Goal: Task Accomplishment & Management: Complete application form

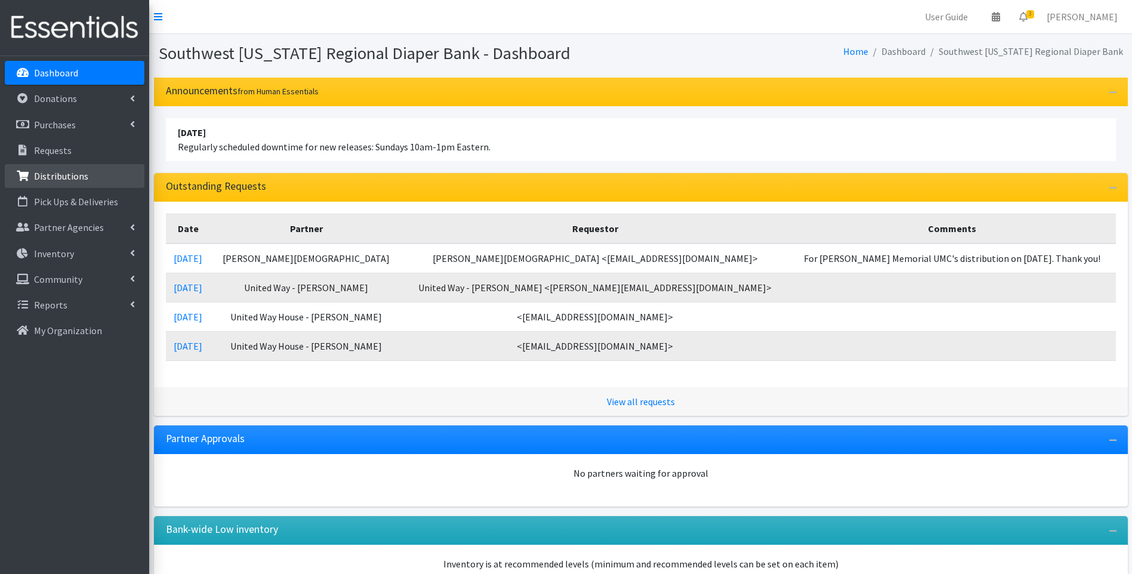
click at [50, 174] on p "Distributions" at bounding box center [61, 176] width 54 height 12
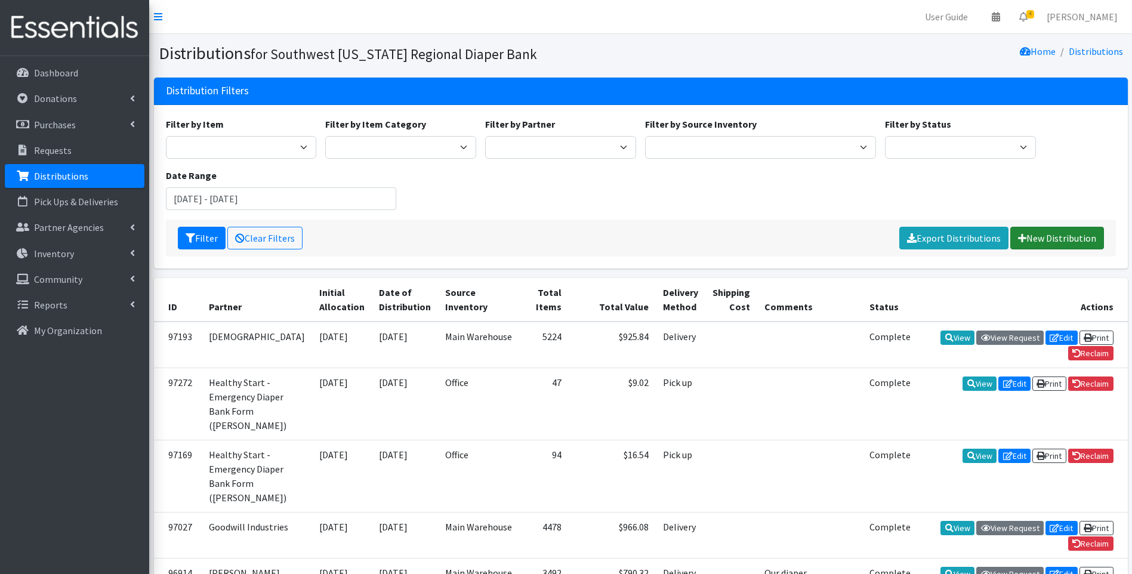
click at [1059, 238] on link "New Distribution" at bounding box center [1057, 238] width 94 height 23
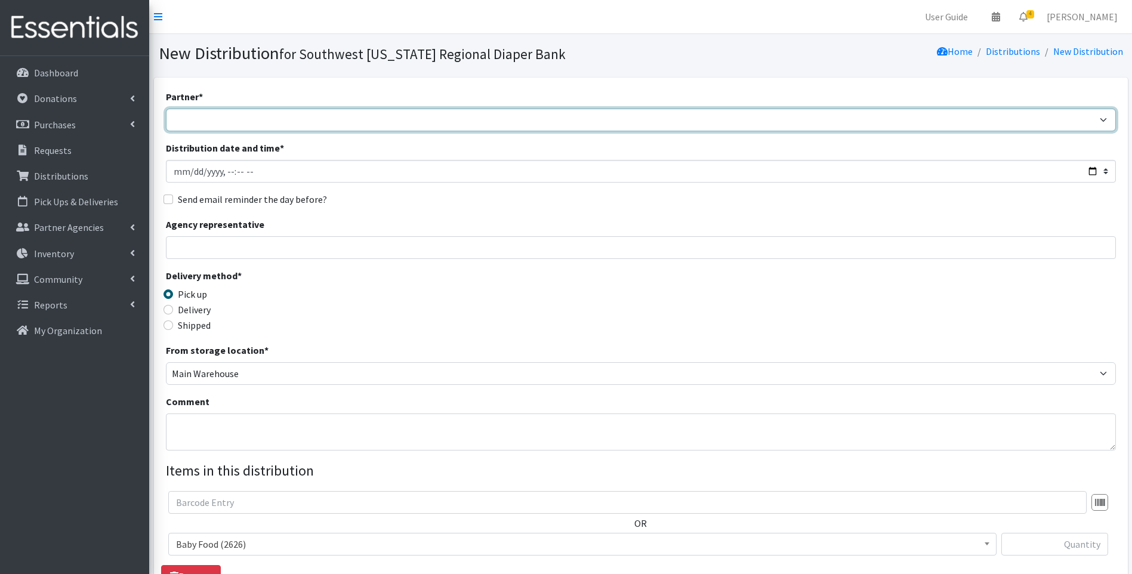
click at [347, 116] on select "ACT Abuse Counseling & Treatment Bayshore Fire Department Bonita Springs Assist…" at bounding box center [641, 120] width 950 height 23
select select "4196"
click at [166, 109] on select "ACT Abuse Counseling & Treatment Bayshore Fire Department Bonita Springs Assist…" at bounding box center [641, 120] width 950 height 23
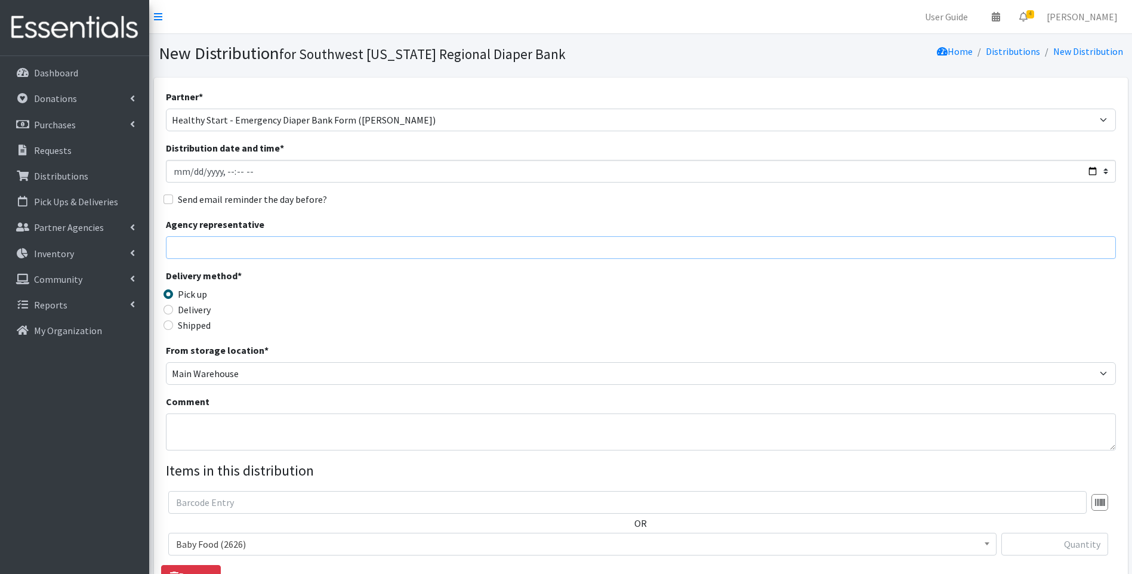
click at [268, 248] on input "Agency representative" at bounding box center [641, 247] width 950 height 23
type input "Viviana"
type input "1"
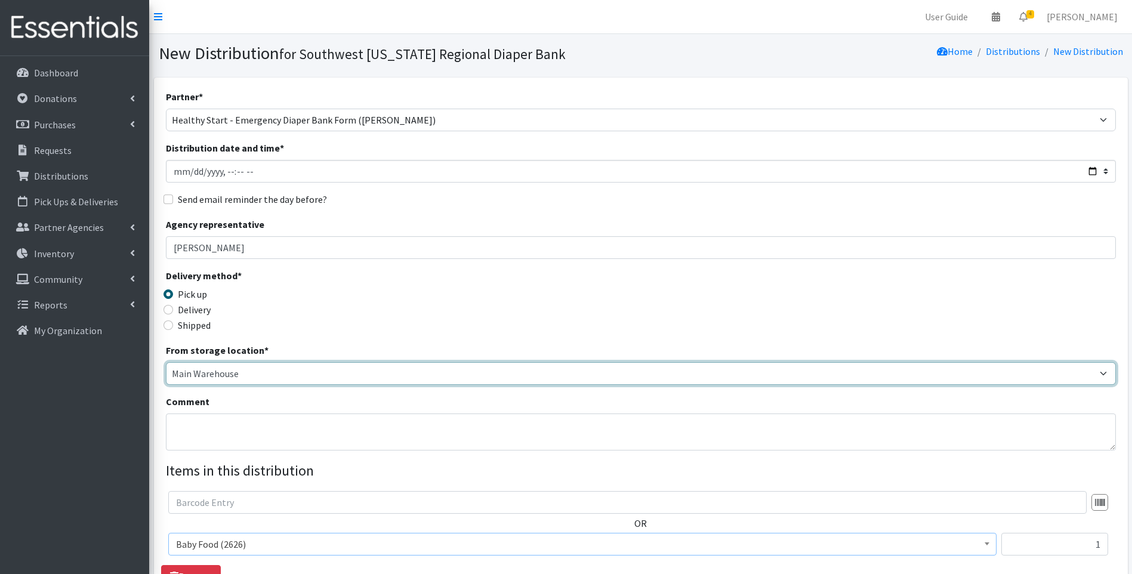
click at [203, 373] on select "Main Warehouse Office Winkler" at bounding box center [641, 373] width 950 height 23
select select "335"
click at [166, 362] on select "Main Warehouse Office Winkler" at bounding box center [641, 373] width 950 height 23
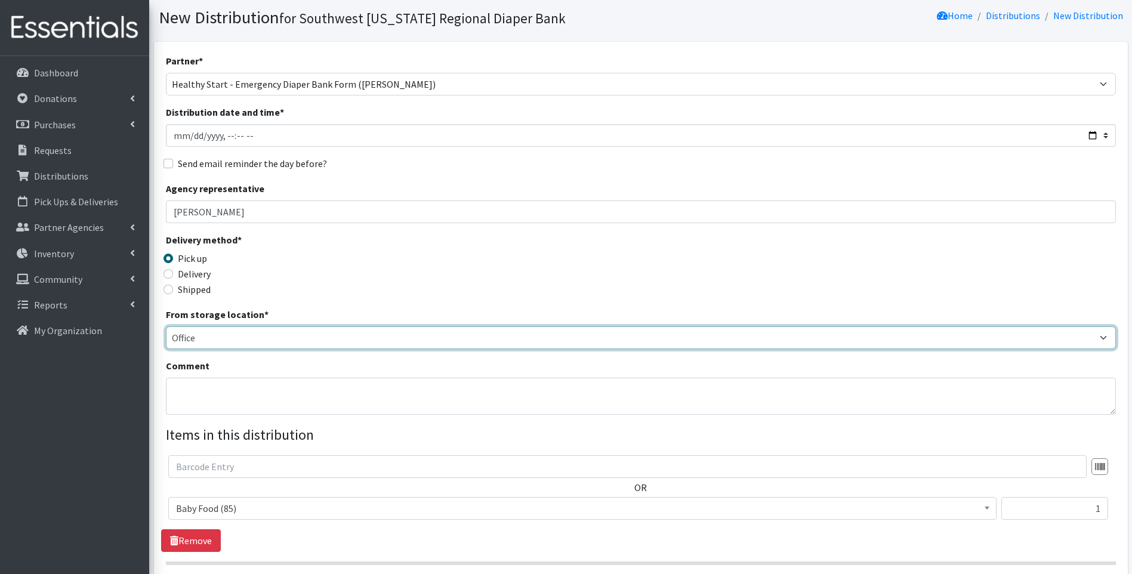
scroll to position [79, 0]
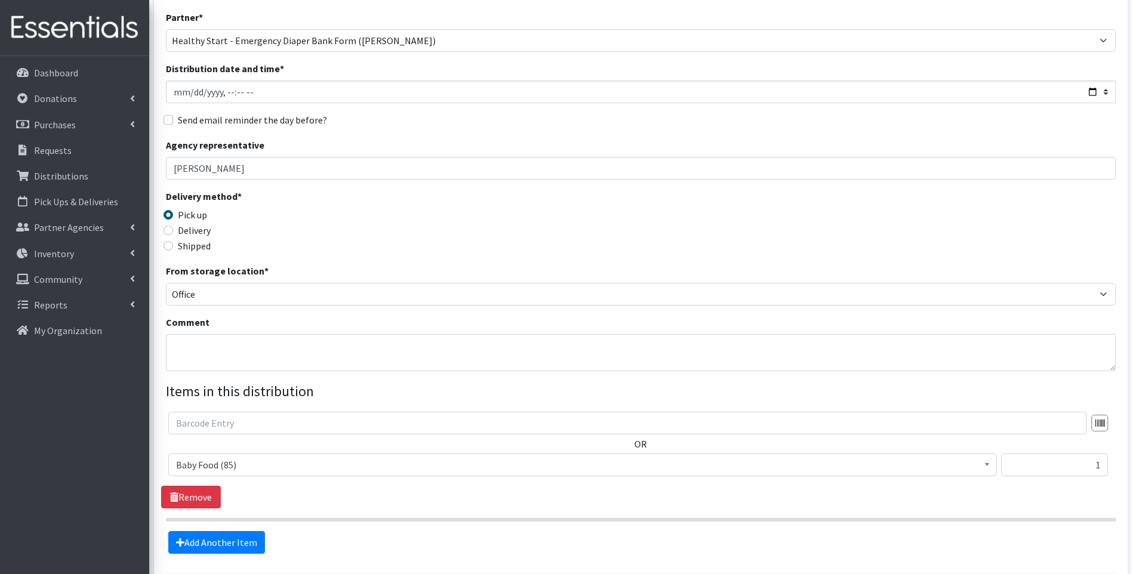
click at [262, 459] on span "Baby Food (85)" at bounding box center [582, 464] width 813 height 17
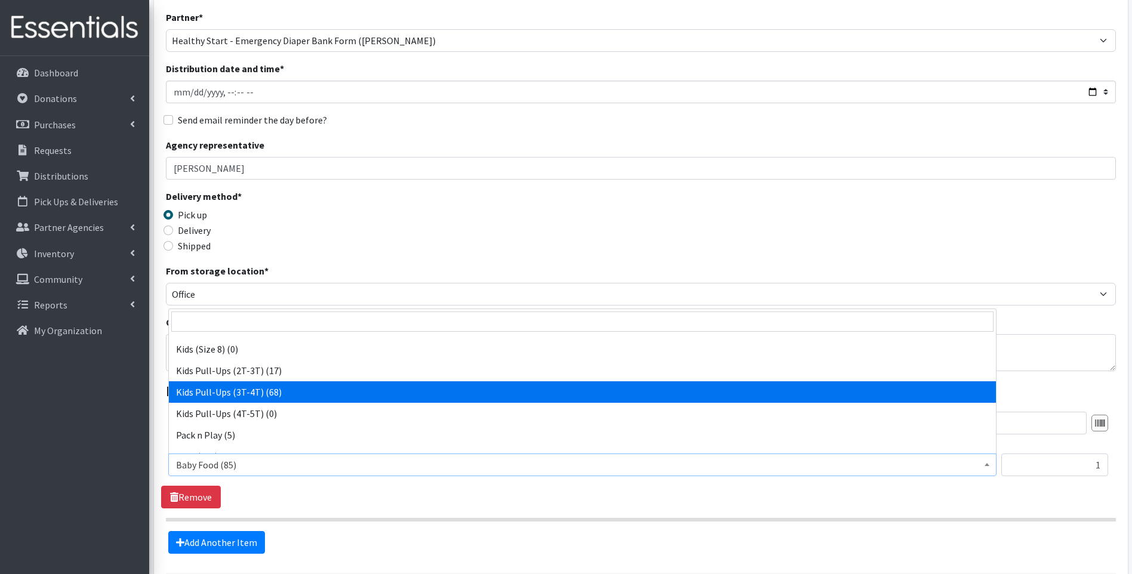
scroll to position [375, 0]
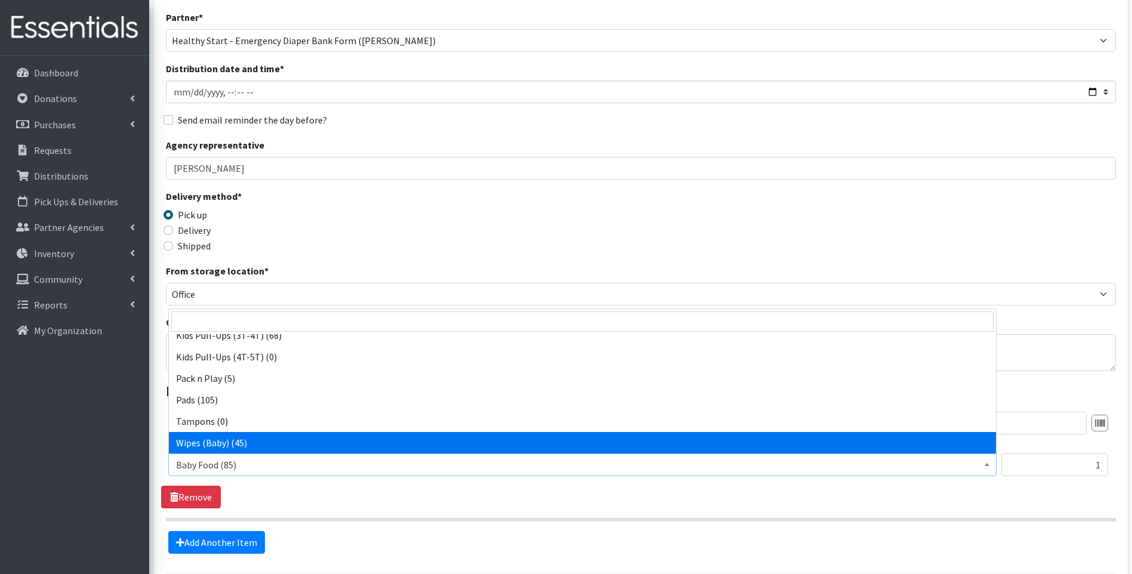
select select "10041"
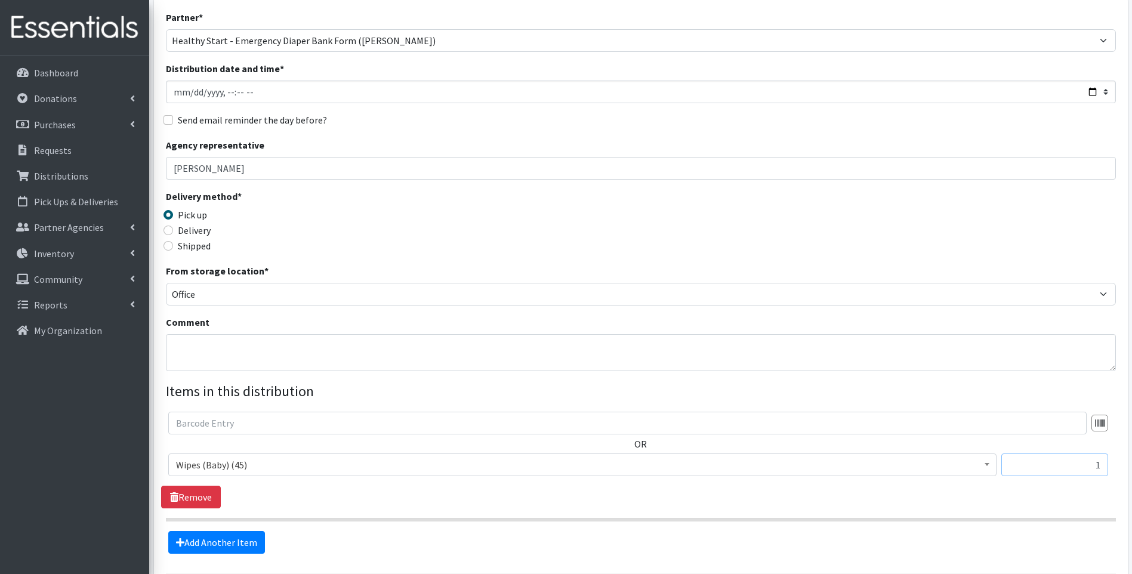
drag, startPoint x: 1022, startPoint y: 468, endPoint x: 1086, endPoint y: 451, distance: 66.6
click at [1106, 461] on input "1" at bounding box center [1054, 464] width 107 height 23
click at [780, 246] on div "Delivery method * Pick up Delivery Shipped Shipping cost" at bounding box center [641, 226] width 950 height 75
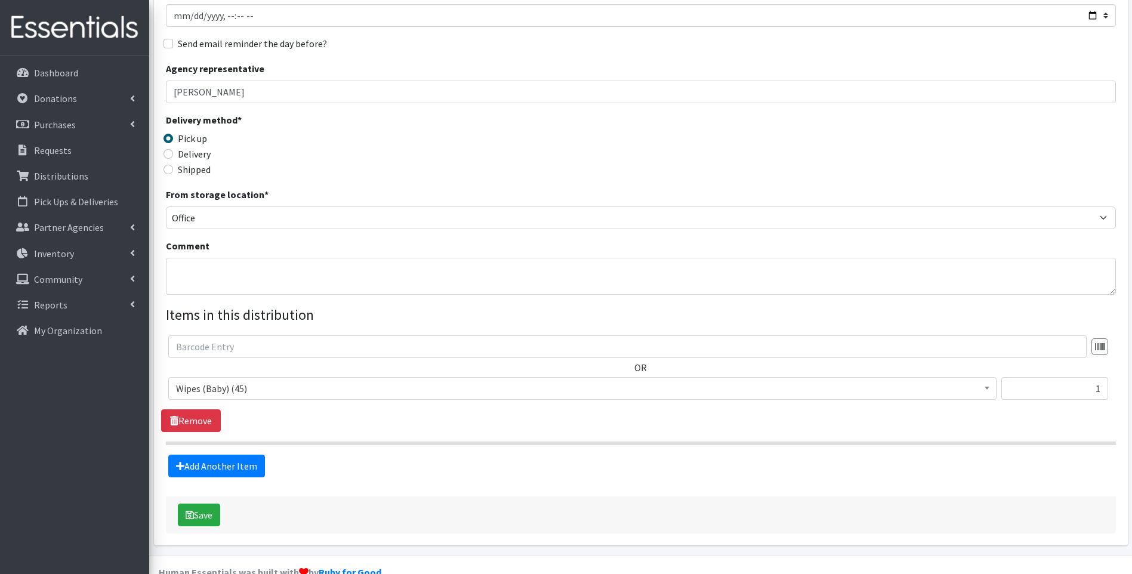
scroll to position [181, 0]
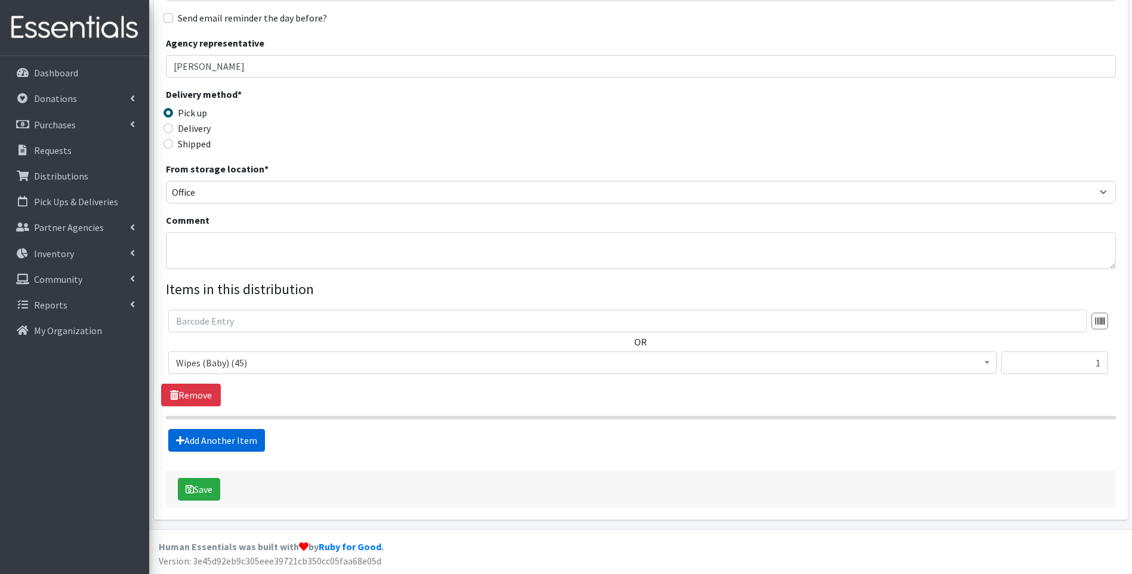
click at [203, 436] on link "Add Another Item" at bounding box center [216, 440] width 97 height 23
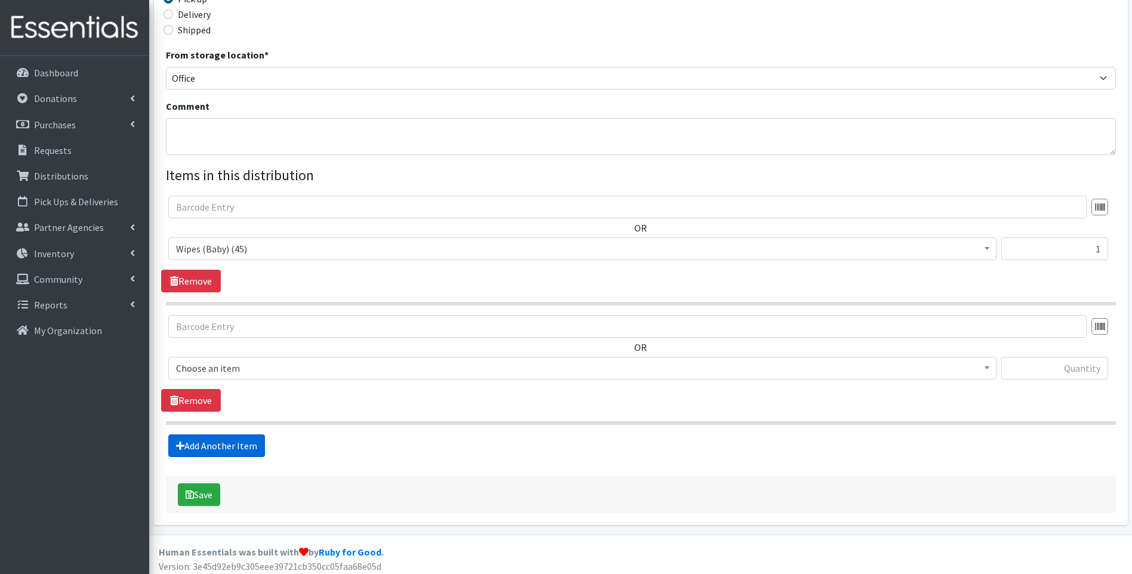
scroll to position [301, 0]
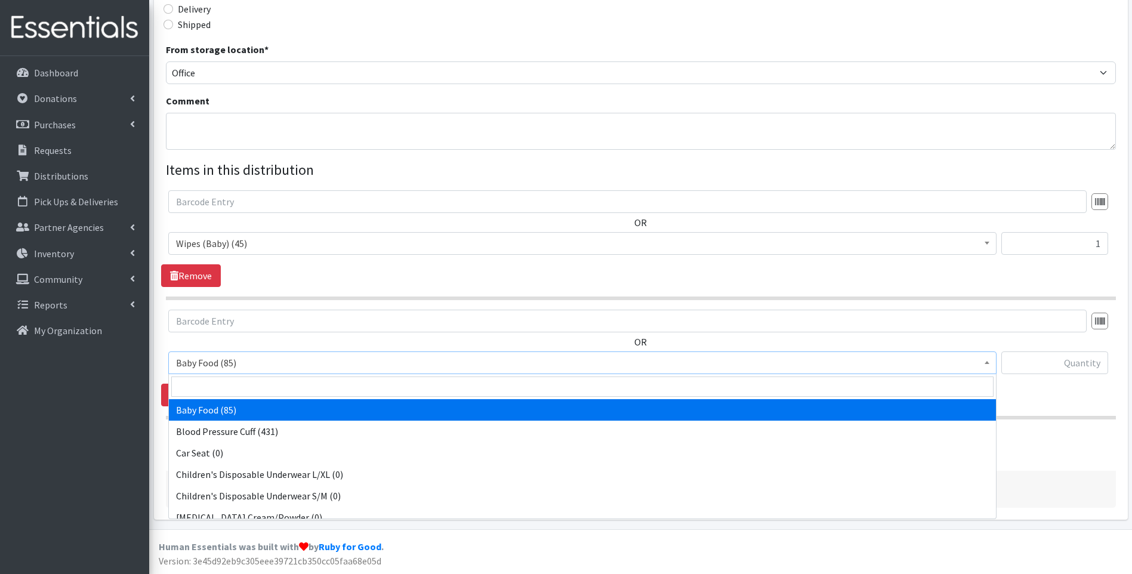
click at [264, 366] on span "Baby Food (85)" at bounding box center [582, 362] width 813 height 17
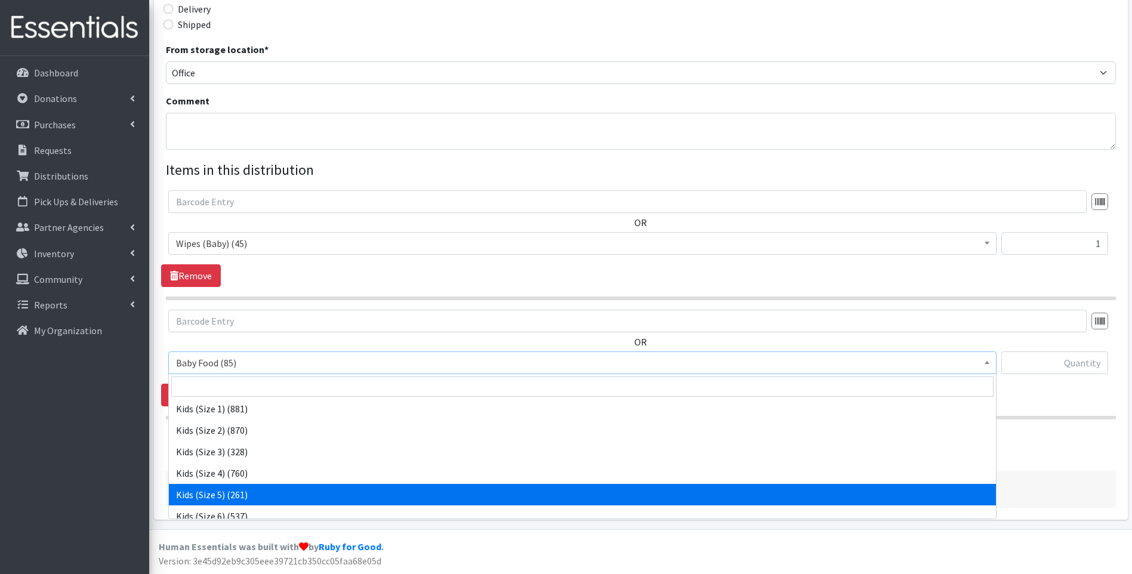
scroll to position [159, 0]
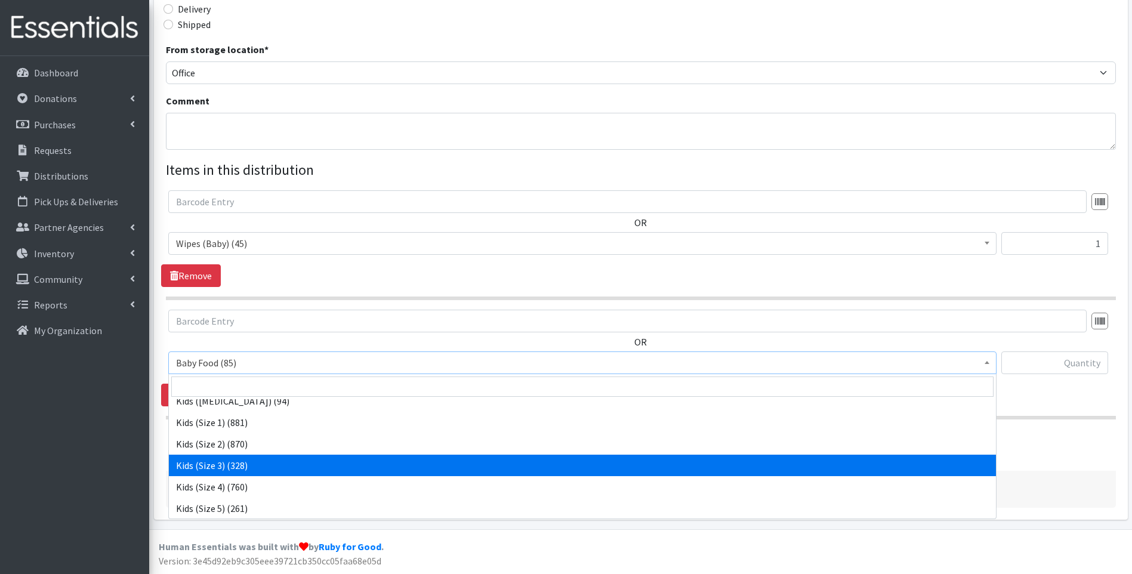
select select "10061"
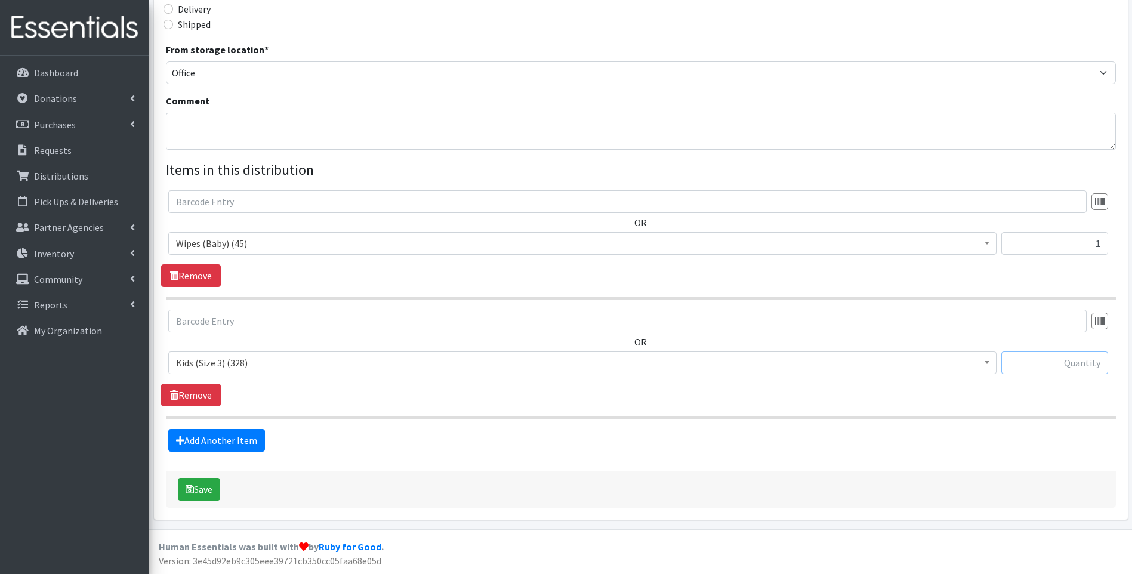
click at [1078, 361] on input "text" at bounding box center [1054, 362] width 107 height 23
type input "82"
click at [202, 485] on button "Save" at bounding box center [199, 489] width 42 height 23
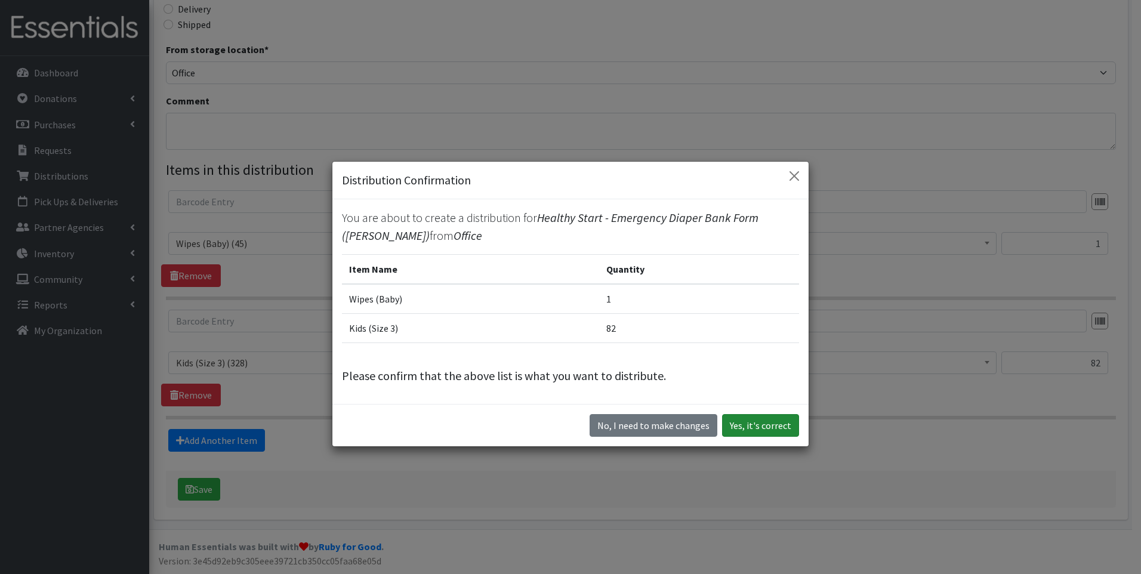
click at [744, 431] on button "Yes, it's correct" at bounding box center [760, 425] width 77 height 23
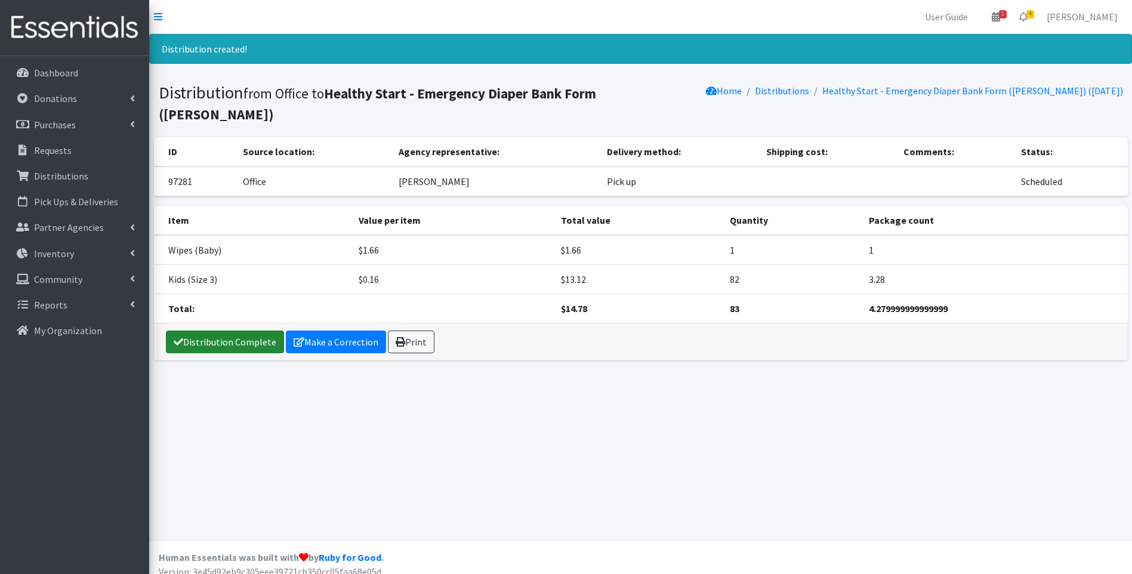
click at [223, 331] on link "Distribution Complete" at bounding box center [225, 342] width 118 height 23
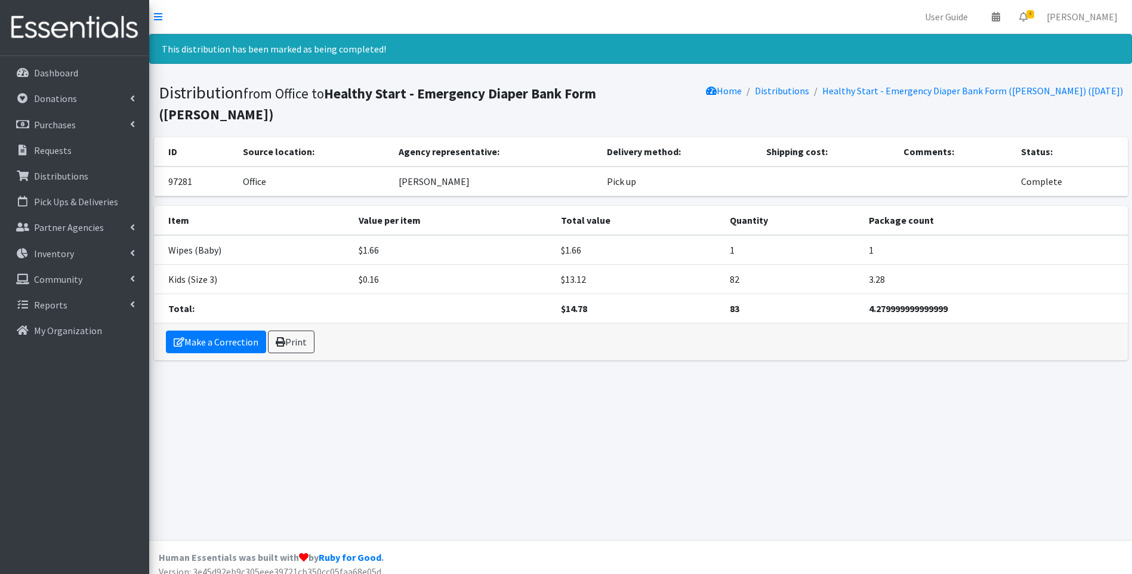
click at [70, 29] on img at bounding box center [75, 28] width 140 height 40
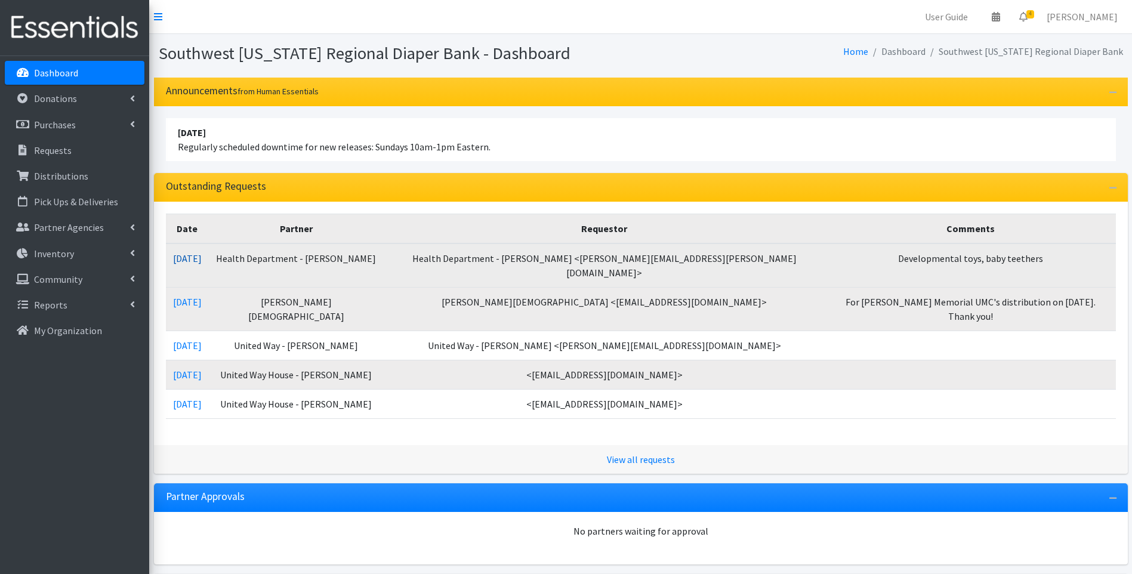
click at [192, 259] on link "[DATE]" at bounding box center [187, 258] width 29 height 12
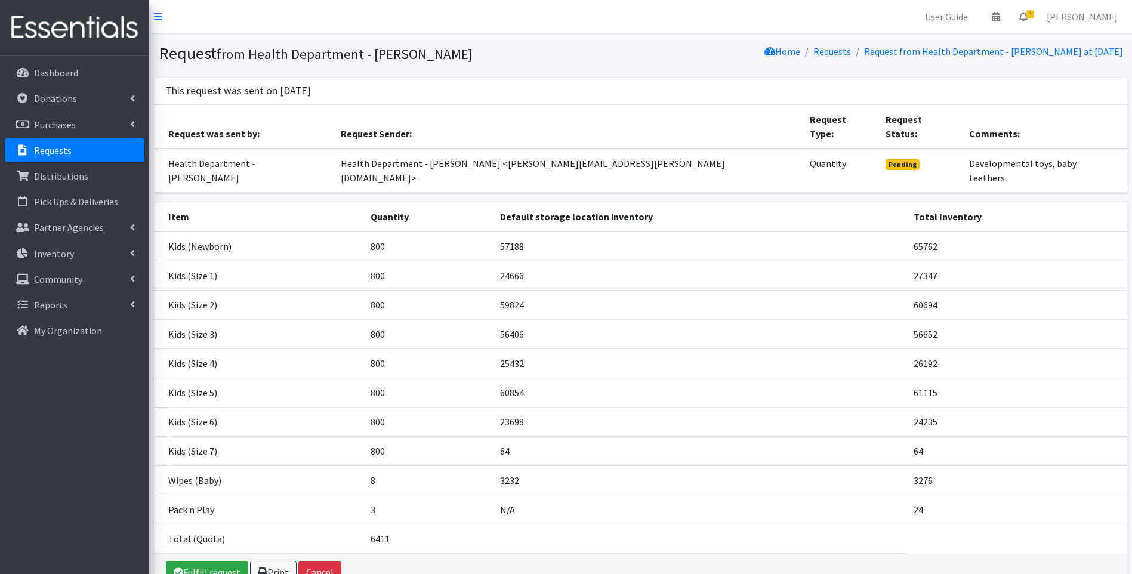
click at [74, 29] on img at bounding box center [75, 28] width 140 height 40
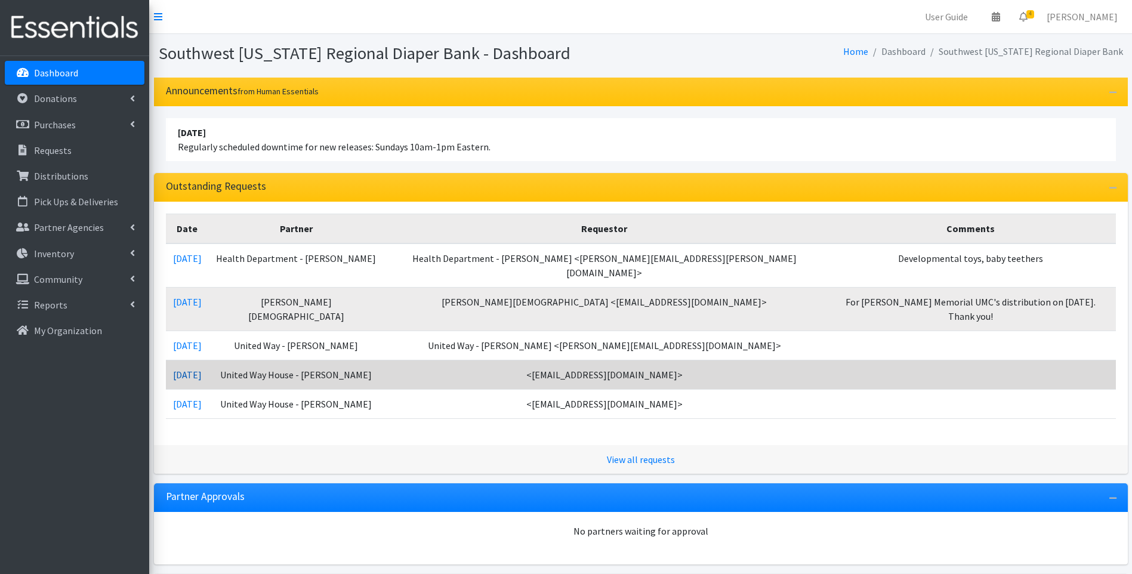
click at [202, 369] on link "09/23/2025" at bounding box center [187, 375] width 29 height 12
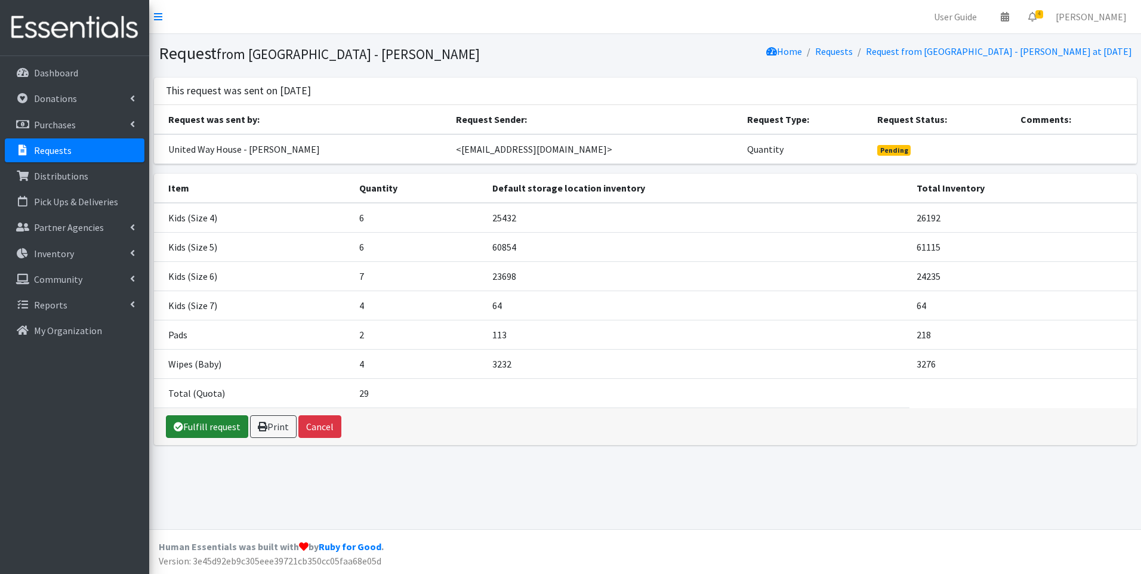
click at [209, 432] on link "Fulfill request" at bounding box center [207, 426] width 82 height 23
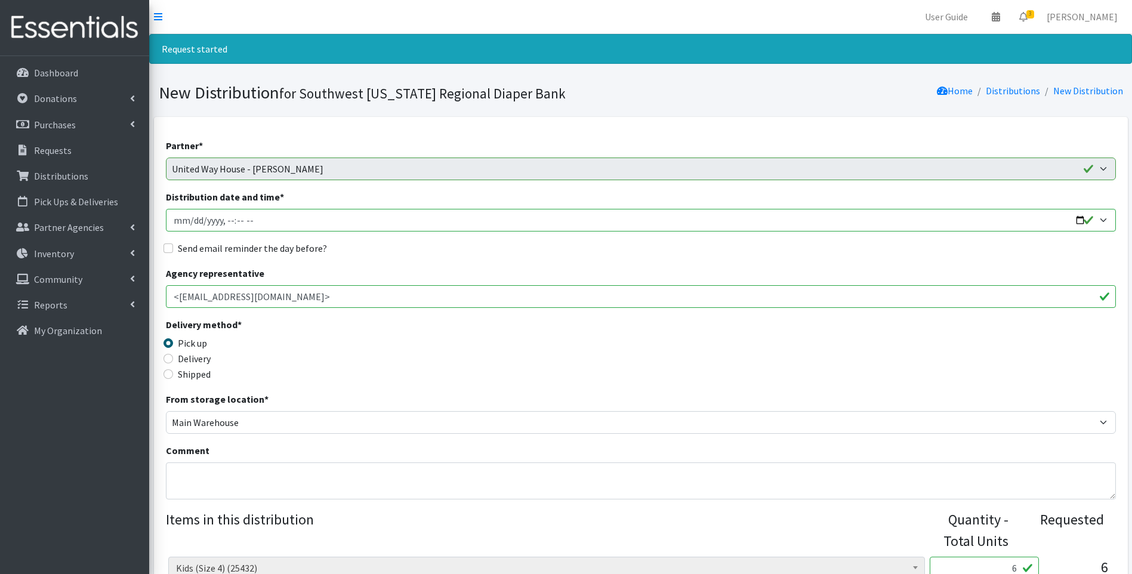
click at [1082, 220] on input "Distribution date and time *" at bounding box center [641, 220] width 950 height 23
type input "2025-09-29T10:00"
click at [455, 354] on div "Delivery method * Pick up Delivery Shipped Shipping cost" at bounding box center [641, 354] width 950 height 75
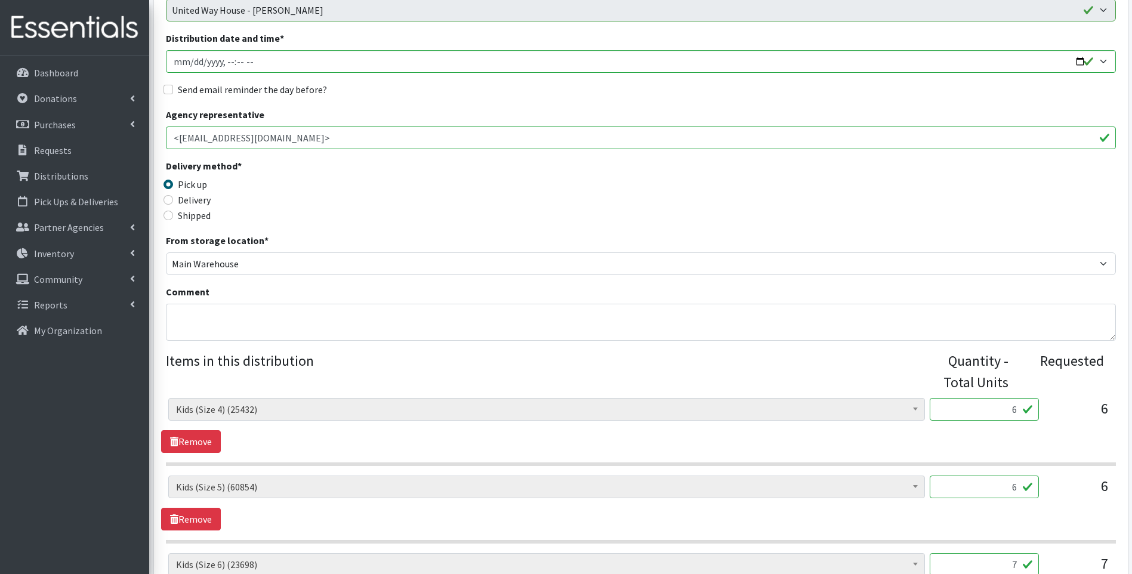
scroll to position [159, 0]
drag, startPoint x: 1001, startPoint y: 411, endPoint x: 1035, endPoint y: 399, distance: 35.7
click at [1035, 399] on input "6" at bounding box center [984, 408] width 109 height 23
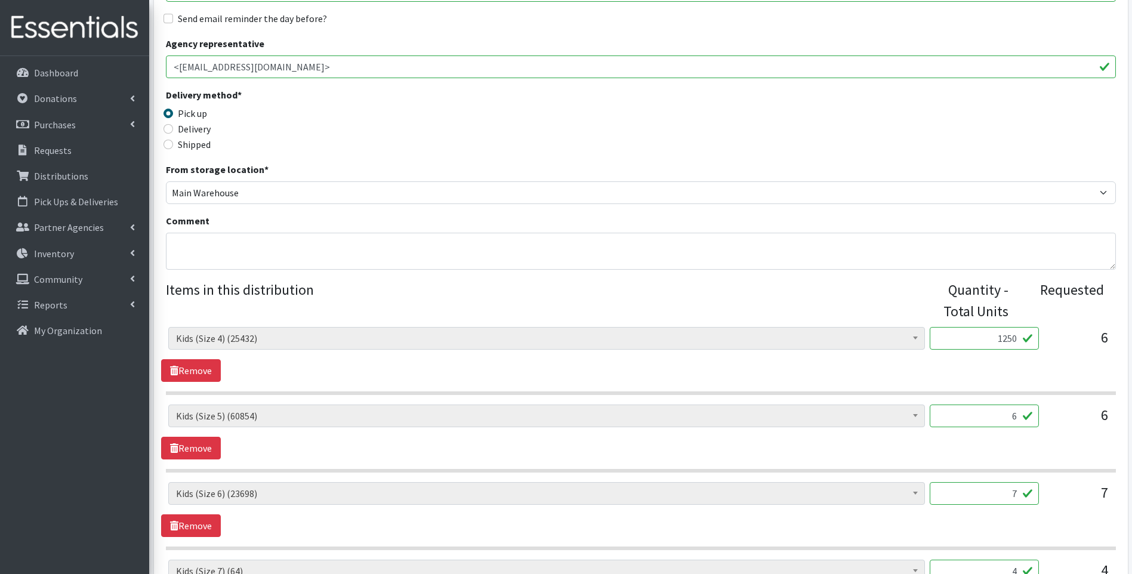
scroll to position [239, 0]
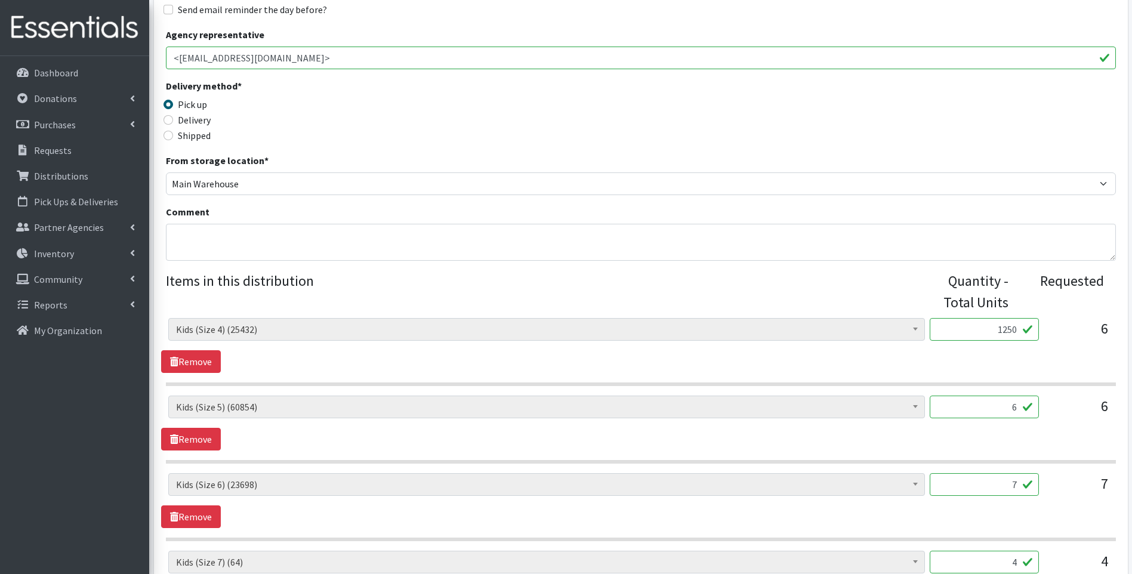
type input "1250"
drag, startPoint x: 1008, startPoint y: 406, endPoint x: 1030, endPoint y: 403, distance: 22.4
click at [1030, 403] on input "6" at bounding box center [984, 407] width 109 height 23
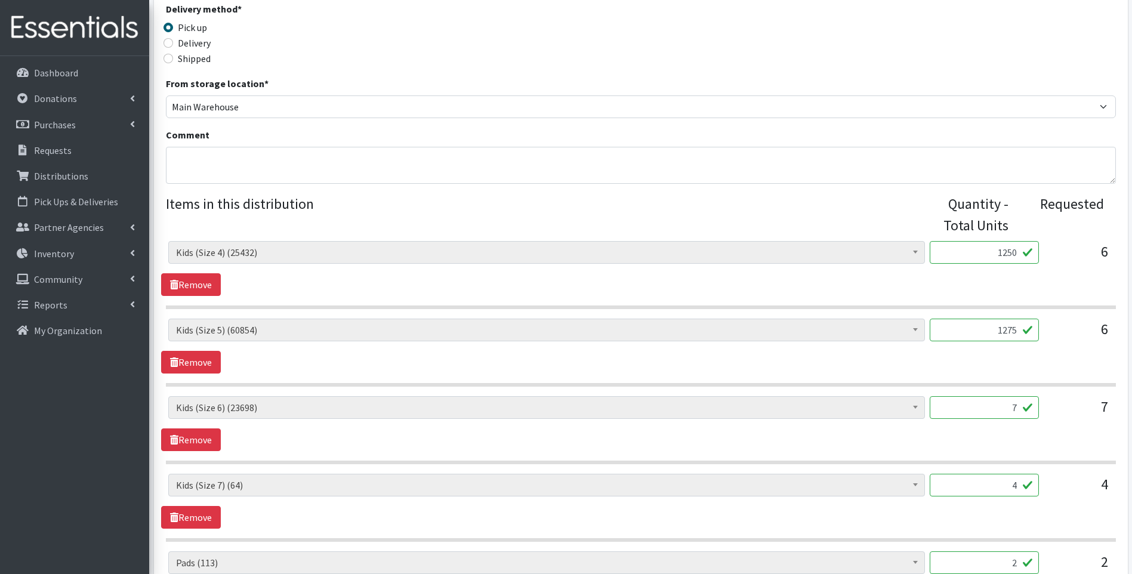
scroll to position [358, 0]
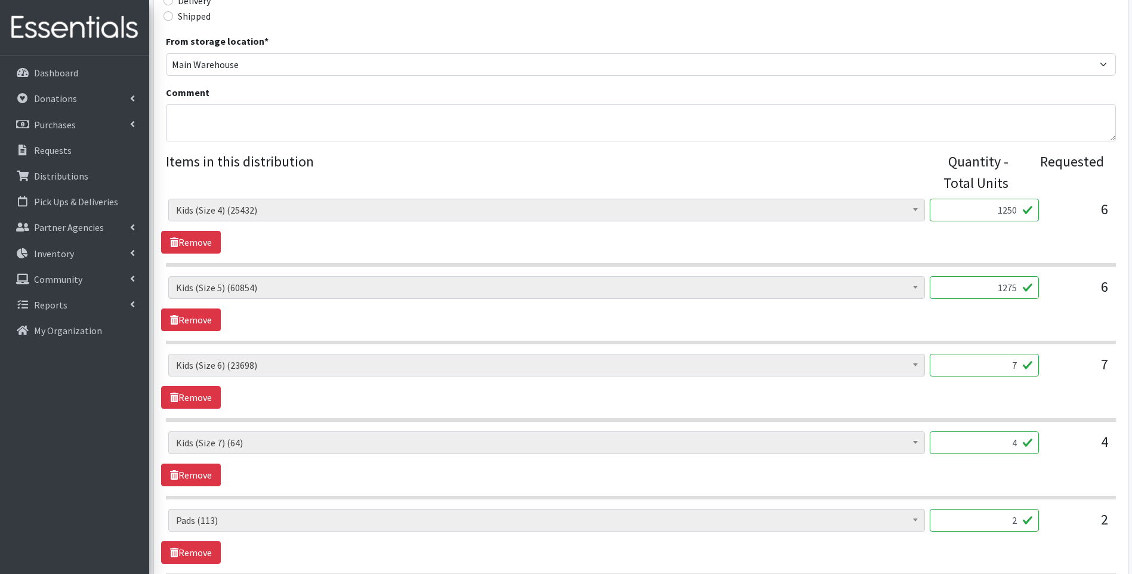
type input "1275"
drag, startPoint x: 989, startPoint y: 363, endPoint x: 1026, endPoint y: 355, distance: 38.5
click at [1026, 355] on input "7" at bounding box center [984, 365] width 109 height 23
type input "1470"
click at [181, 478] on link "Remove" at bounding box center [191, 475] width 60 height 23
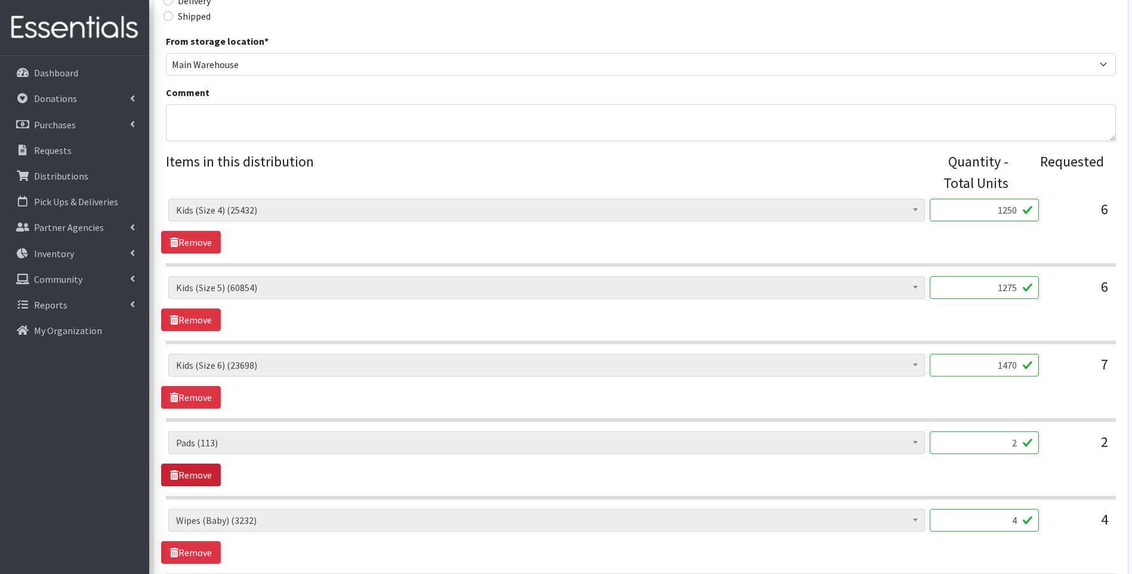
click at [181, 478] on link "Remove" at bounding box center [191, 475] width 60 height 23
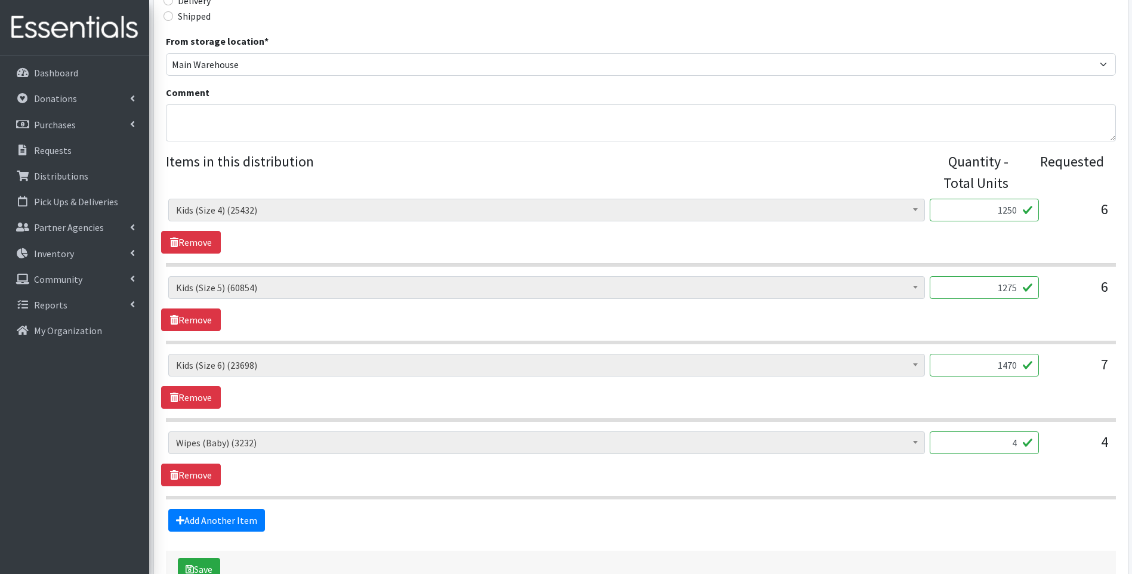
drag, startPoint x: 994, startPoint y: 442, endPoint x: 1016, endPoint y: 441, distance: 21.5
click at [1016, 441] on input "4" at bounding box center [984, 442] width 109 height 23
type input "48"
click at [548, 522] on div "Add Another Item" at bounding box center [640, 520] width 959 height 23
click at [230, 118] on textarea "Comment" at bounding box center [641, 122] width 950 height 37
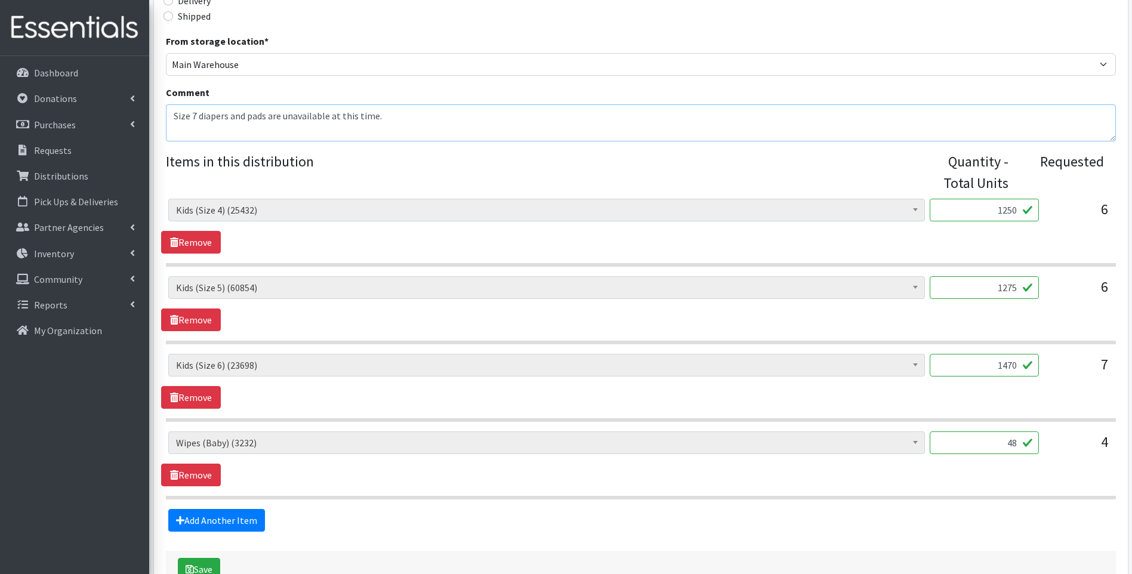
click at [457, 127] on textarea "Size 7 diapers and pads are unavailable at this time." at bounding box center [641, 122] width 950 height 37
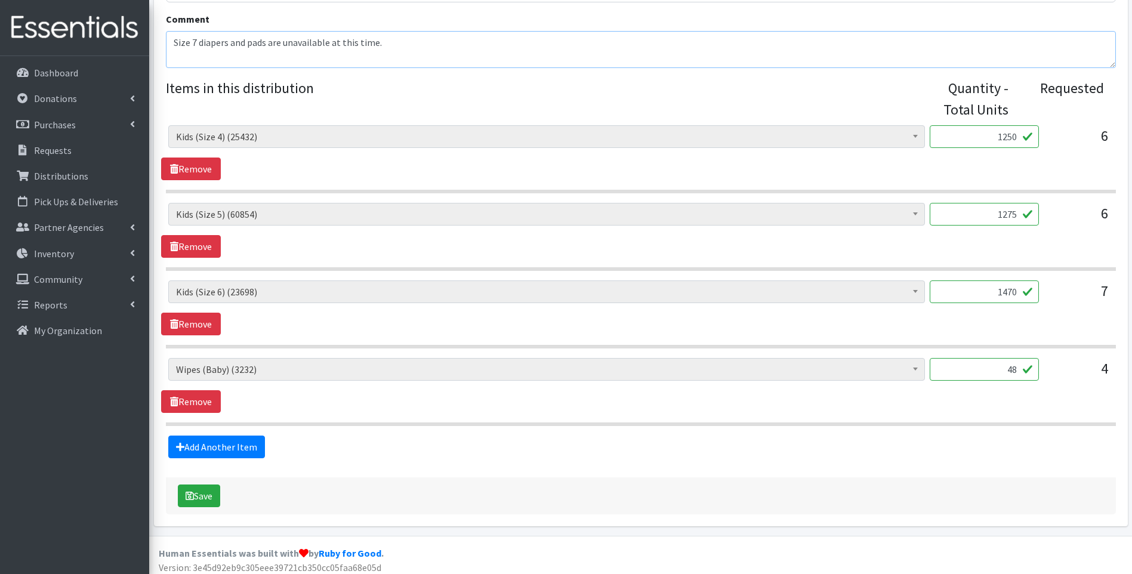
scroll to position [438, 0]
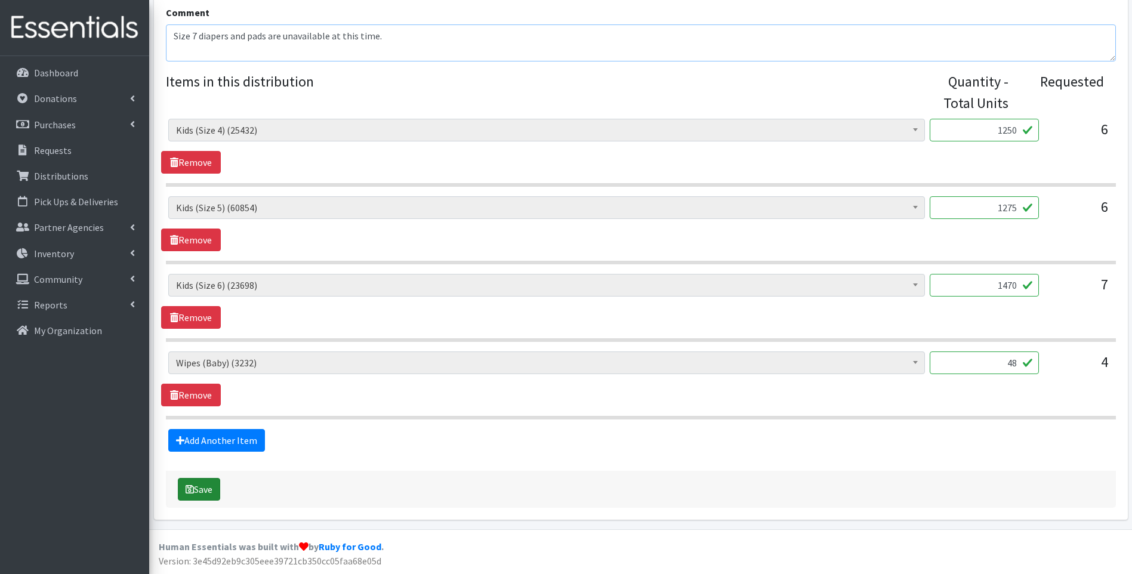
type textarea "Size 7 diapers and pads are unavailable at this time."
click at [208, 491] on button "Save" at bounding box center [199, 489] width 42 height 23
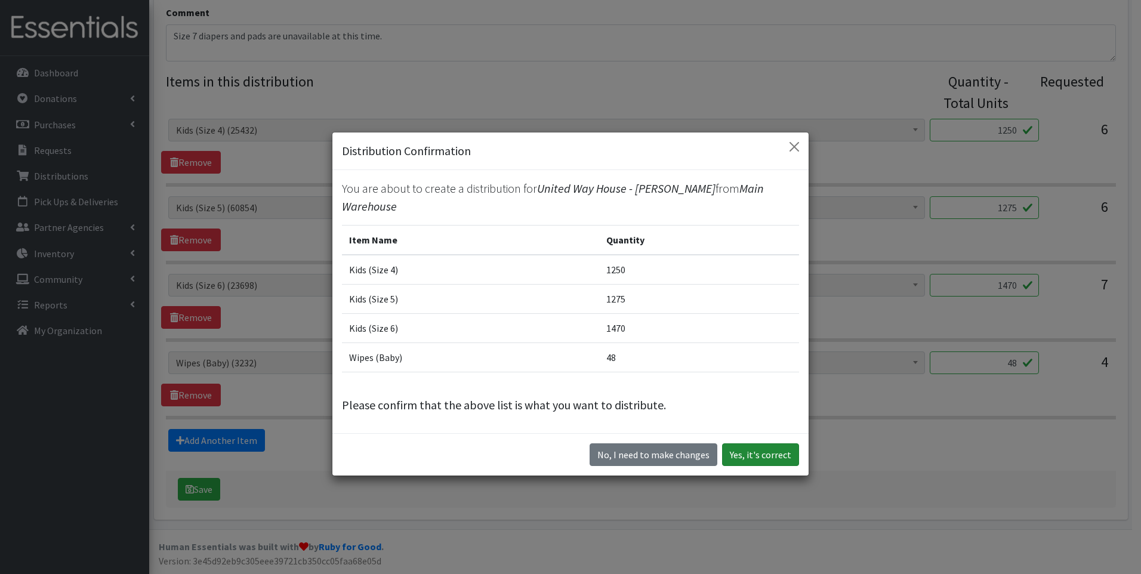
click at [776, 443] on button "Yes, it's correct" at bounding box center [760, 454] width 77 height 23
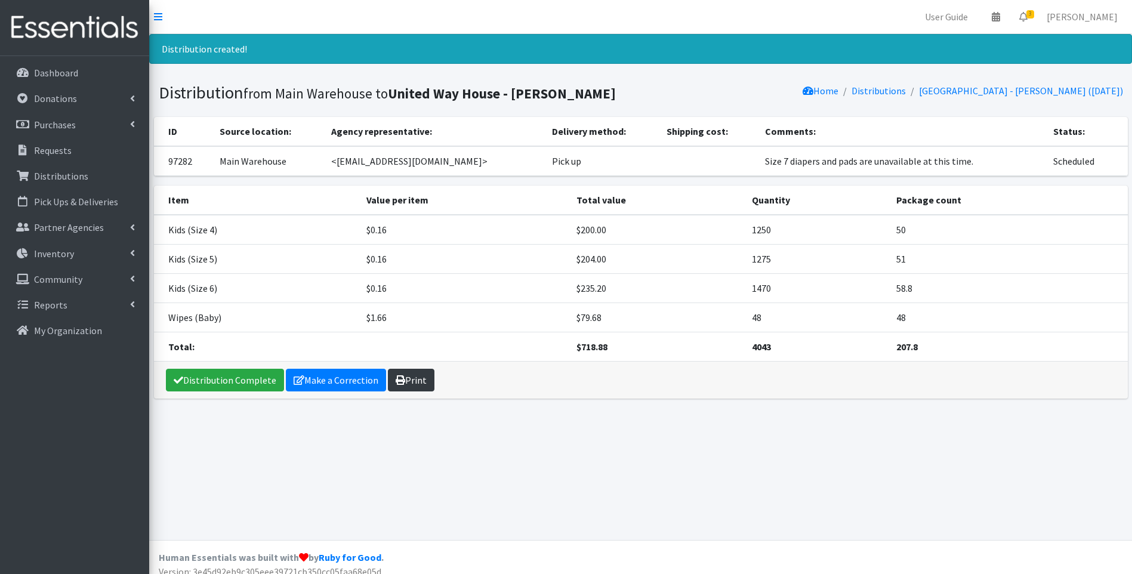
click at [405, 378] on link "Print" at bounding box center [411, 380] width 47 height 23
click at [232, 387] on link "Distribution Complete" at bounding box center [225, 380] width 118 height 23
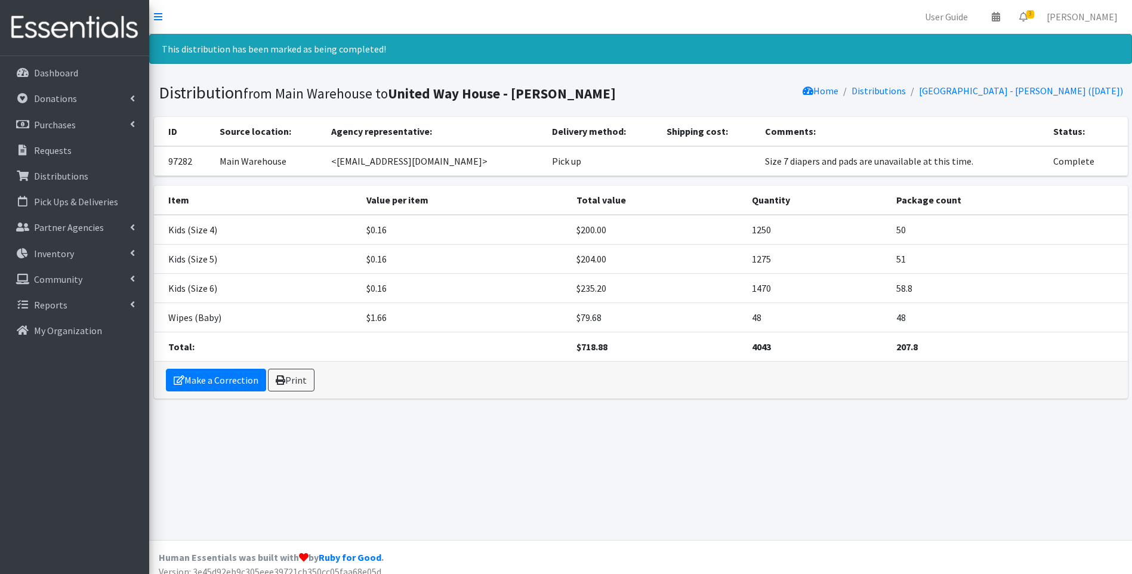
click at [81, 22] on img at bounding box center [75, 28] width 140 height 40
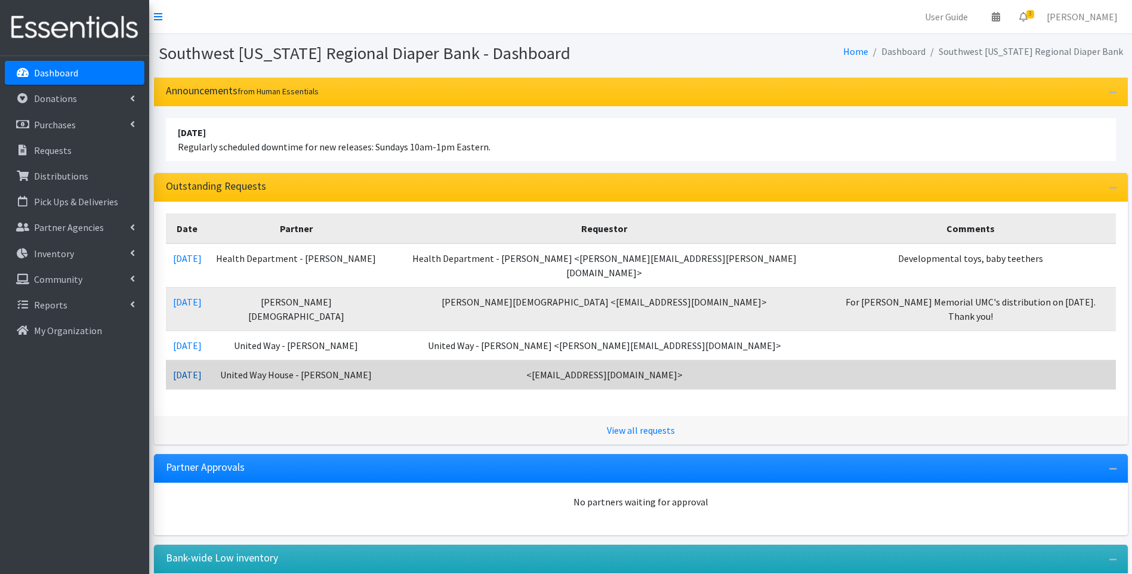
click at [202, 369] on link "07/29/2025" at bounding box center [187, 375] width 29 height 12
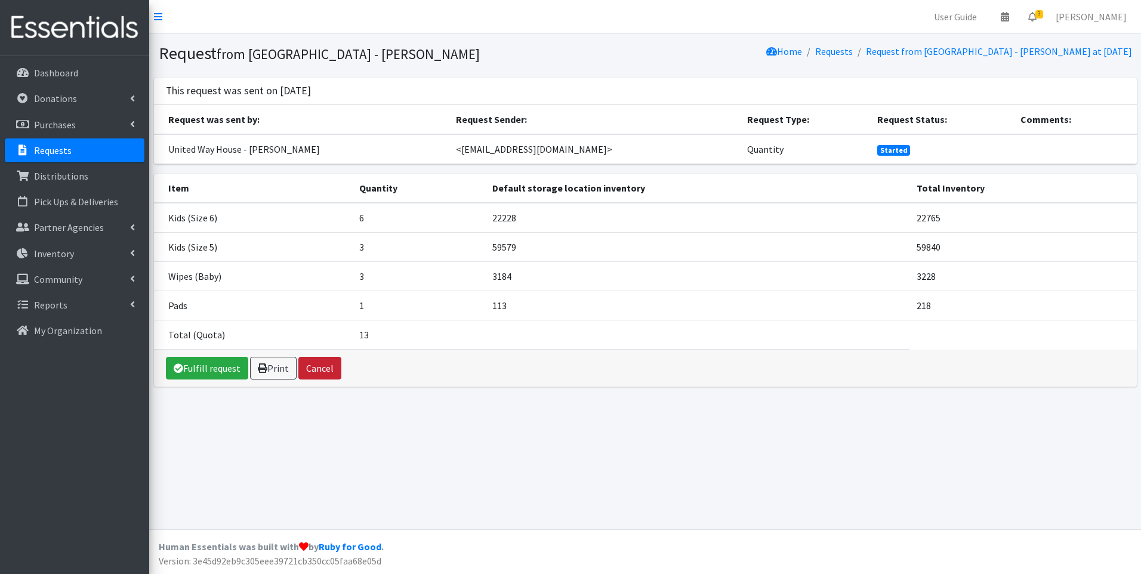
click at [326, 369] on button "Cancel" at bounding box center [319, 368] width 43 height 23
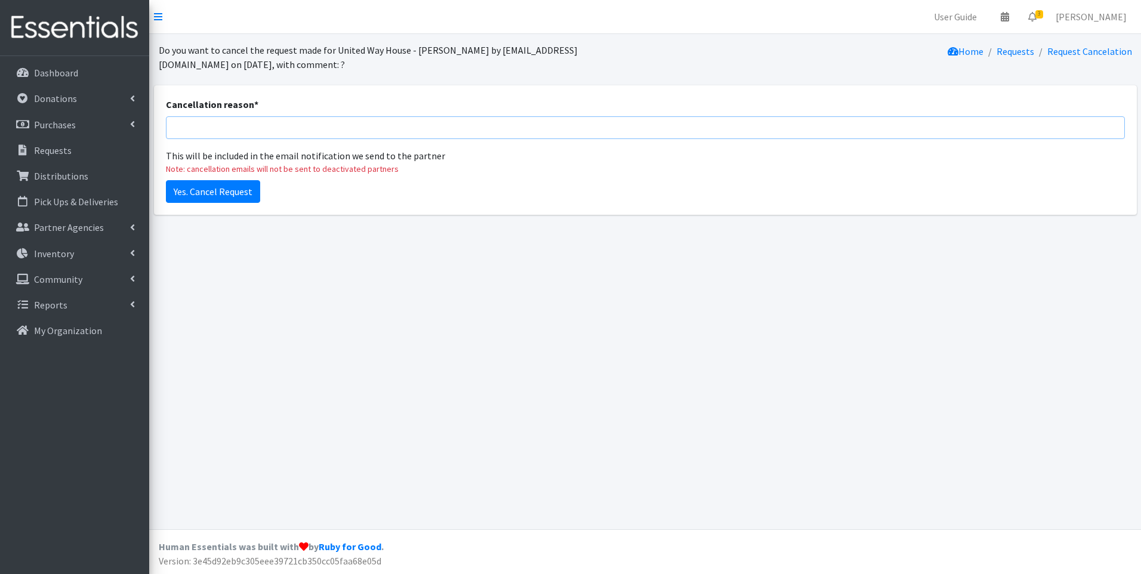
click at [259, 126] on input "Cancellation reason *" at bounding box center [645, 127] width 959 height 23
type input "Hilda, I think this order was a duplicate of a previous request. I am cancellin…"
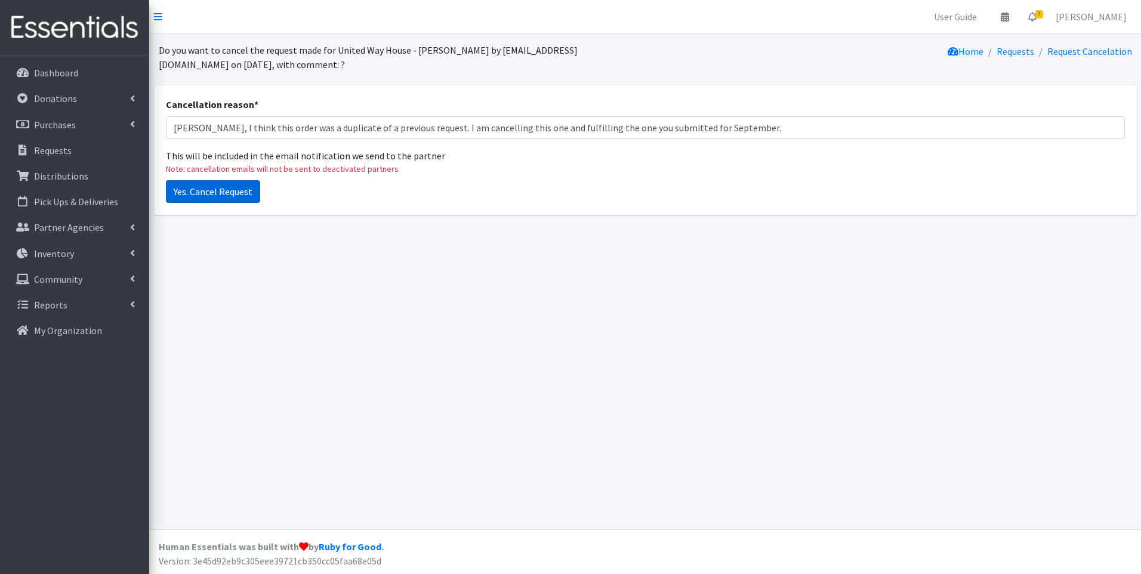
click at [219, 196] on input "Yes. Cancel Request" at bounding box center [213, 191] width 94 height 23
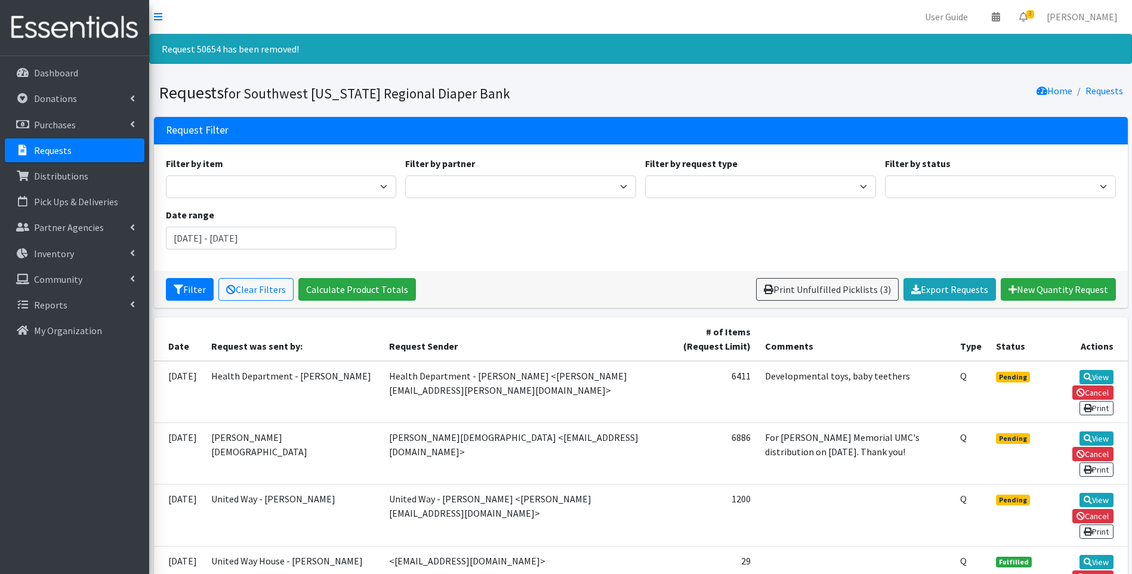
click at [89, 28] on img at bounding box center [75, 28] width 140 height 40
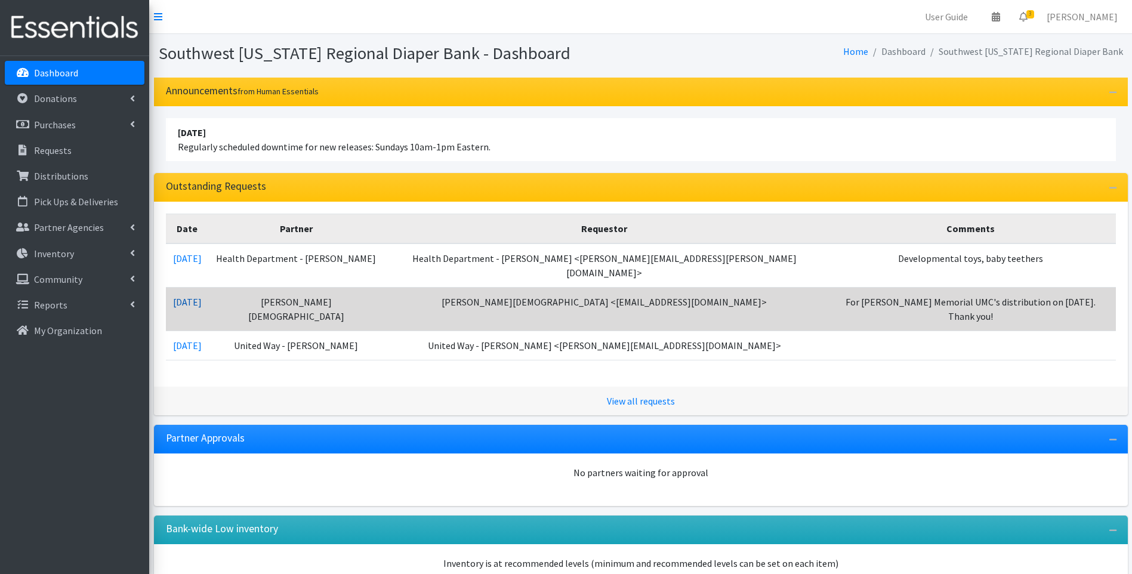
click at [202, 296] on link "[DATE]" at bounding box center [187, 302] width 29 height 12
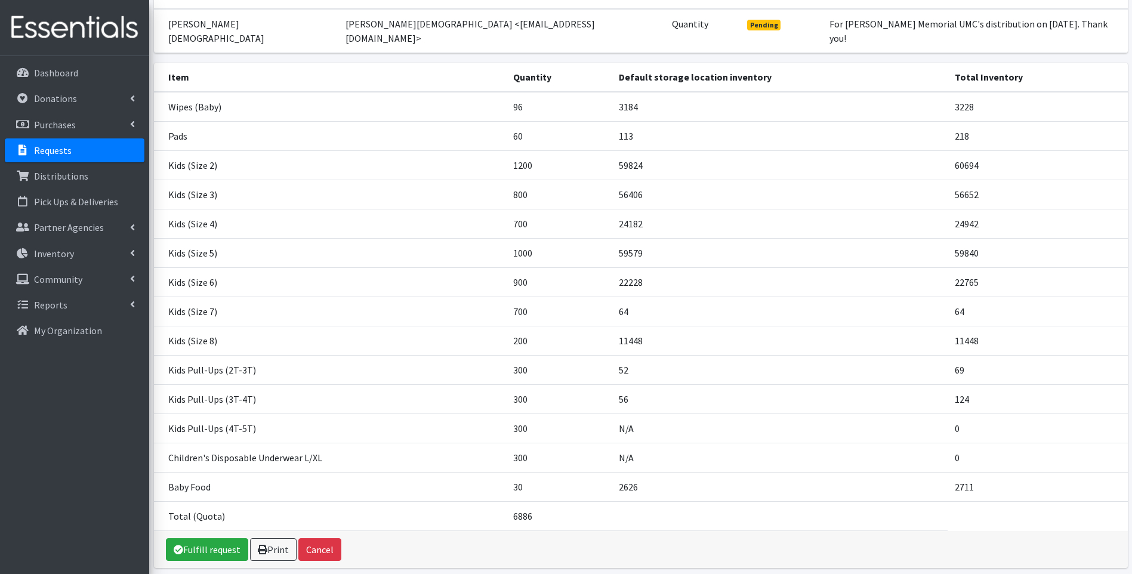
scroll to position [159, 0]
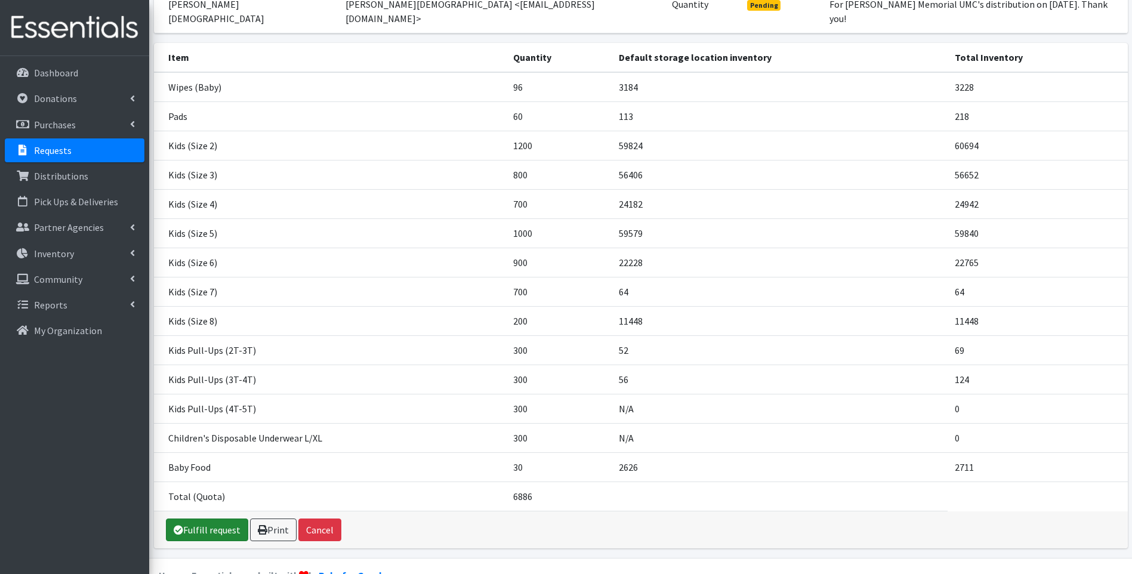
click at [202, 519] on link "Fulfill request" at bounding box center [207, 530] width 82 height 23
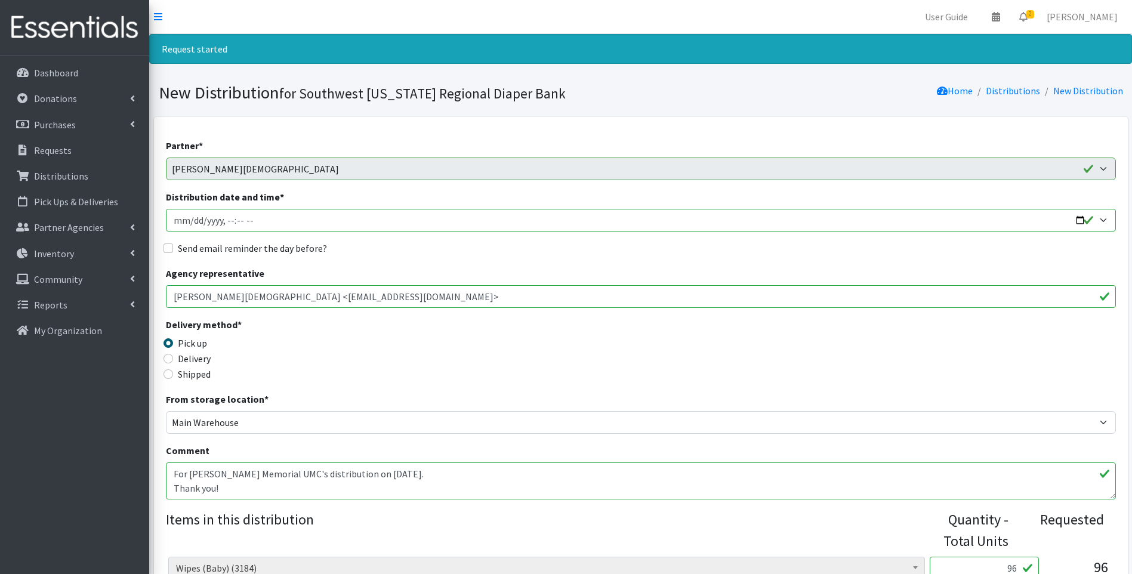
click at [1082, 223] on input "Distribution date and time *" at bounding box center [641, 220] width 950 height 23
type input "2025-10-02T11:00"
click at [468, 356] on div "Delivery method * Pick up Delivery Shipped Shipping cost" at bounding box center [641, 354] width 950 height 75
click at [195, 357] on label "Delivery" at bounding box center [194, 358] width 33 height 14
click at [173, 357] on input "Delivery" at bounding box center [168, 359] width 10 height 10
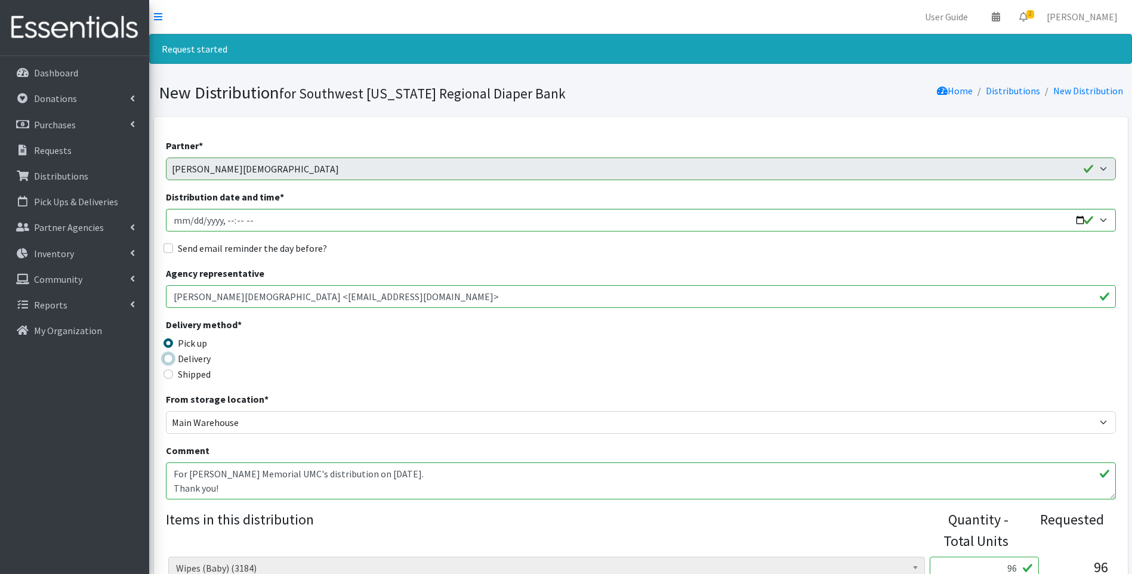
radio input "true"
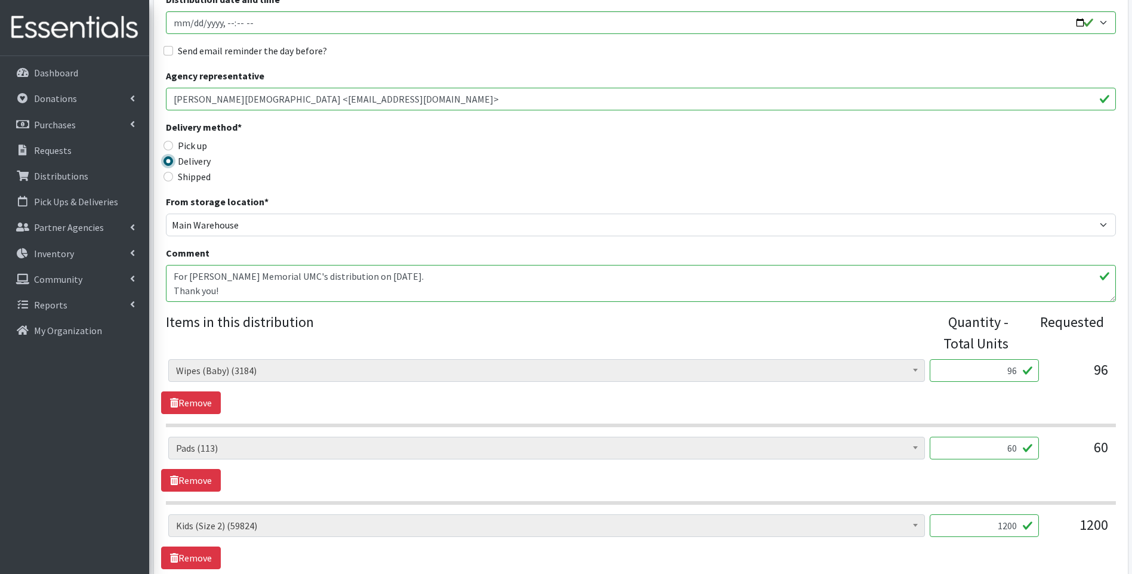
scroll to position [199, 0]
drag, startPoint x: 1007, startPoint y: 373, endPoint x: 1032, endPoint y: 363, distance: 26.3
click at [1047, 363] on div "Baby Food (2626) Blood Pressure Cuff (0) Car Seat (10) Children's Disposable Un…" at bounding box center [640, 374] width 945 height 32
type input "60"
click at [807, 166] on div "Delivery method * Pick up Delivery Shipped Shipping cost" at bounding box center [641, 156] width 950 height 75
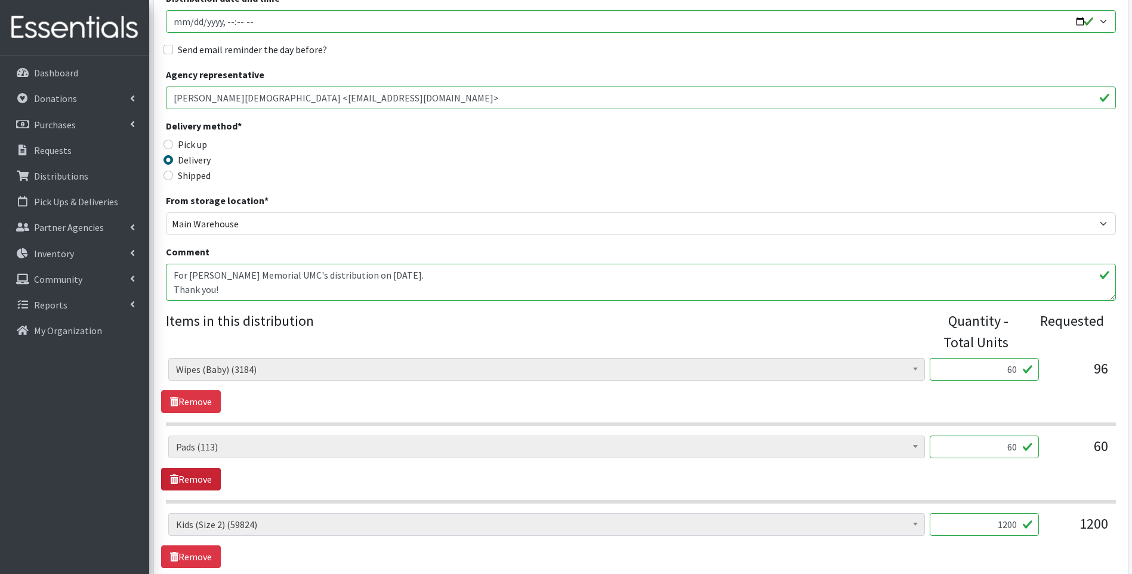
click at [191, 477] on link "Remove" at bounding box center [191, 479] width 60 height 23
drag, startPoint x: 1008, startPoint y: 524, endPoint x: 1016, endPoint y: 523, distance: 8.0
click at [1016, 523] on input "800" at bounding box center [984, 524] width 109 height 23
type input "858"
click at [835, 183] on div "Delivery method * Pick up Delivery Shipped Shipping cost" at bounding box center [641, 156] width 950 height 75
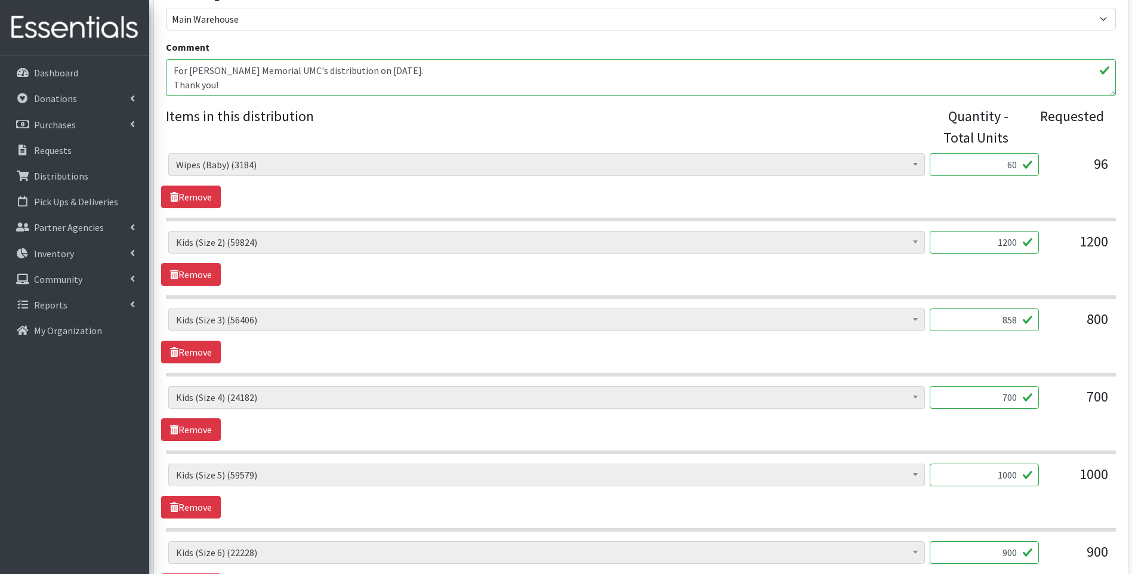
scroll to position [437, 0]
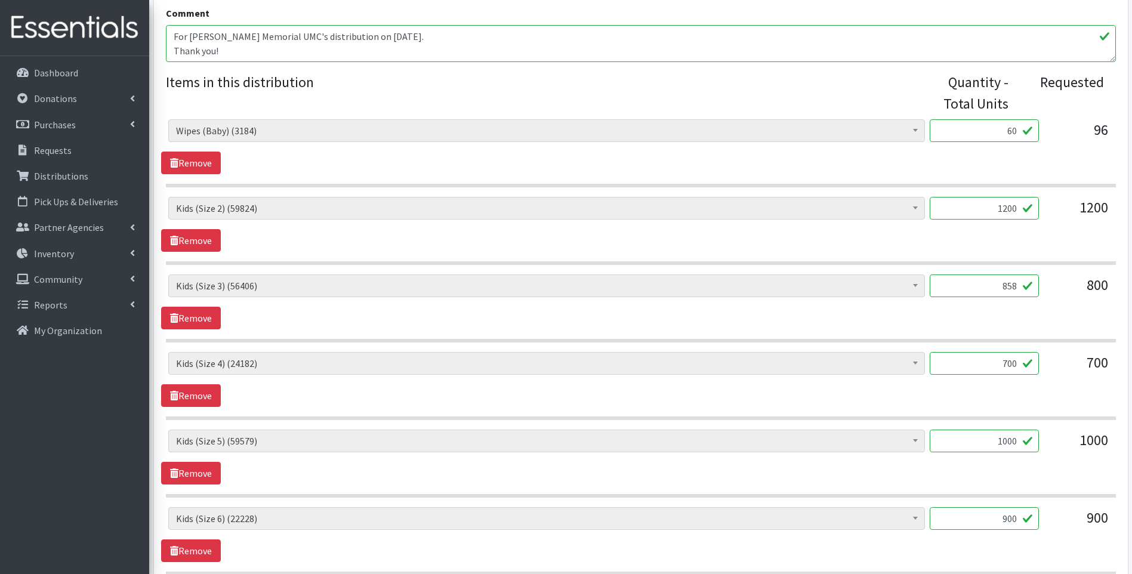
drag, startPoint x: 1008, startPoint y: 363, endPoint x: 1027, endPoint y: 360, distance: 19.3
click at [1027, 360] on input "700" at bounding box center [984, 363] width 109 height 23
type input "750"
click at [989, 411] on section "Baby Food (2626) Blood Pressure Cuff (0) Car Seat (10) Children's Disposable Un…" at bounding box center [641, 386] width 950 height 68
drag, startPoint x: 1006, startPoint y: 439, endPoint x: 1015, endPoint y: 440, distance: 9.0
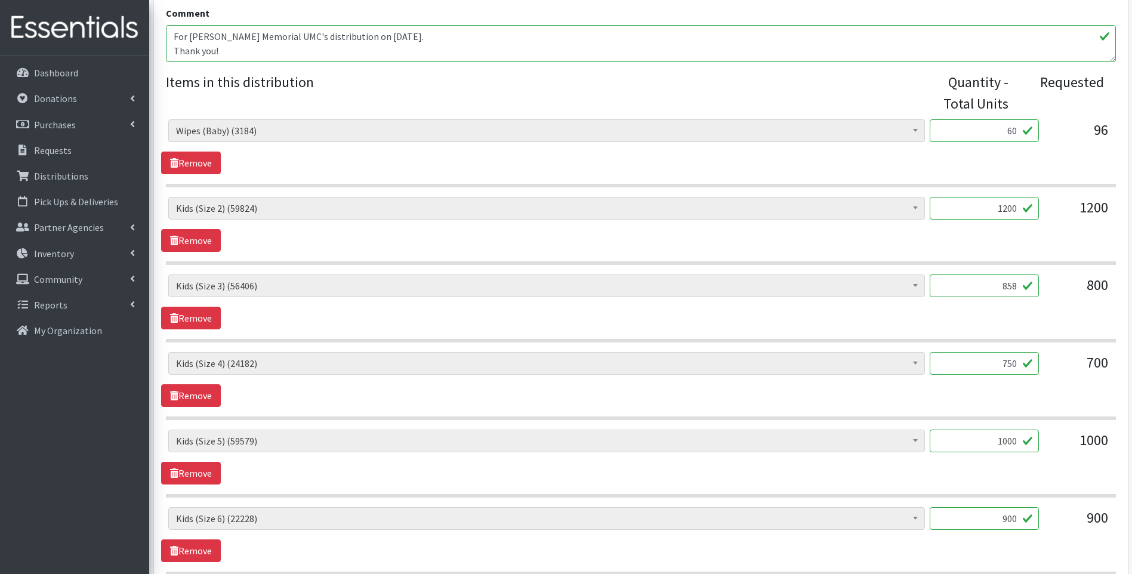
click at [1015, 440] on input "1000" at bounding box center [984, 441] width 109 height 23
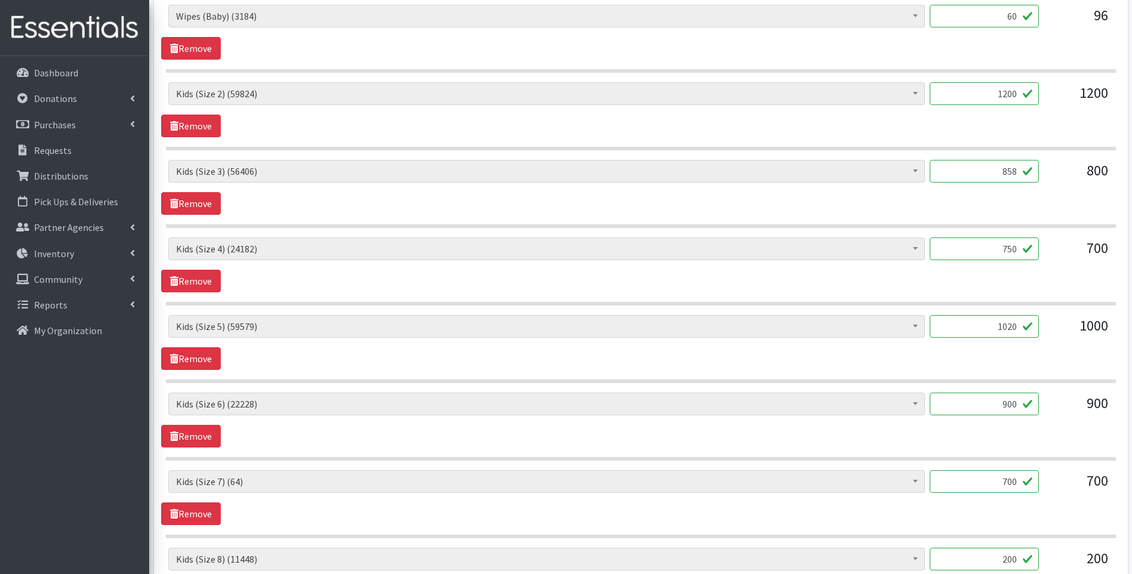
scroll to position [557, 0]
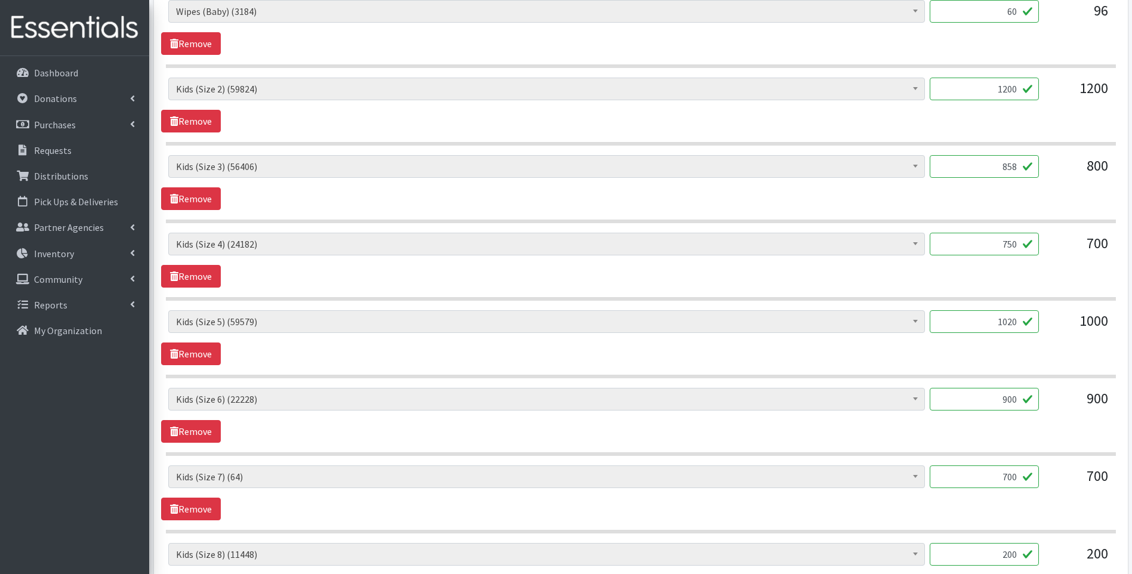
type input "1020"
drag, startPoint x: 1005, startPoint y: 399, endPoint x: 1025, endPoint y: 397, distance: 19.8
click at [1025, 397] on input "900" at bounding box center [984, 399] width 109 height 23
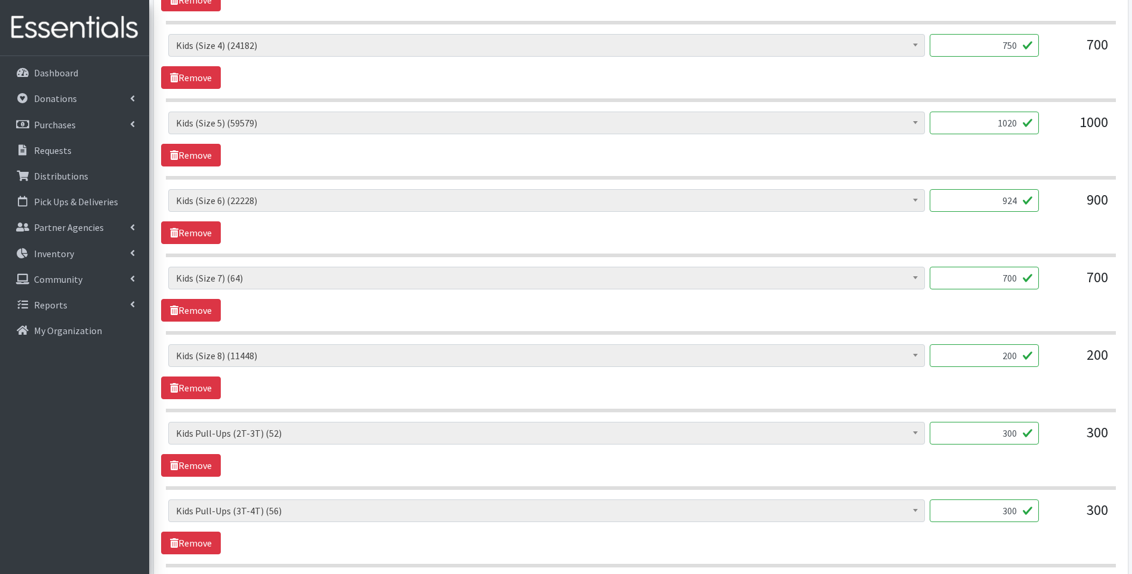
scroll to position [756, 0]
type input "924"
drag, startPoint x: 1000, startPoint y: 353, endPoint x: 1028, endPoint y: 346, distance: 28.4
click at [1030, 347] on input "200" at bounding box center [984, 355] width 109 height 23
type input "216"
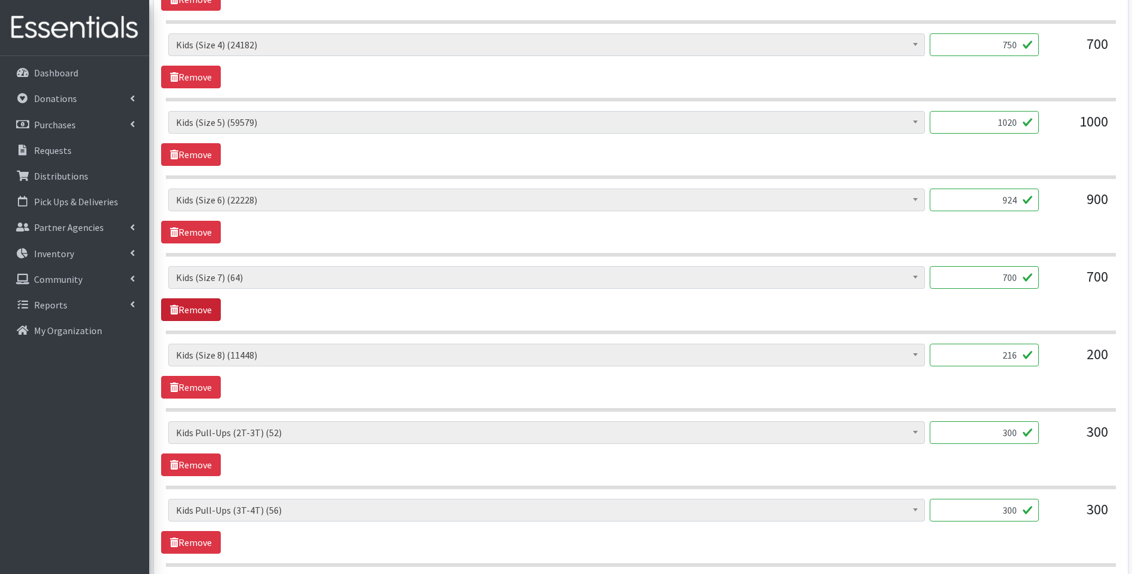
click at [192, 306] on link "Remove" at bounding box center [191, 309] width 60 height 23
click at [191, 387] on link "Remove" at bounding box center [191, 387] width 60 height 23
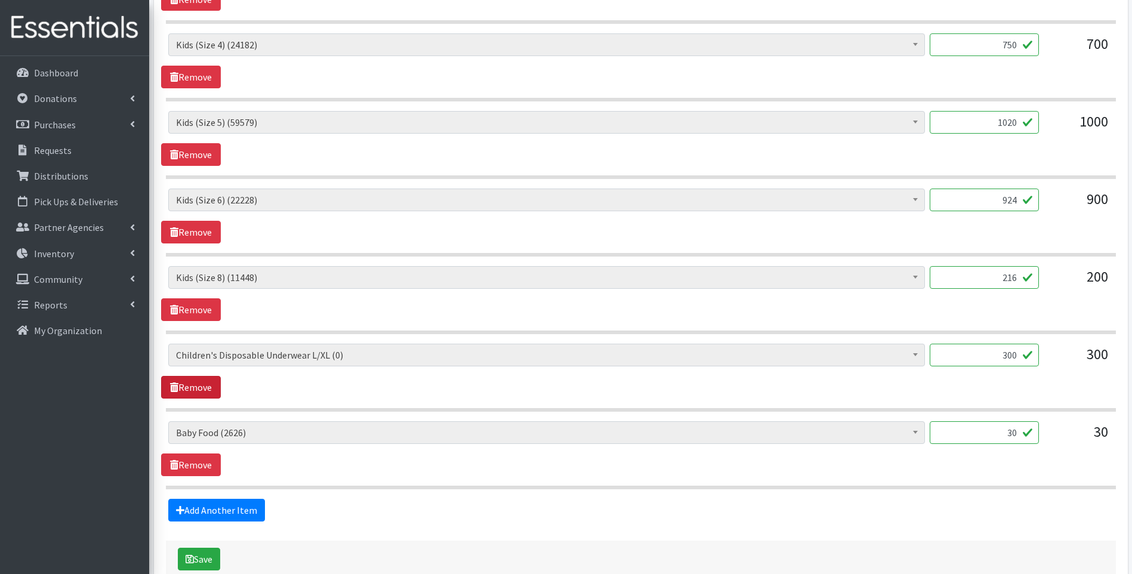
click at [191, 387] on link "Remove" at bounding box center [191, 387] width 60 height 23
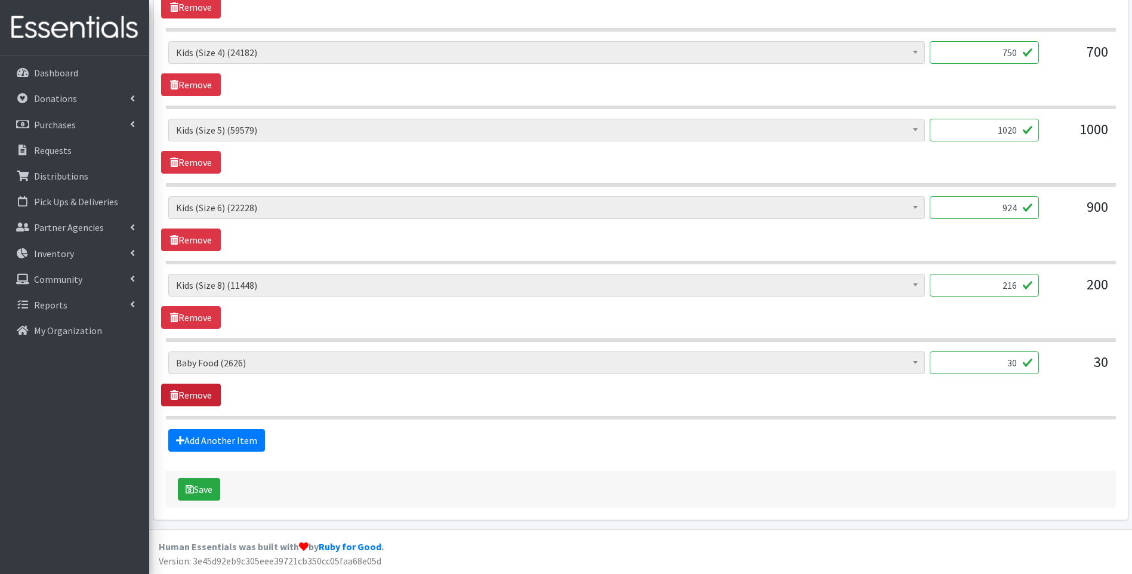
click at [191, 387] on link "Remove" at bounding box center [191, 395] width 60 height 23
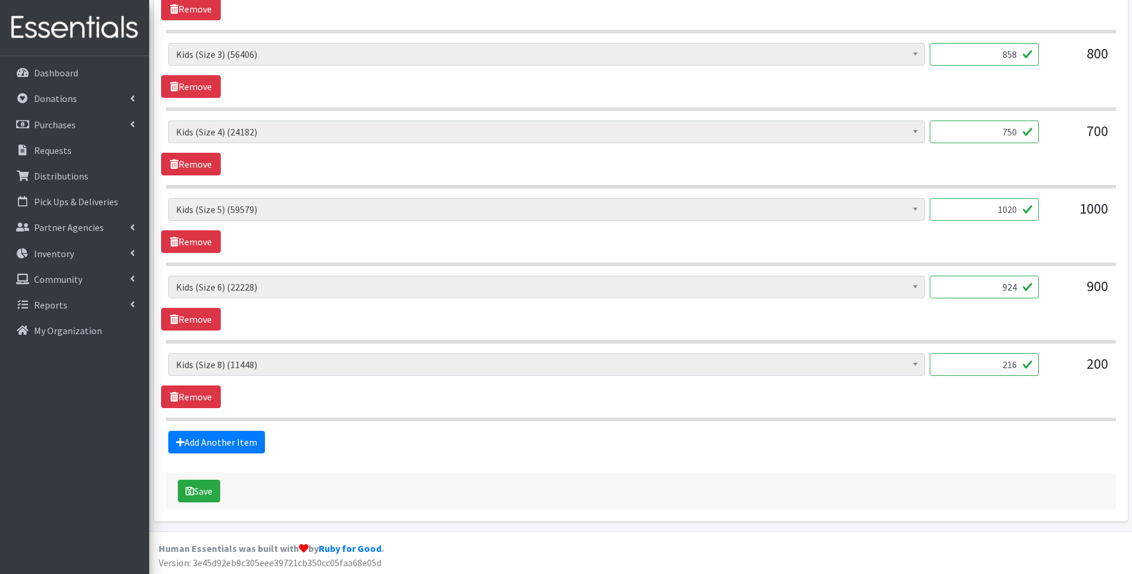
scroll to position [671, 0]
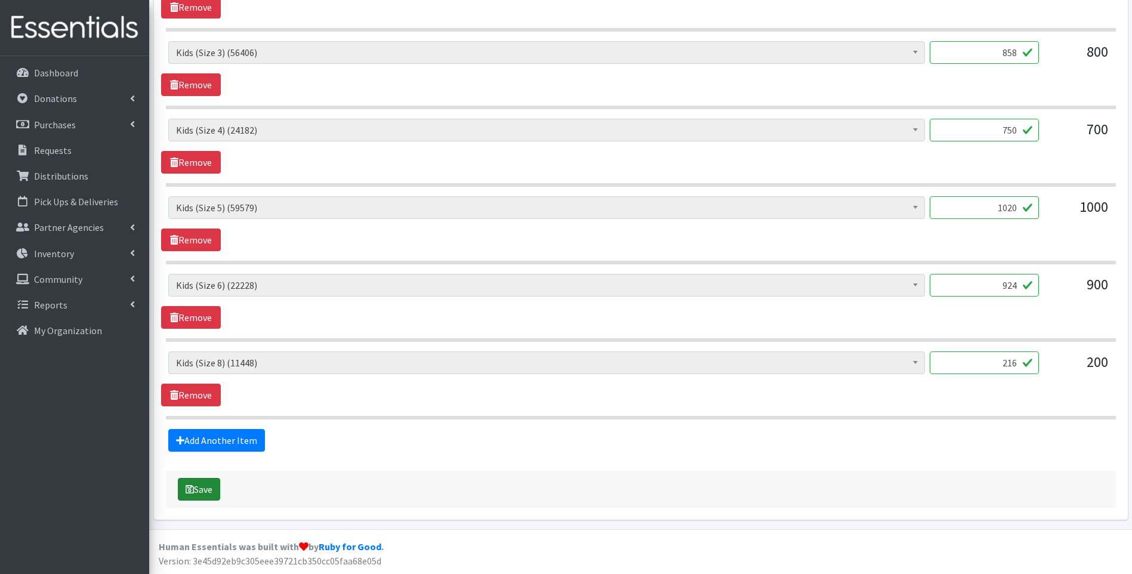
click at [209, 485] on button "Save" at bounding box center [199, 489] width 42 height 23
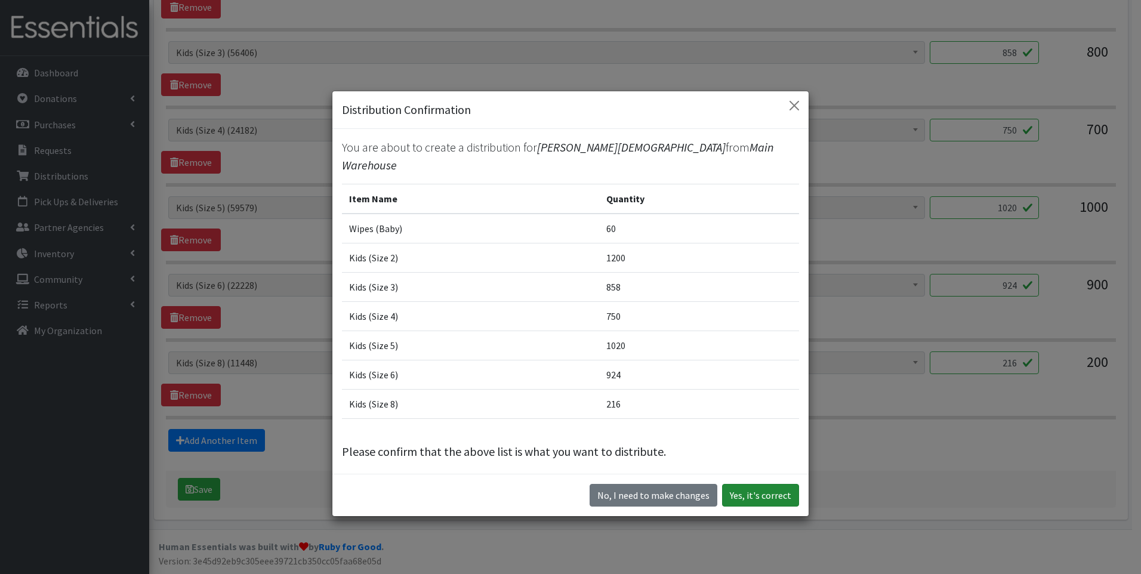
click at [739, 492] on button "Yes, it's correct" at bounding box center [760, 495] width 77 height 23
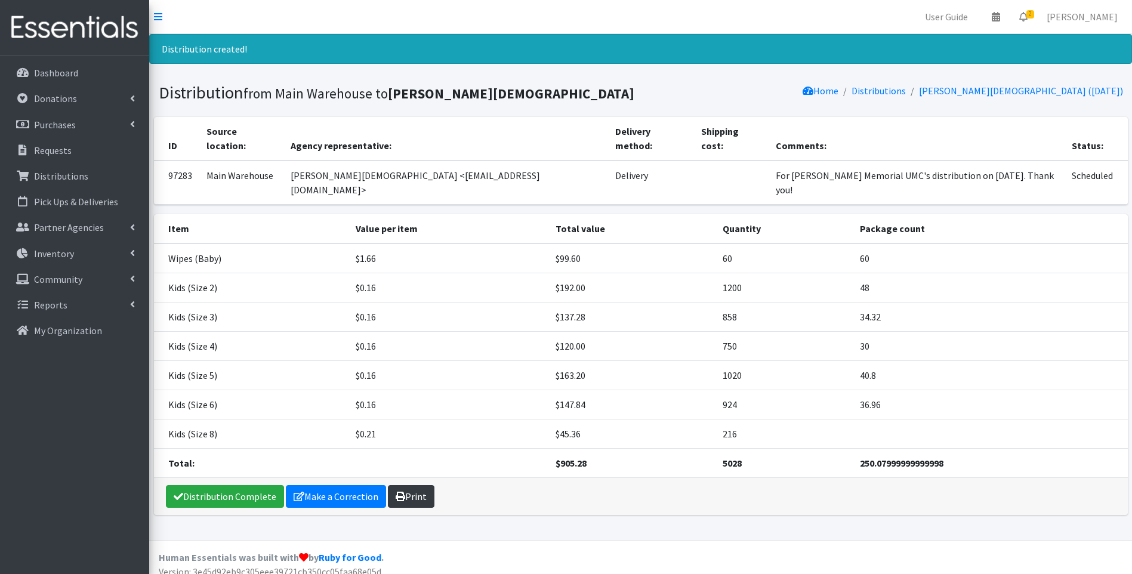
click at [411, 489] on link "Print" at bounding box center [411, 496] width 47 height 23
click at [184, 485] on link "Distribution Complete" at bounding box center [225, 496] width 118 height 23
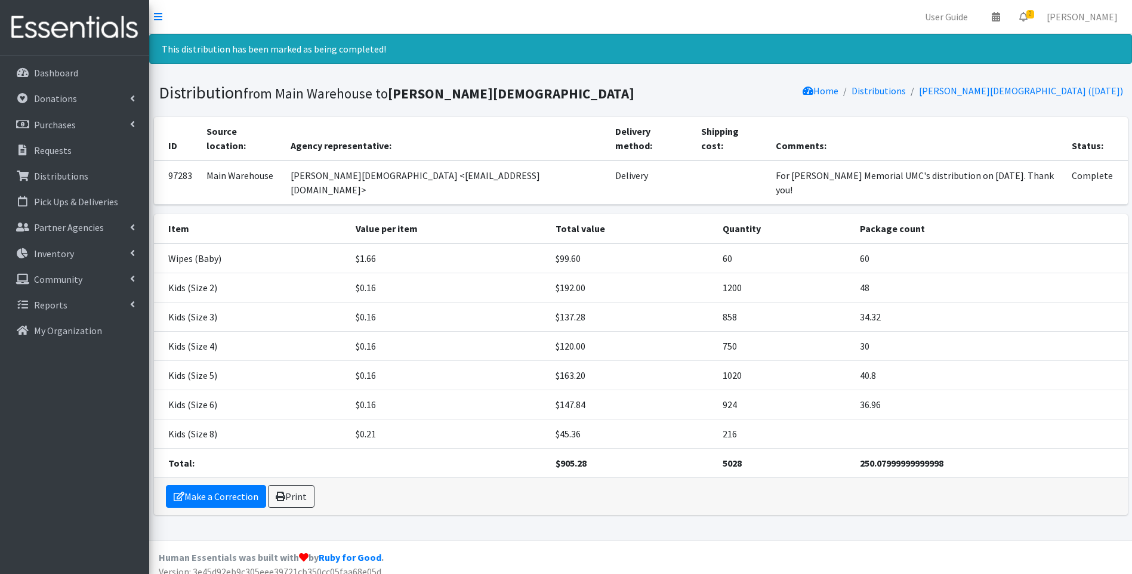
click at [82, 23] on img at bounding box center [75, 28] width 140 height 40
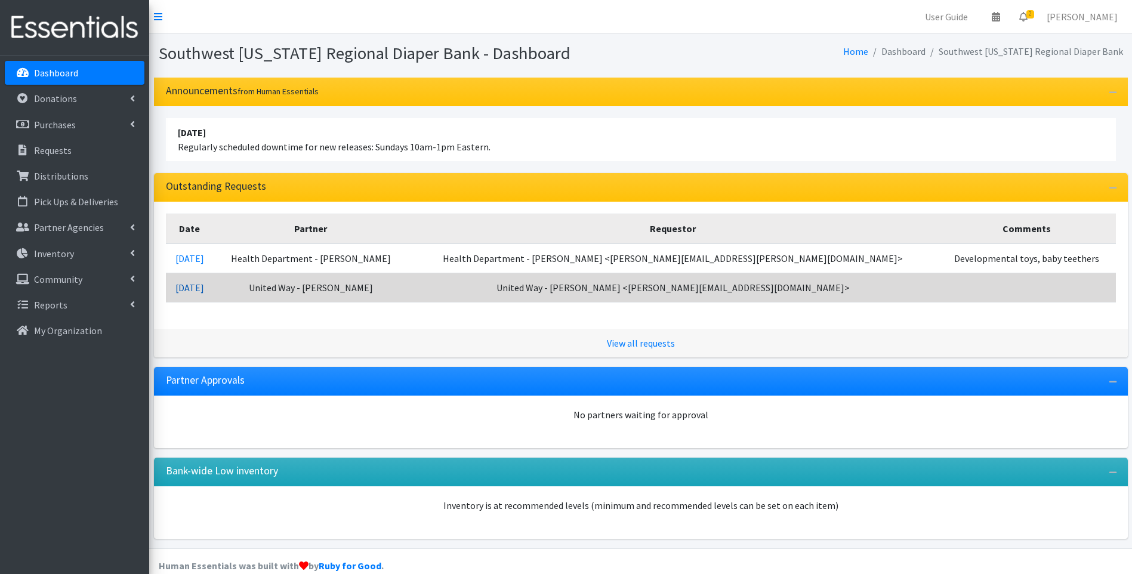
click at [204, 285] on link "[DATE]" at bounding box center [189, 288] width 29 height 12
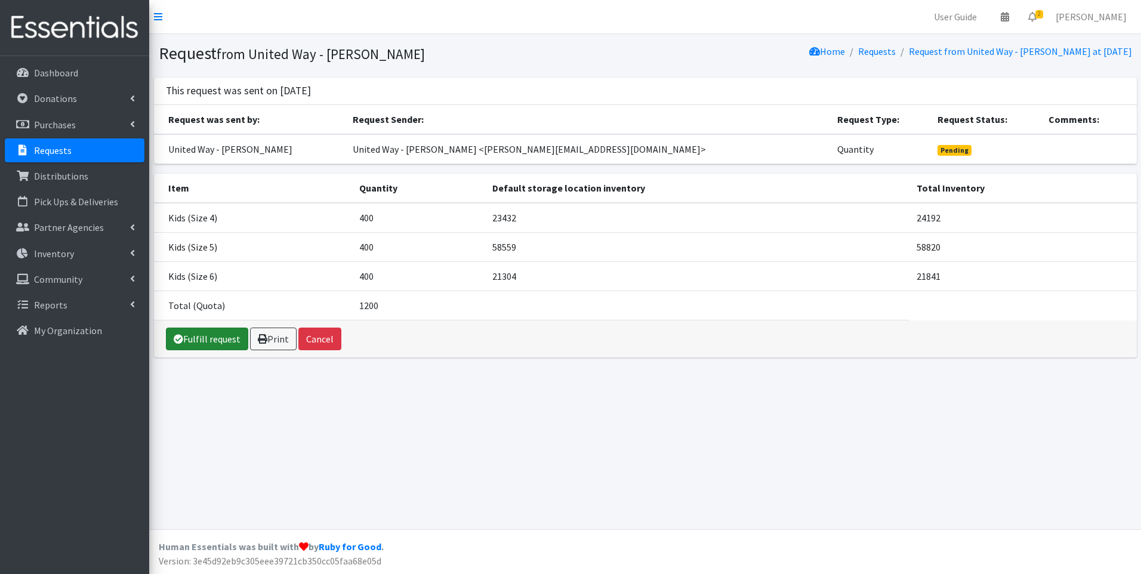
click at [196, 340] on link "Fulfill request" at bounding box center [207, 339] width 82 height 23
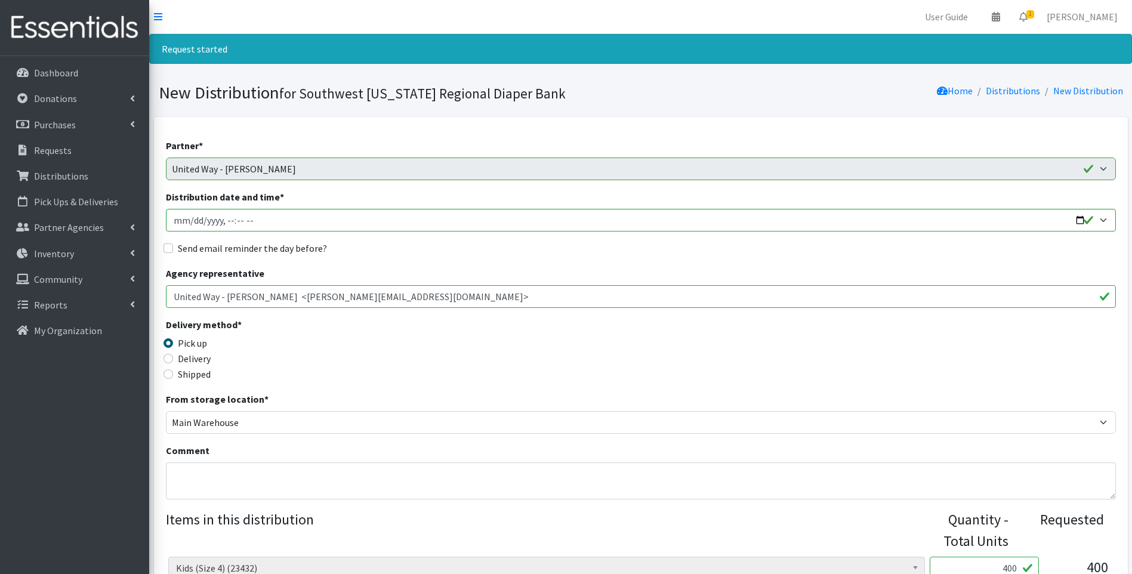
click at [195, 358] on label "Delivery" at bounding box center [194, 358] width 33 height 14
click at [173, 358] on input "Delivery" at bounding box center [168, 359] width 10 height 10
radio input "true"
click at [1079, 220] on input "Distribution date and time *" at bounding box center [641, 220] width 950 height 23
type input "2025-10-01T16:45"
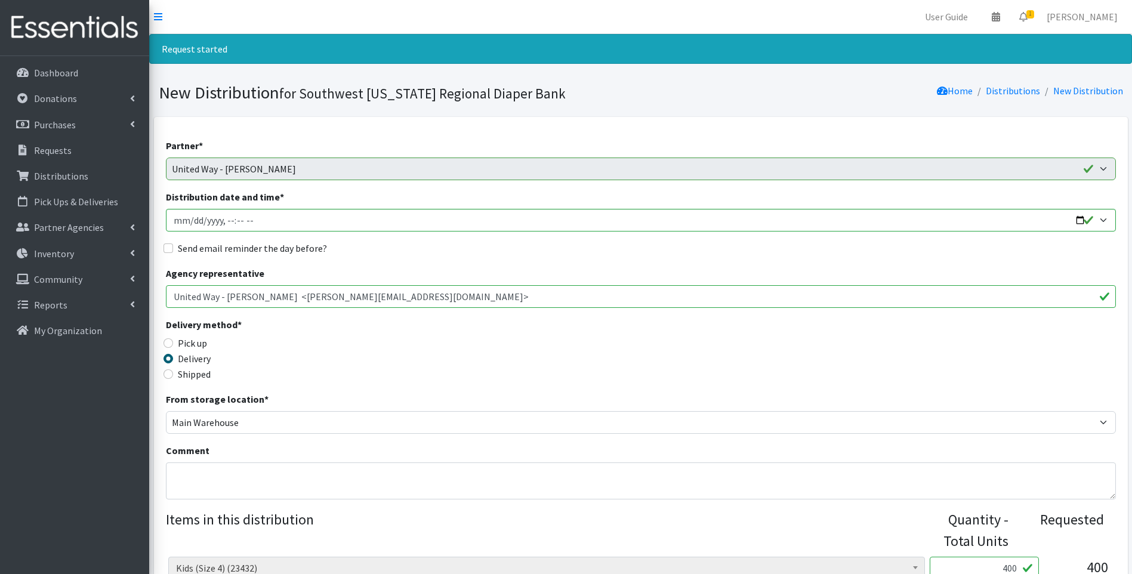
click at [470, 342] on div "Delivery method * Pick up Delivery Shipped Shipping cost" at bounding box center [641, 354] width 950 height 75
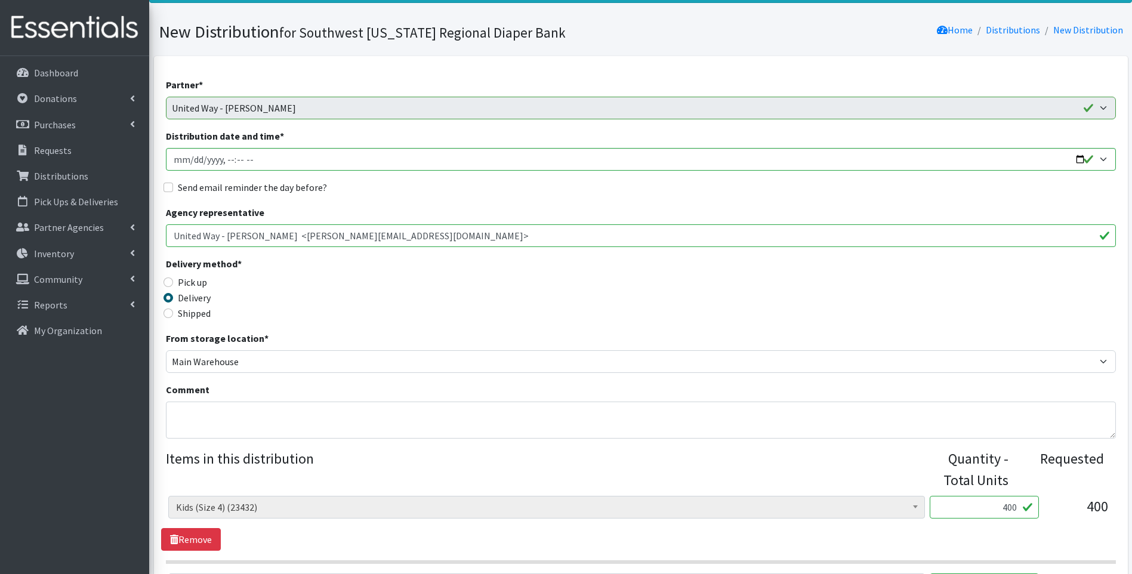
scroll to position [199, 0]
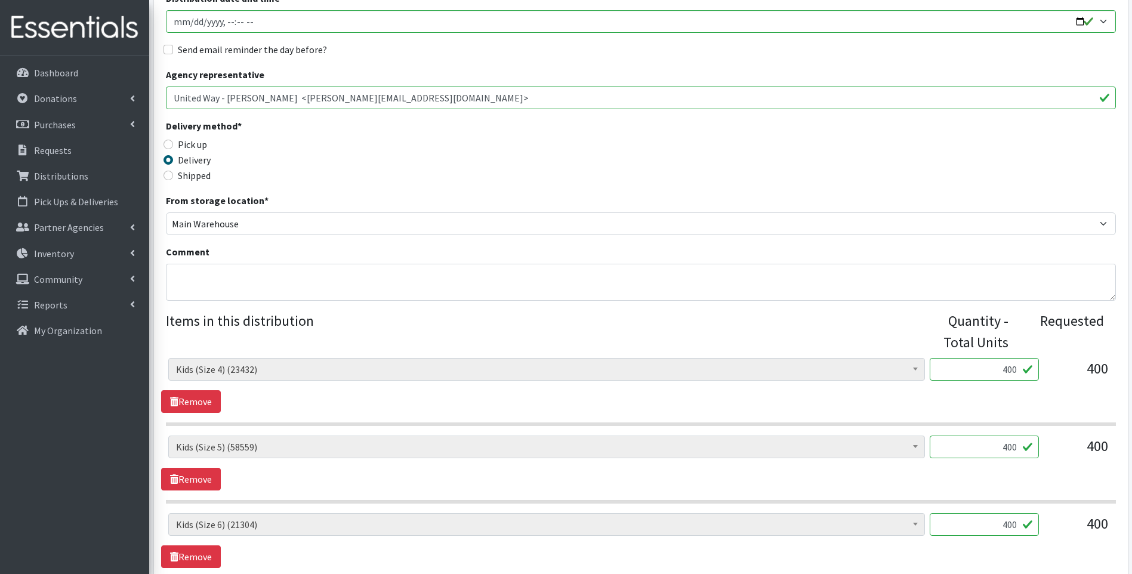
drag, startPoint x: 989, startPoint y: 371, endPoint x: 1022, endPoint y: 360, distance: 34.5
click at [1022, 360] on input "400" at bounding box center [984, 369] width 109 height 23
type input "500"
drag, startPoint x: 999, startPoint y: 448, endPoint x: 1035, endPoint y: 448, distance: 36.4
click at [1035, 448] on input "400" at bounding box center [984, 447] width 109 height 23
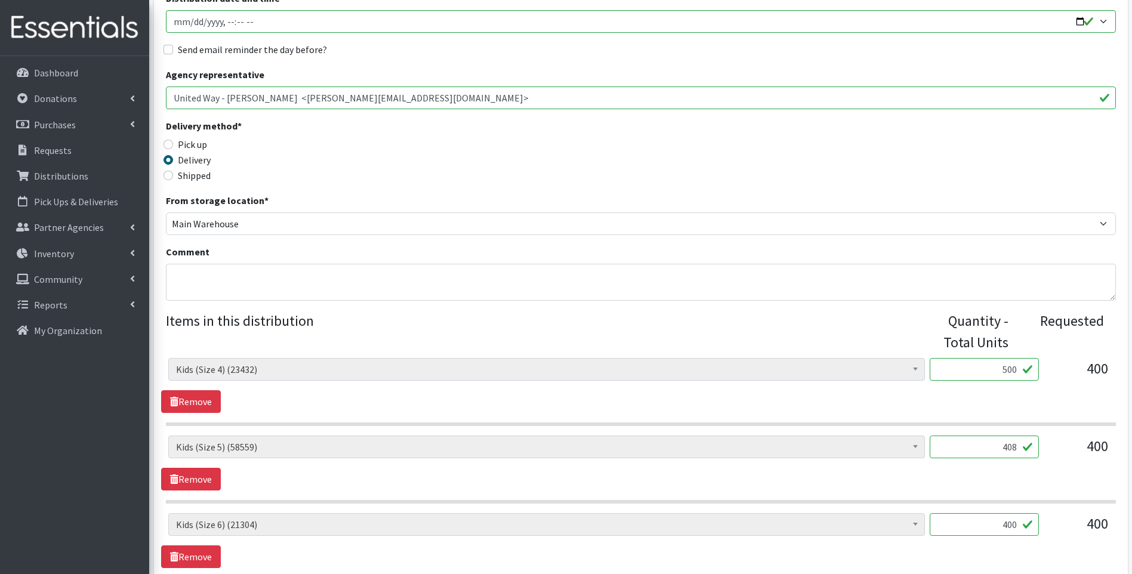
type input "408"
drag, startPoint x: 999, startPoint y: 527, endPoint x: 1023, endPoint y: 520, distance: 25.5
click at [1026, 520] on input "400" at bounding box center [984, 524] width 109 height 23
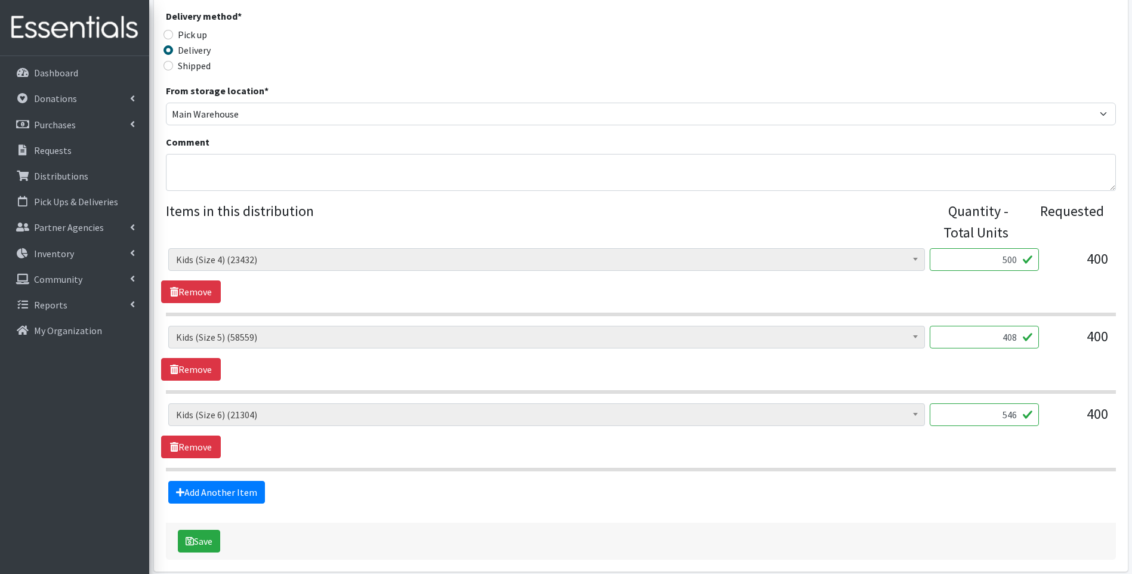
scroll to position [360, 0]
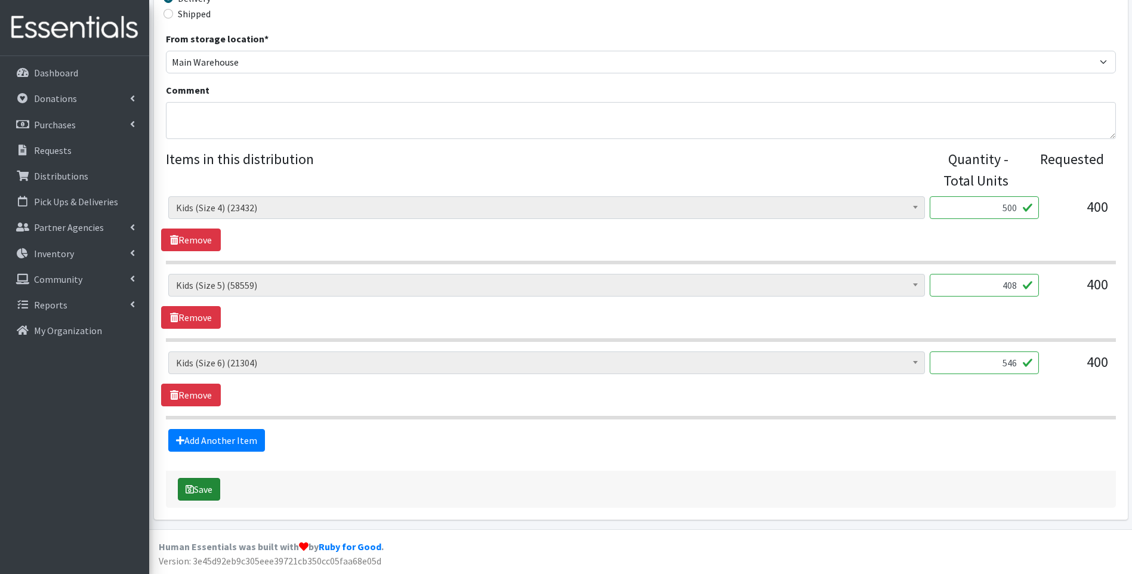
type input "546"
click at [206, 486] on button "Save" at bounding box center [199, 489] width 42 height 23
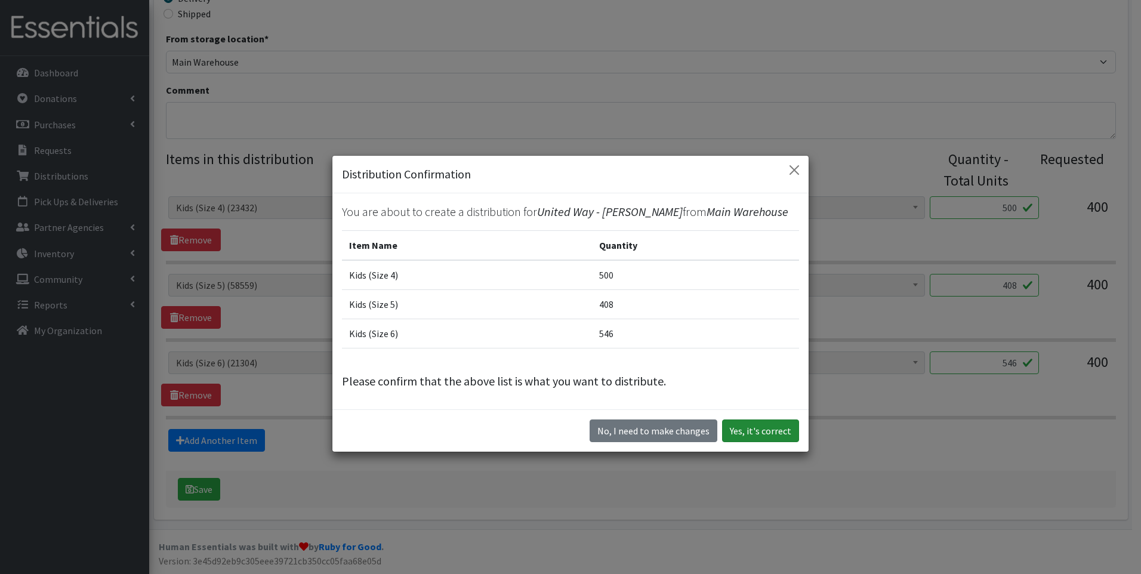
click at [751, 431] on button "Yes, it's correct" at bounding box center [760, 430] width 77 height 23
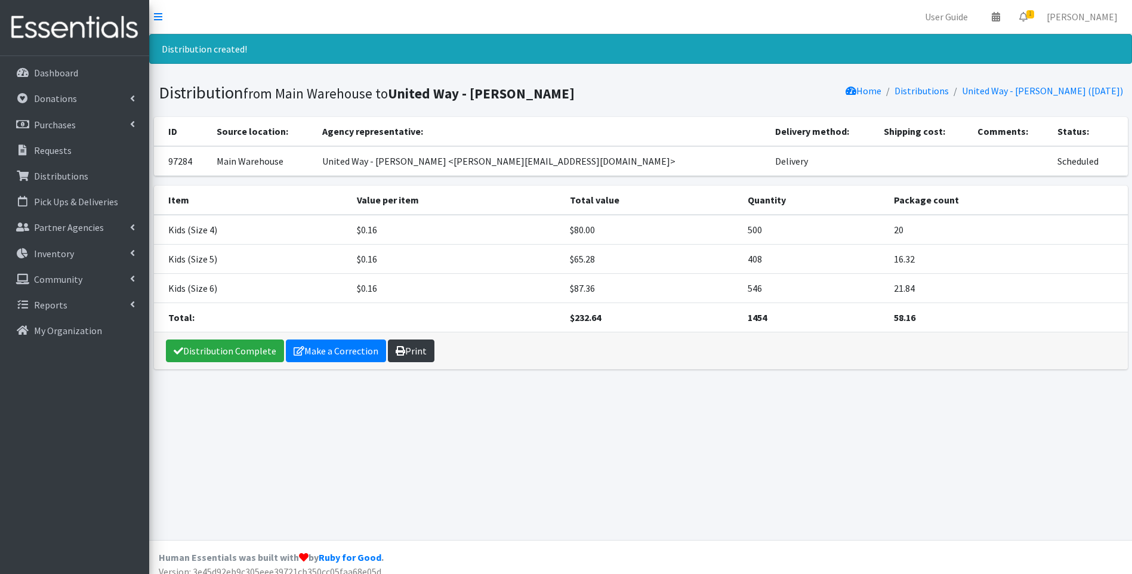
click at [421, 353] on link "Print" at bounding box center [411, 351] width 47 height 23
click at [231, 348] on link "Distribution Complete" at bounding box center [225, 351] width 118 height 23
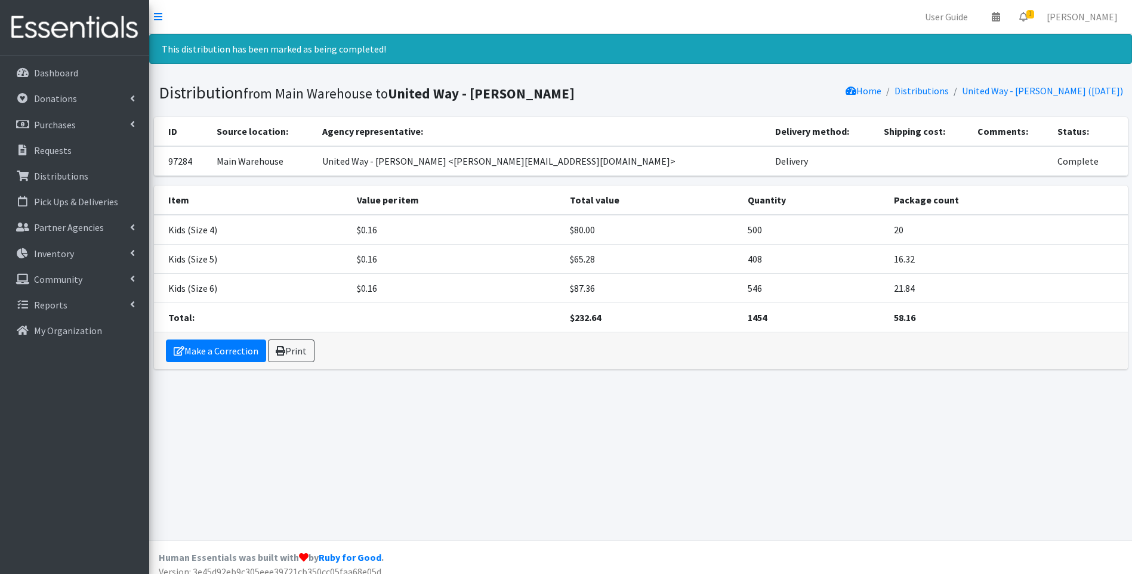
click at [42, 33] on img at bounding box center [75, 28] width 140 height 40
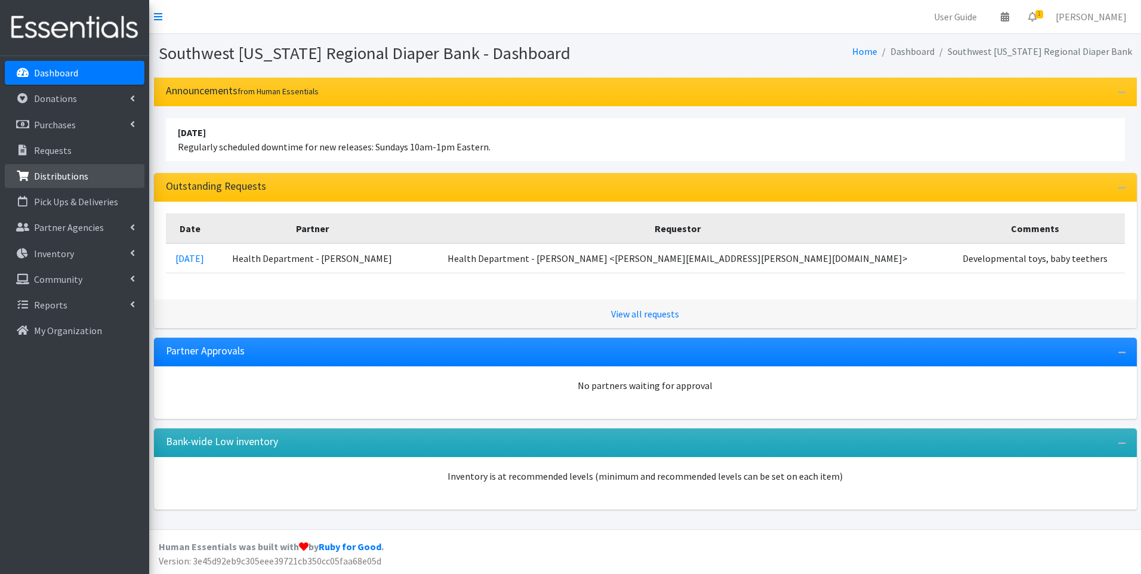
click at [77, 177] on p "Distributions" at bounding box center [61, 176] width 54 height 12
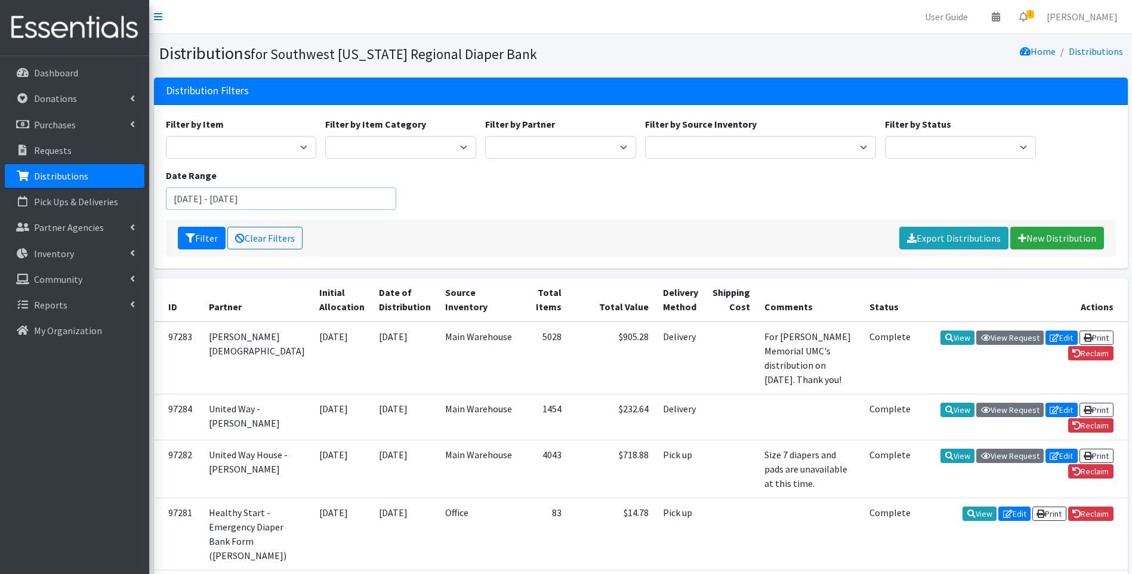
click at [331, 200] on input "[DATE] - [DATE]" at bounding box center [281, 198] width 231 height 23
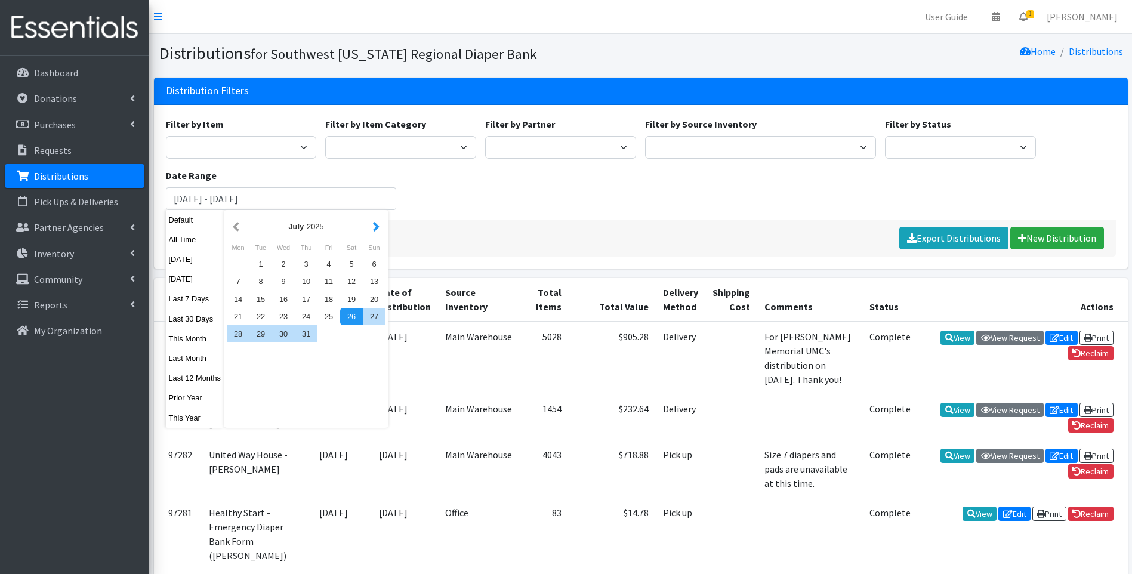
click at [375, 224] on button "button" at bounding box center [376, 226] width 13 height 15
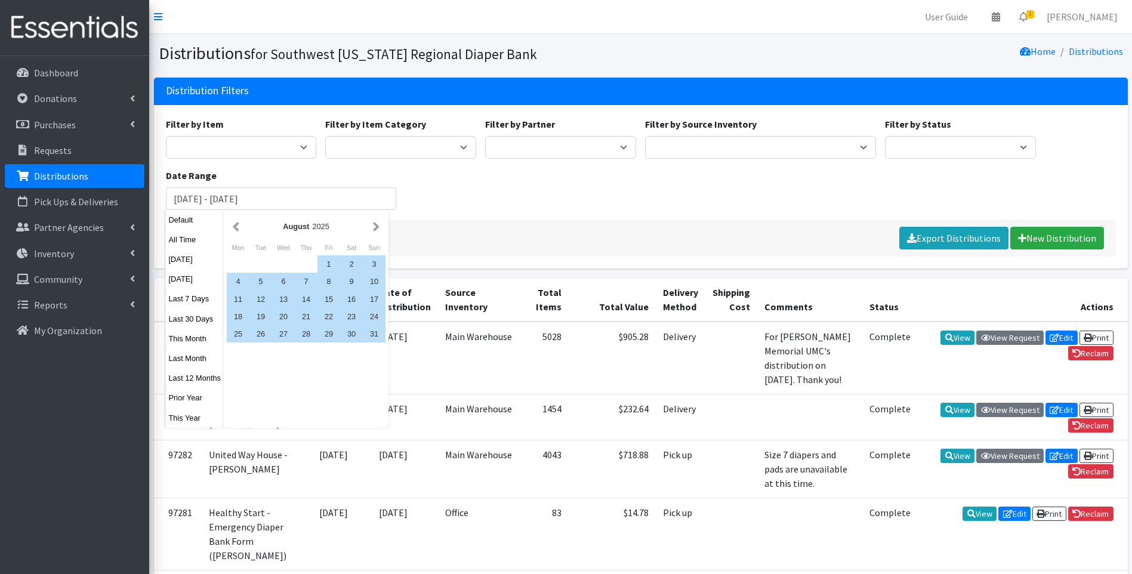
click at [375, 224] on button "button" at bounding box center [376, 226] width 13 height 15
click at [282, 262] on div "1" at bounding box center [283, 263] width 23 height 17
click at [331, 335] on div "31" at bounding box center [328, 333] width 23 height 17
type input "[DATE] - [DATE]"
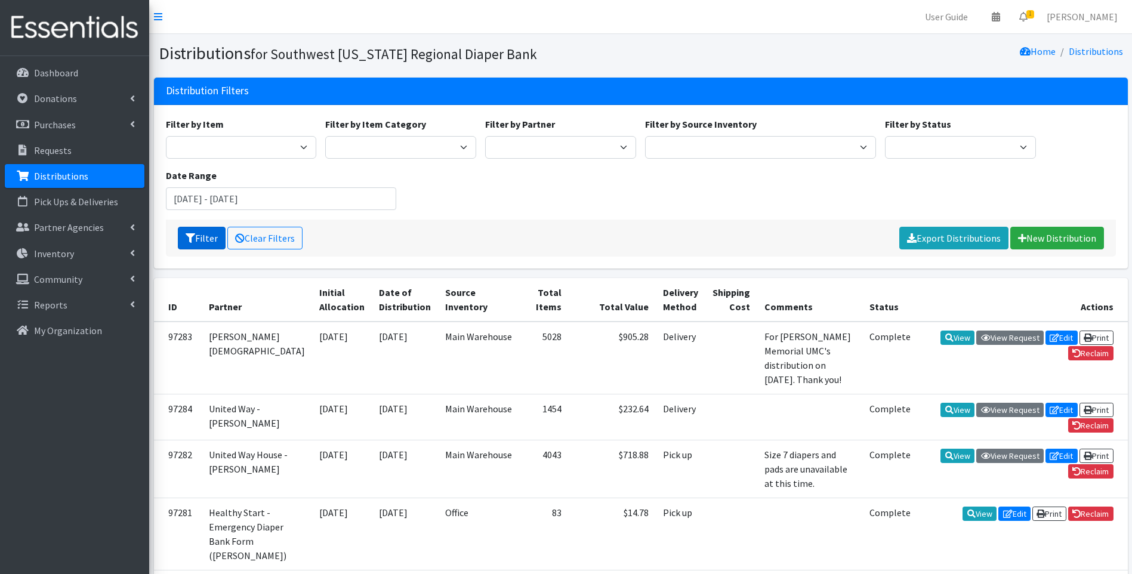
click at [208, 232] on button "Filter" at bounding box center [202, 238] width 48 height 23
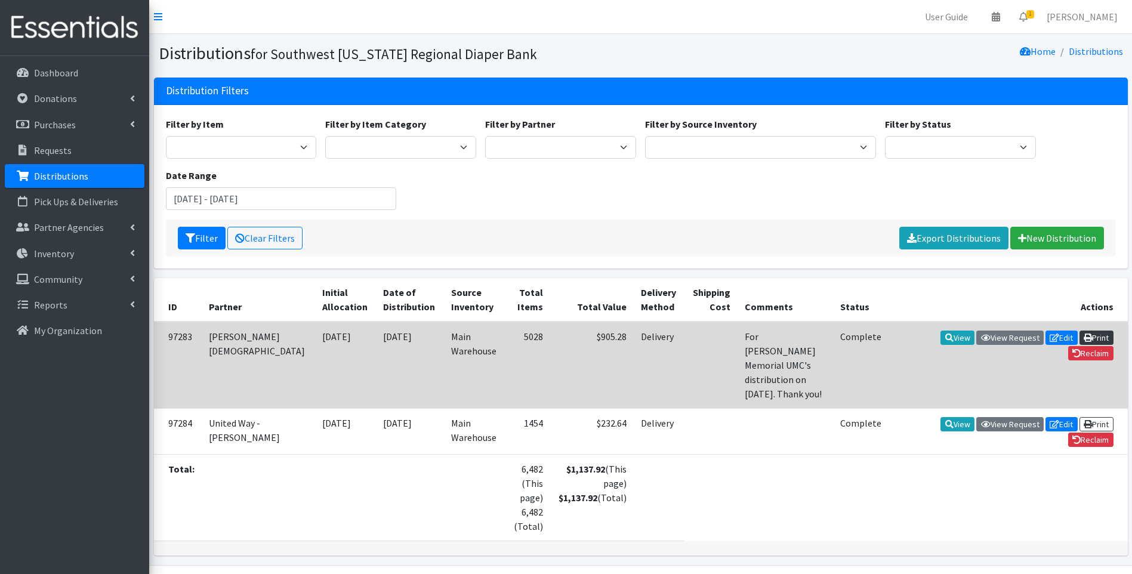
click at [1096, 341] on link "Print" at bounding box center [1096, 338] width 34 height 14
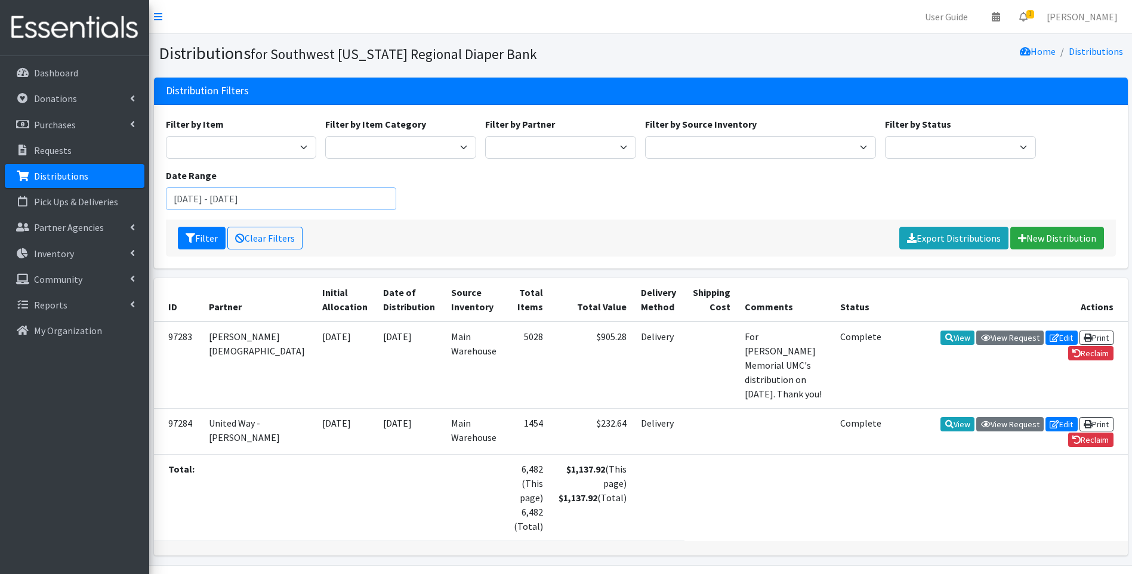
click at [209, 192] on input "[DATE] - [DATE]" at bounding box center [281, 198] width 231 height 23
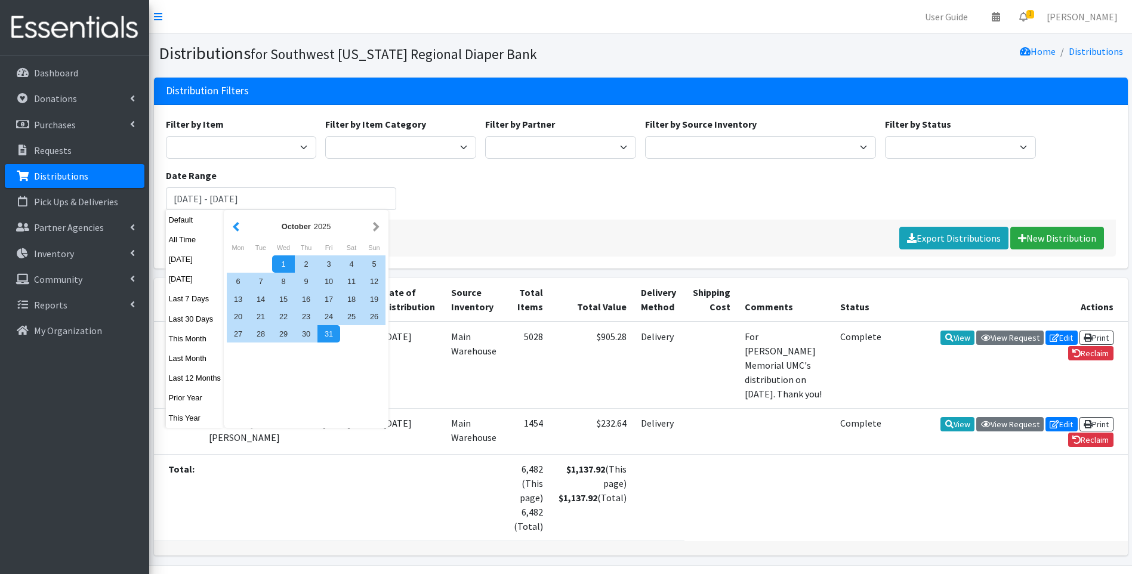
click at [233, 227] on button "button" at bounding box center [236, 226] width 13 height 15
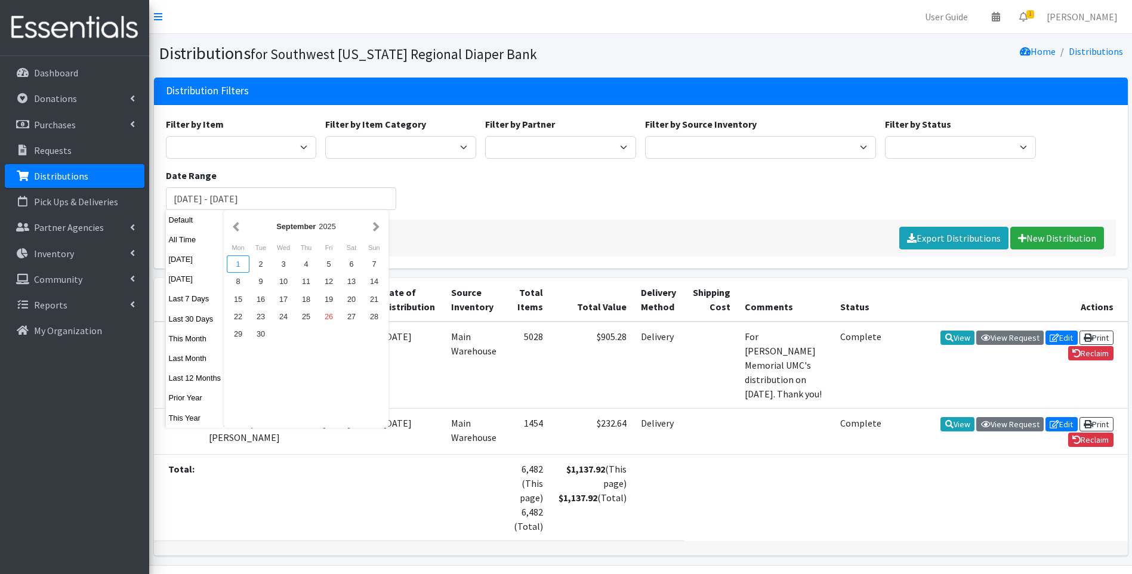
click at [239, 269] on div "1" at bounding box center [238, 263] width 23 height 17
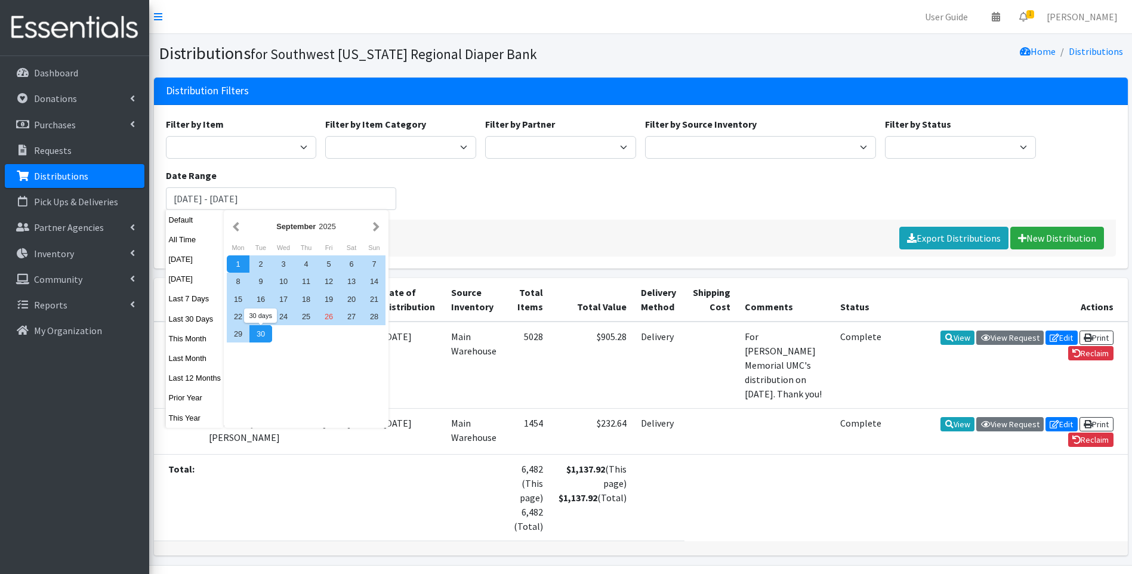
click at [262, 337] on div "30" at bounding box center [260, 333] width 23 height 17
type input "[DATE] - [DATE]"
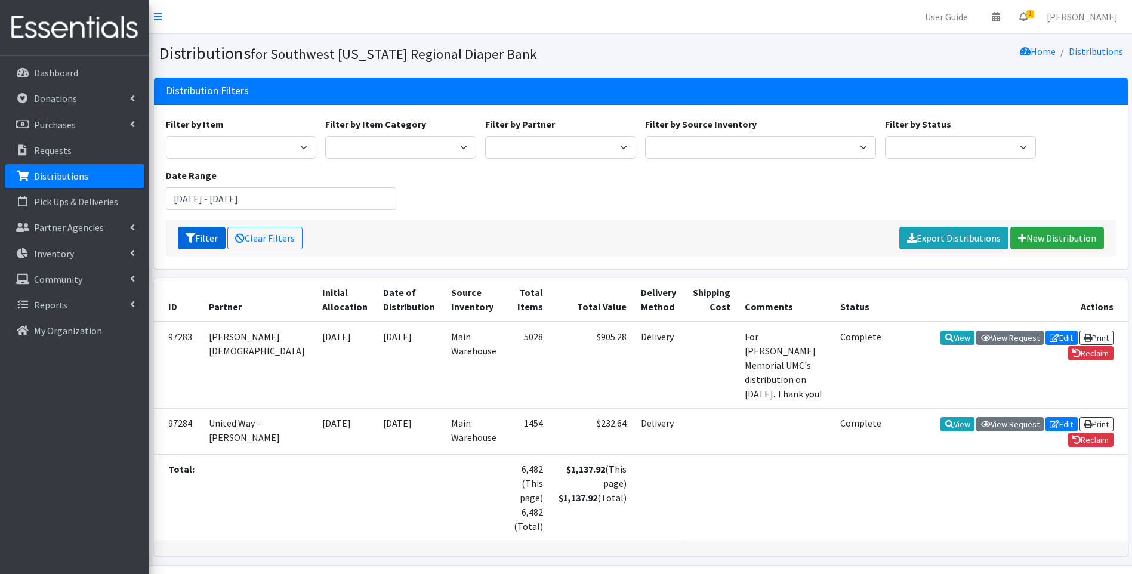
click at [199, 237] on button "Filter" at bounding box center [202, 238] width 48 height 23
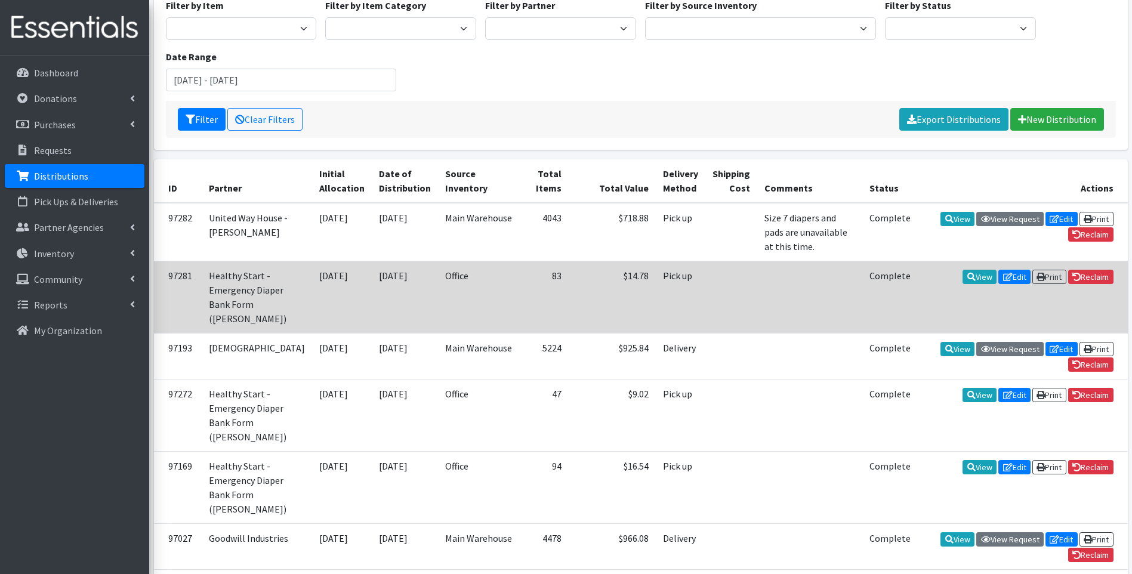
scroll to position [119, 0]
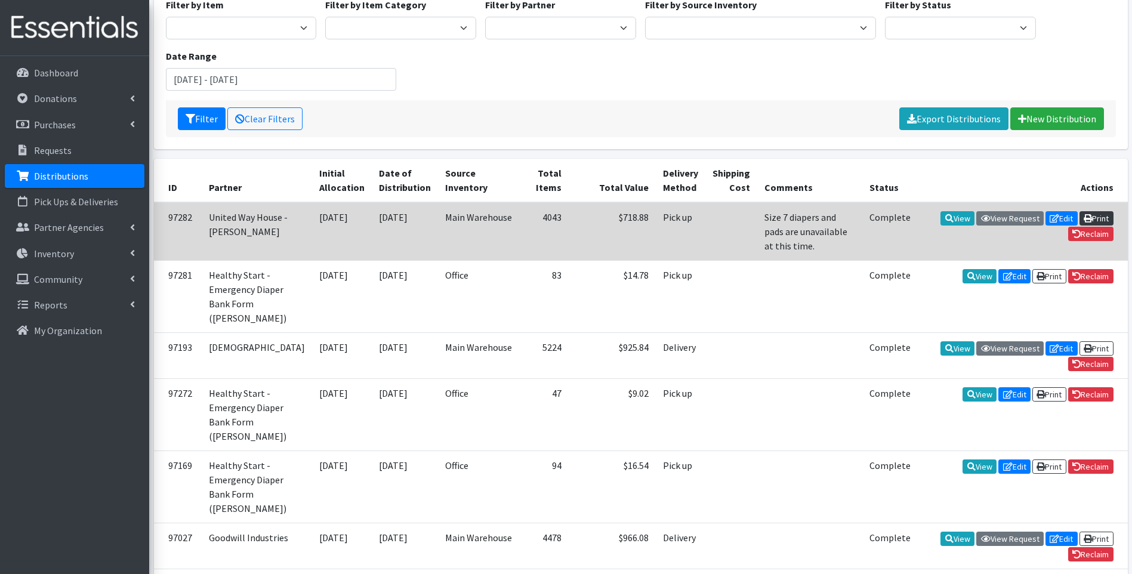
click at [1105, 223] on link "Print" at bounding box center [1096, 218] width 34 height 14
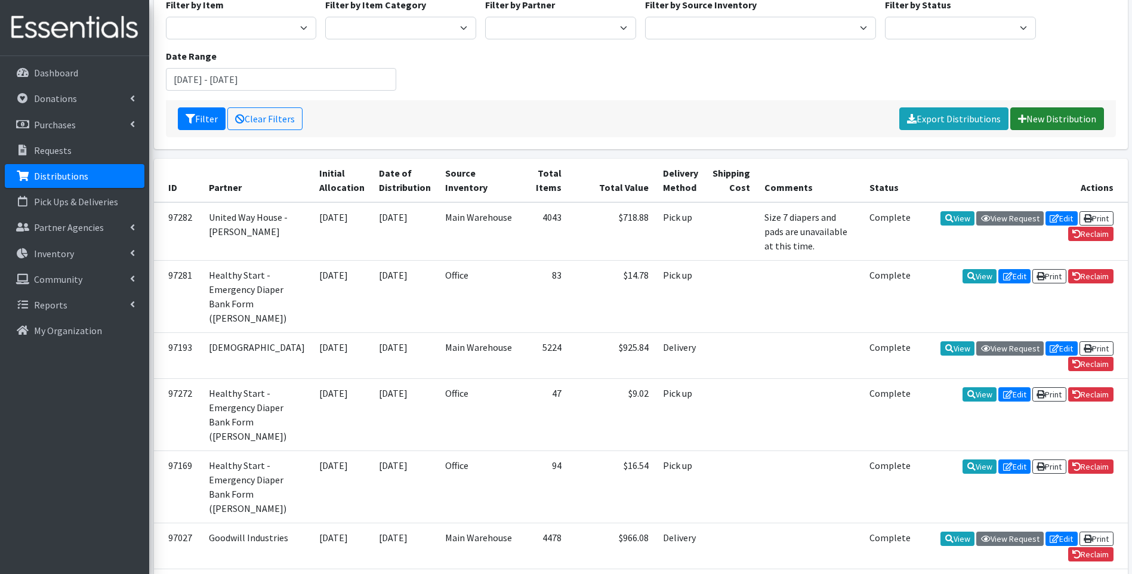
click at [1042, 112] on link "New Distribution" at bounding box center [1057, 118] width 94 height 23
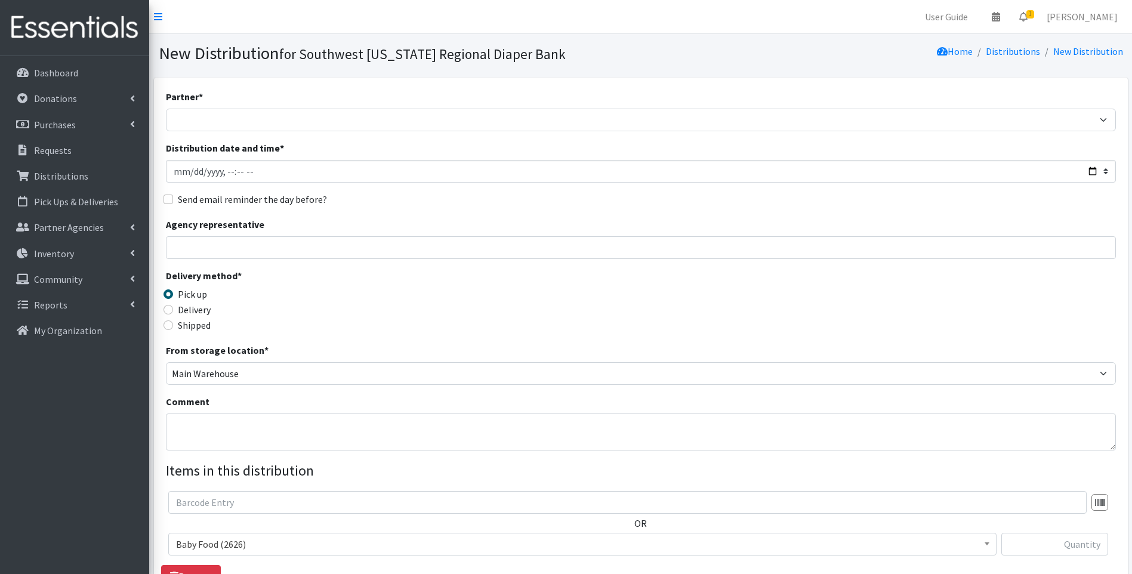
click at [359, 107] on div "Partner * ACT Abuse Counseling & Treatment Bayshore Fire Department [PERSON_NAM…" at bounding box center [641, 111] width 950 height 42
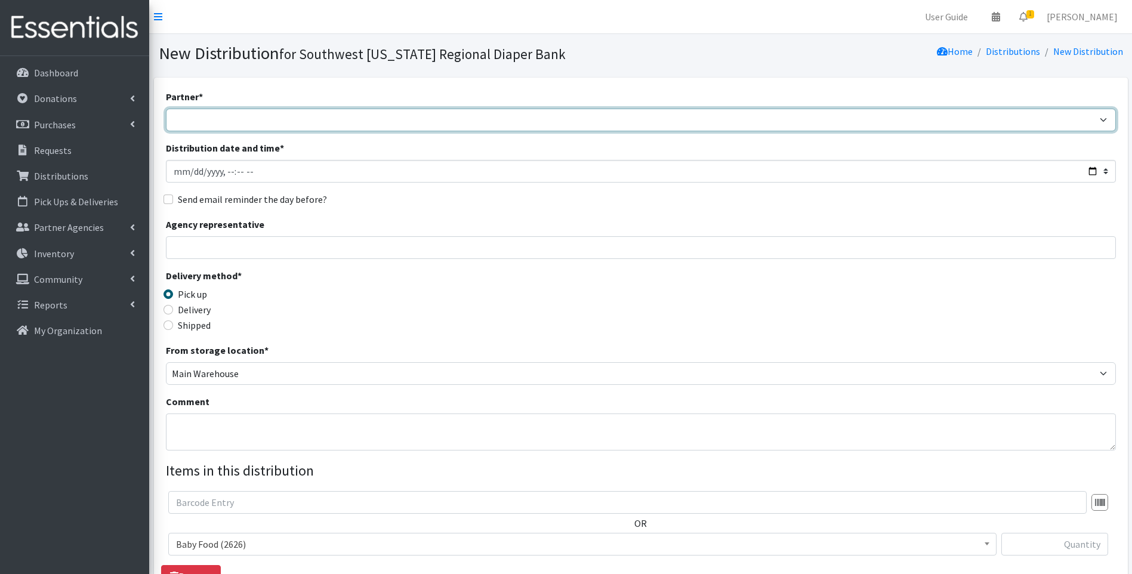
click at [351, 119] on select "ACT Abuse Counseling & Treatment Bayshore Fire Department [PERSON_NAME][GEOGRAP…" at bounding box center [641, 120] width 950 height 23
select select "4196"
click at [166, 109] on select "ACT Abuse Counseling & Treatment Bayshore Fire Department [PERSON_NAME][GEOGRAP…" at bounding box center [641, 120] width 950 height 23
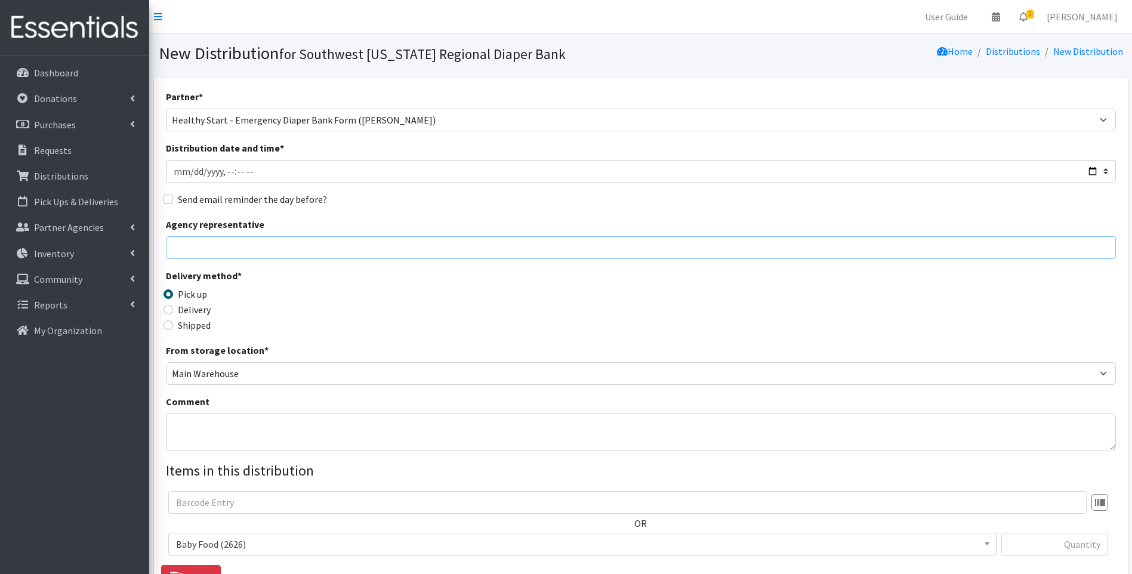
click at [214, 258] on input "Agency representative" at bounding box center [641, 247] width 950 height 23
type input "[PERSON_NAME]"
type input "1"
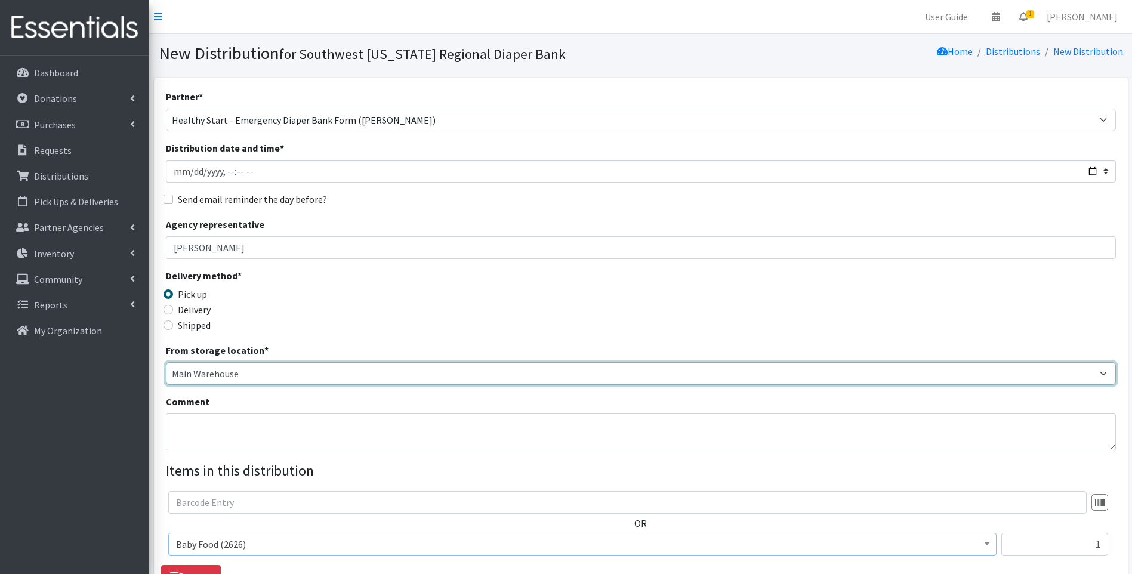
click at [223, 380] on select "Main Warehouse Office Winkler" at bounding box center [641, 373] width 950 height 23
select select "335"
click at [166, 362] on select "Main Warehouse Office Winkler" at bounding box center [641, 373] width 950 height 23
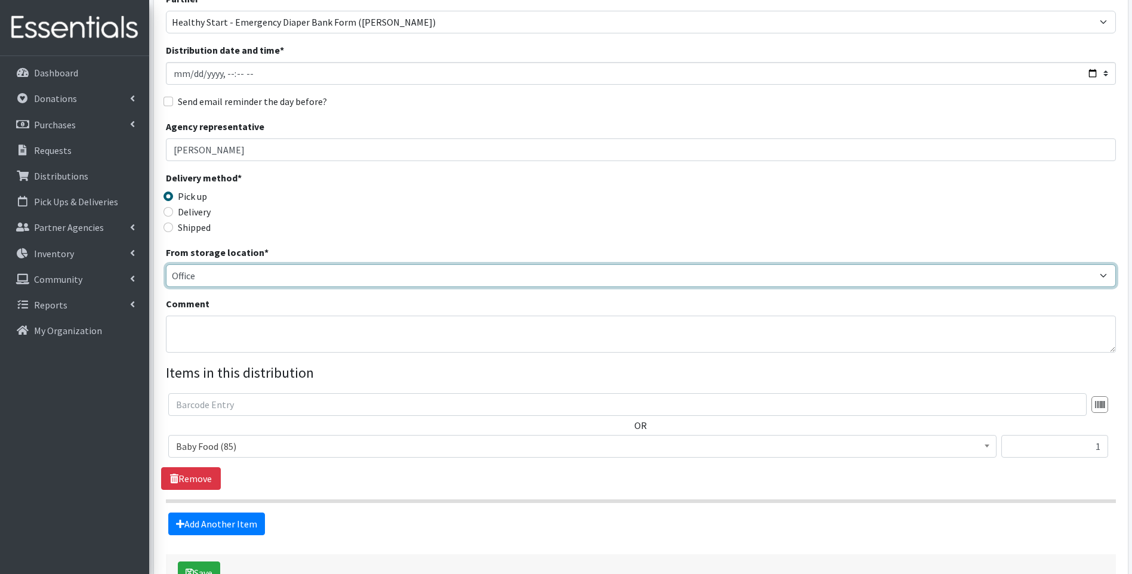
scroll to position [119, 0]
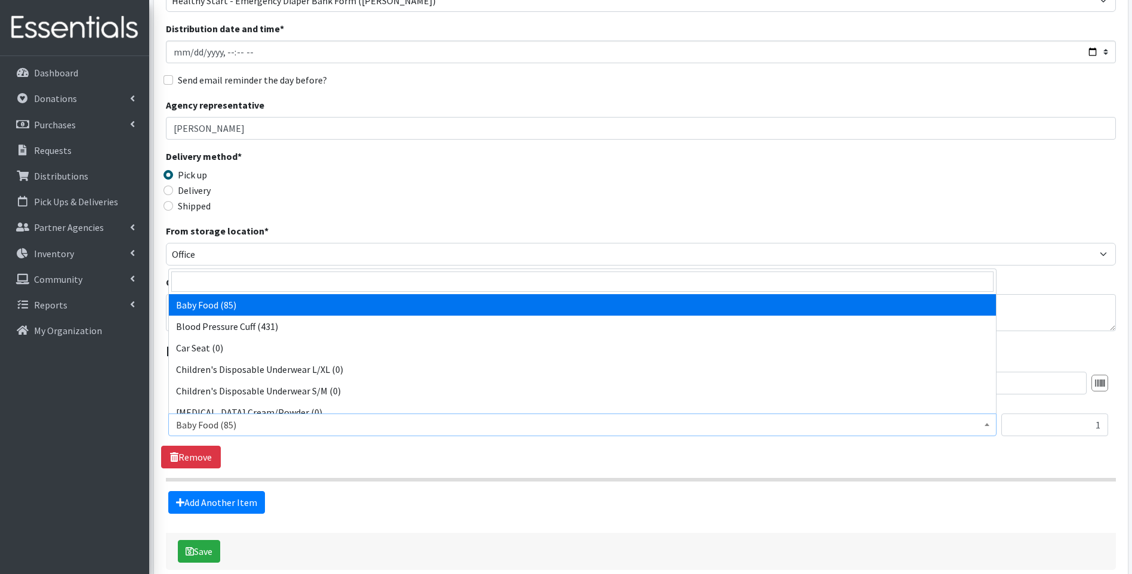
click at [434, 425] on span "Baby Food (85)" at bounding box center [582, 424] width 813 height 17
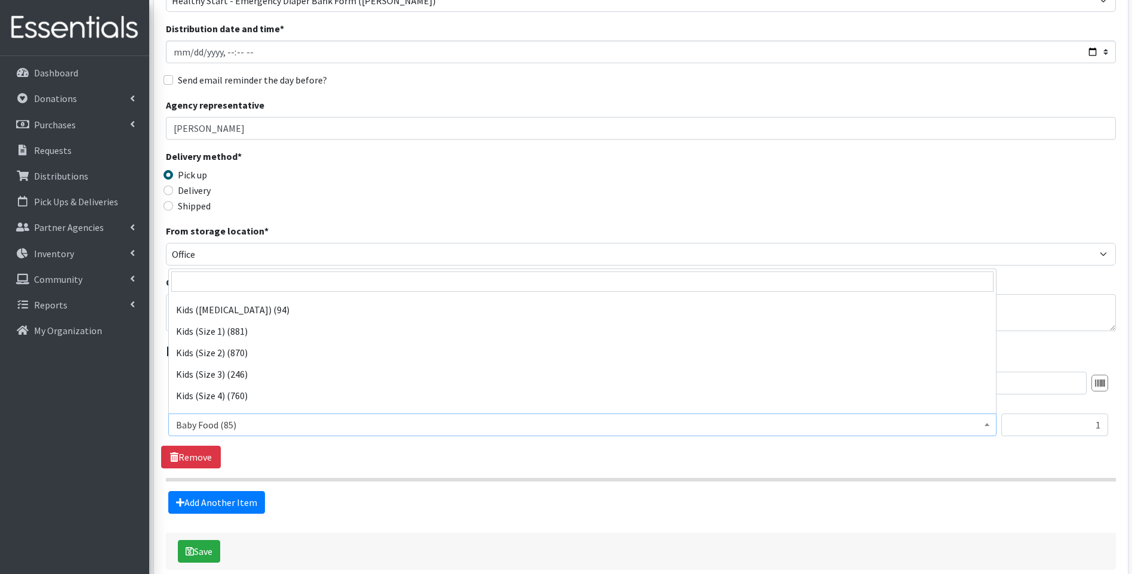
scroll to position [159, 0]
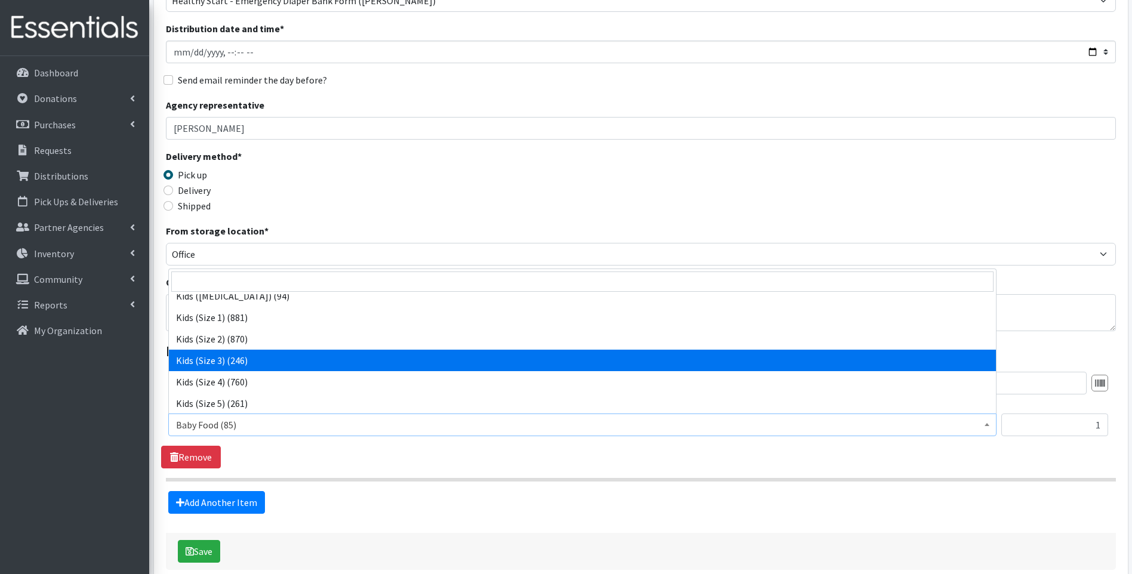
select select "10061"
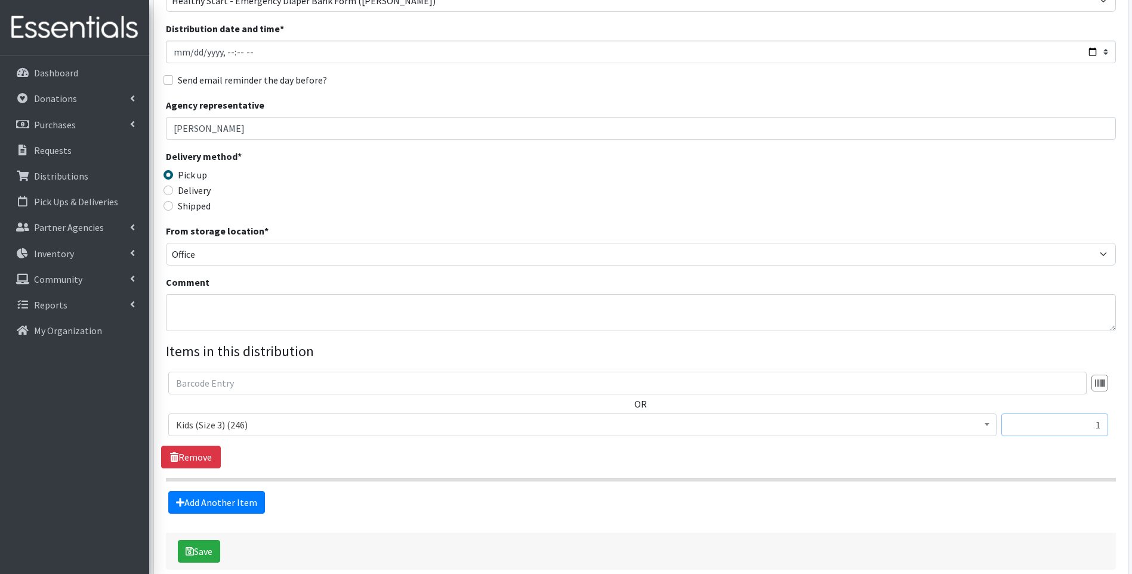
drag, startPoint x: 1058, startPoint y: 422, endPoint x: 1137, endPoint y: 424, distance: 78.8
click at [1131, 424] on html "User Guide 0 Pick-ups remaining this week View Calendar 1 1 Requests 0 Partner …" at bounding box center [566, 258] width 1132 height 755
type input "48"
drag, startPoint x: 492, startPoint y: 449, endPoint x: 479, endPoint y: 451, distance: 13.8
click at [492, 449] on div "OR Baby Food (85) Blood Pressure Cuff (431) Car Seat (0) Children's Disposable …" at bounding box center [640, 420] width 959 height 97
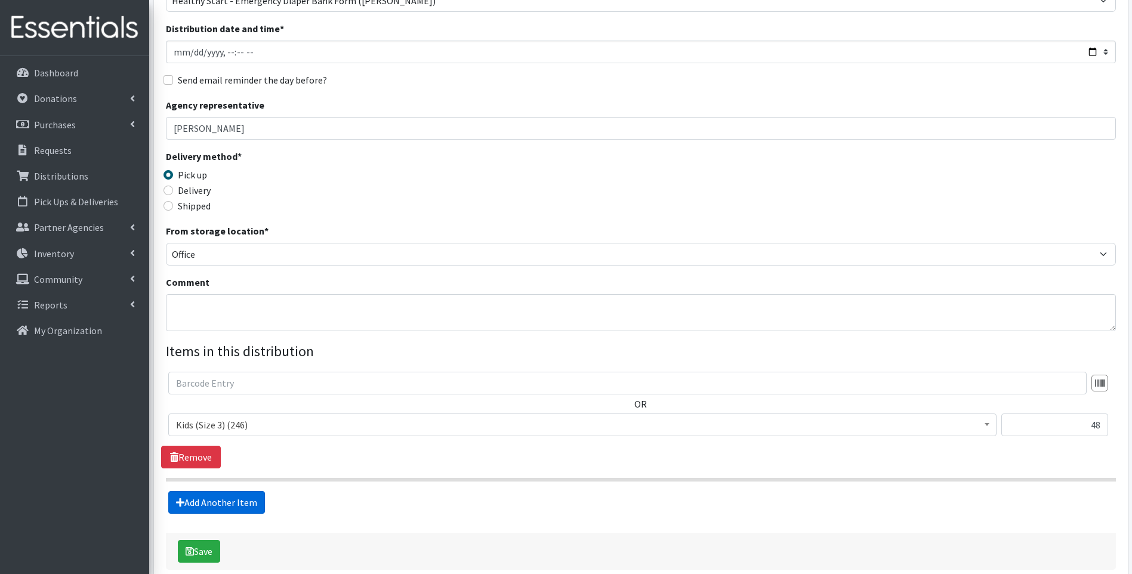
click at [246, 504] on link "Add Another Item" at bounding box center [216, 502] width 97 height 23
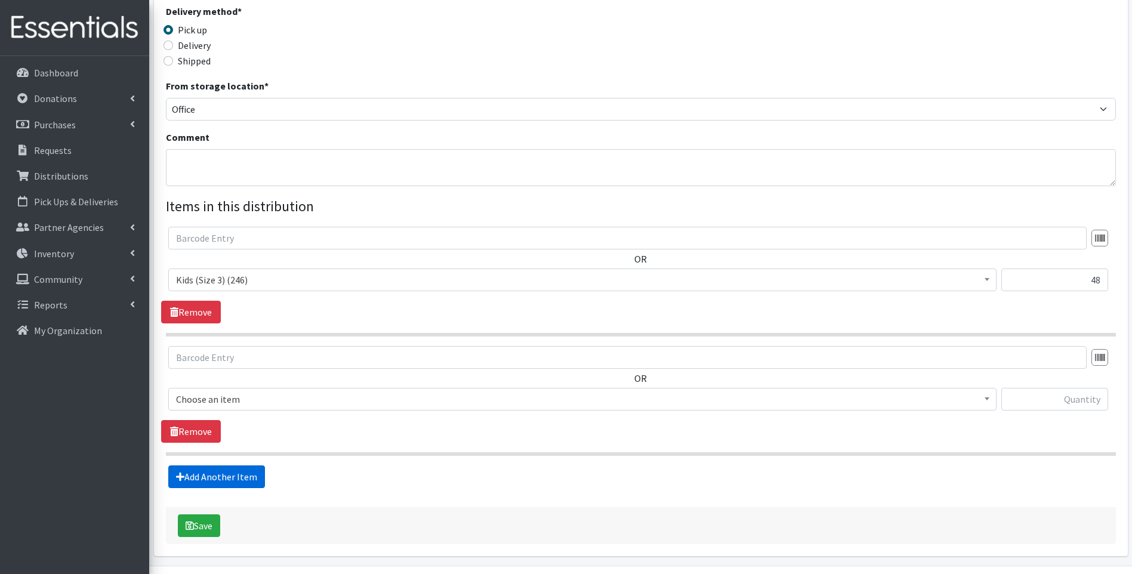
scroll to position [301, 0]
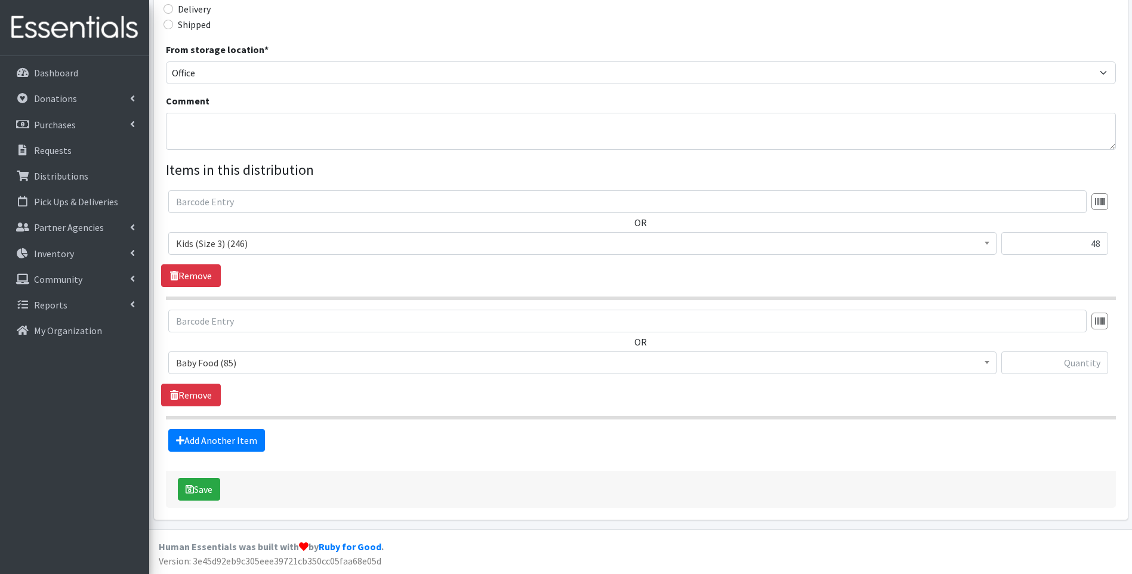
click at [252, 363] on span "Baby Food (85)" at bounding box center [582, 362] width 813 height 17
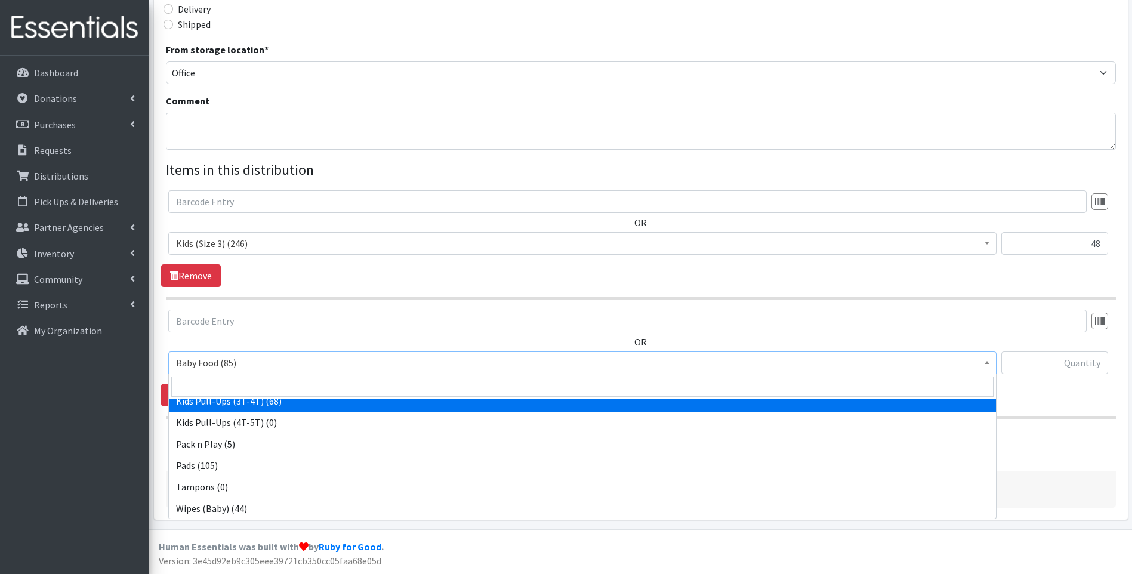
scroll to position [375, 0]
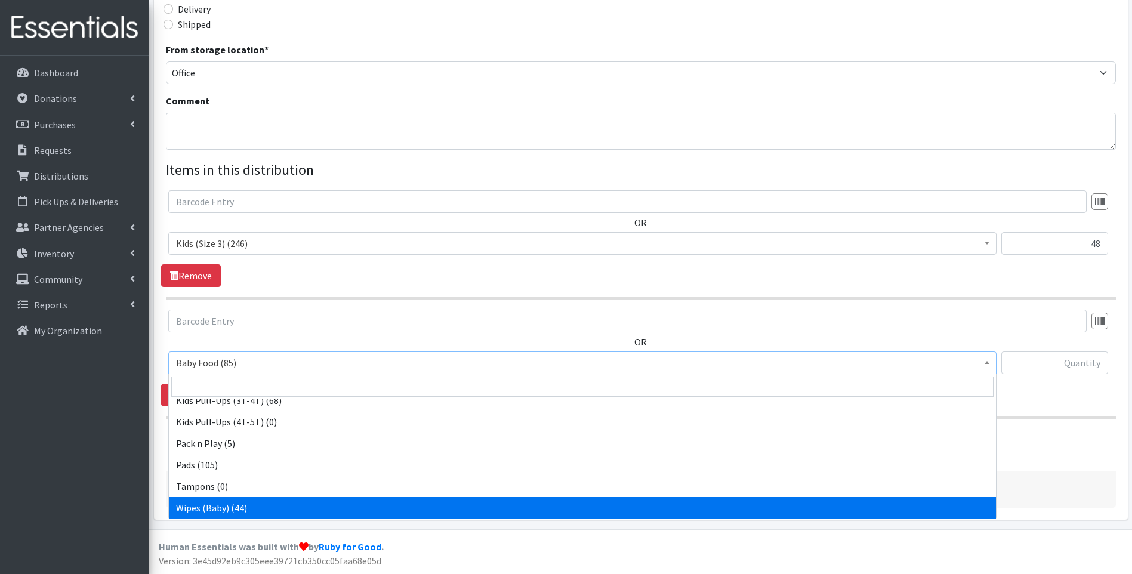
select select "10041"
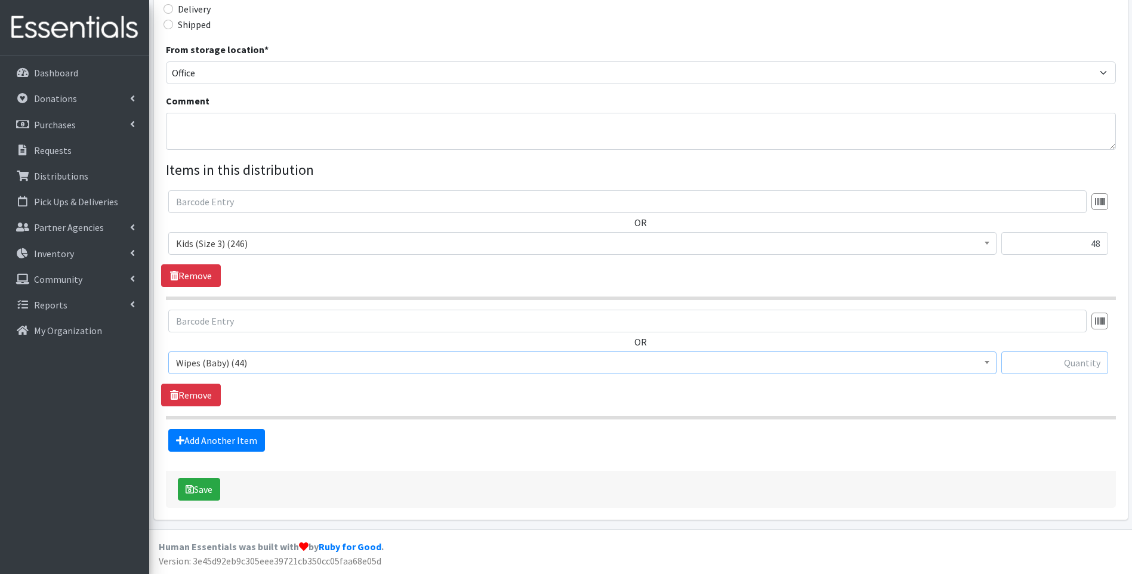
click at [1064, 370] on input "text" at bounding box center [1054, 362] width 107 height 23
type input "1"
click at [837, 438] on div "Add Another Item" at bounding box center [640, 440] width 959 height 23
click at [233, 440] on link "Add Another Item" at bounding box center [216, 440] width 97 height 23
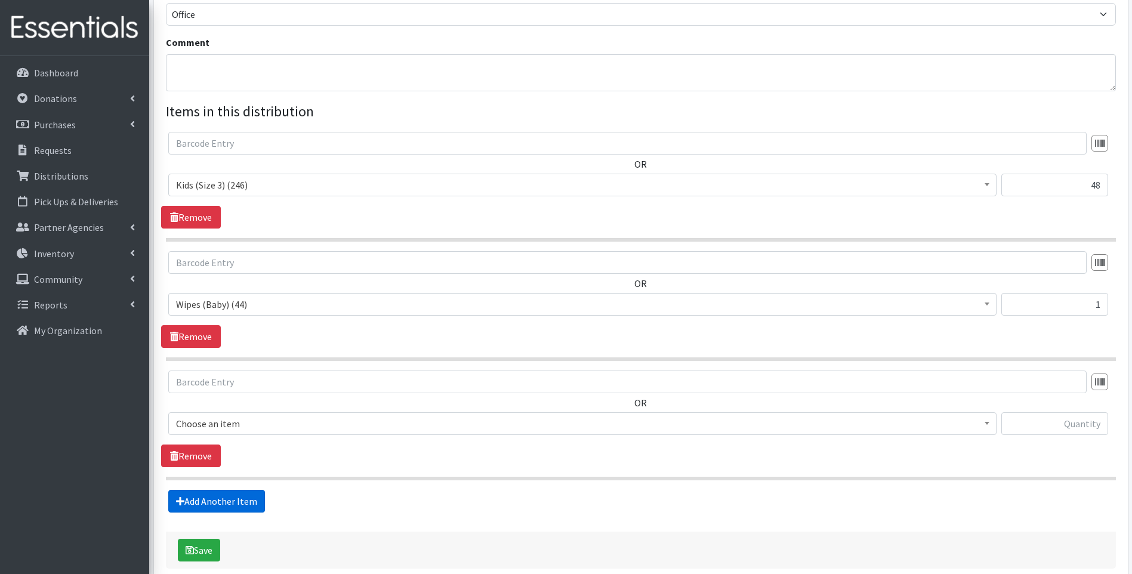
scroll to position [420, 0]
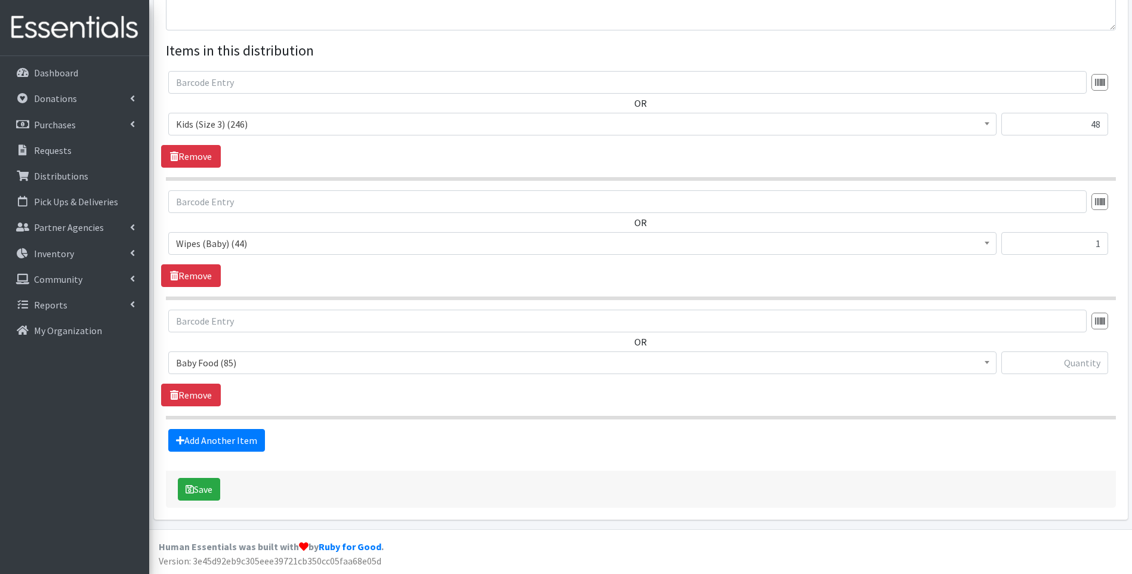
click at [286, 361] on span "Baby Food (85)" at bounding box center [582, 362] width 813 height 17
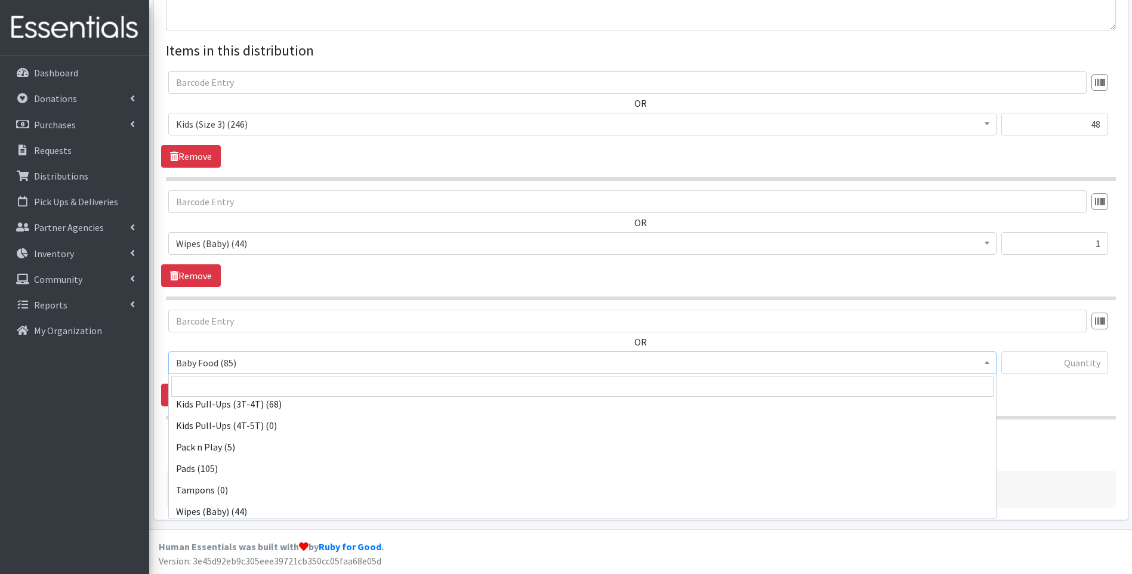
scroll to position [375, 0]
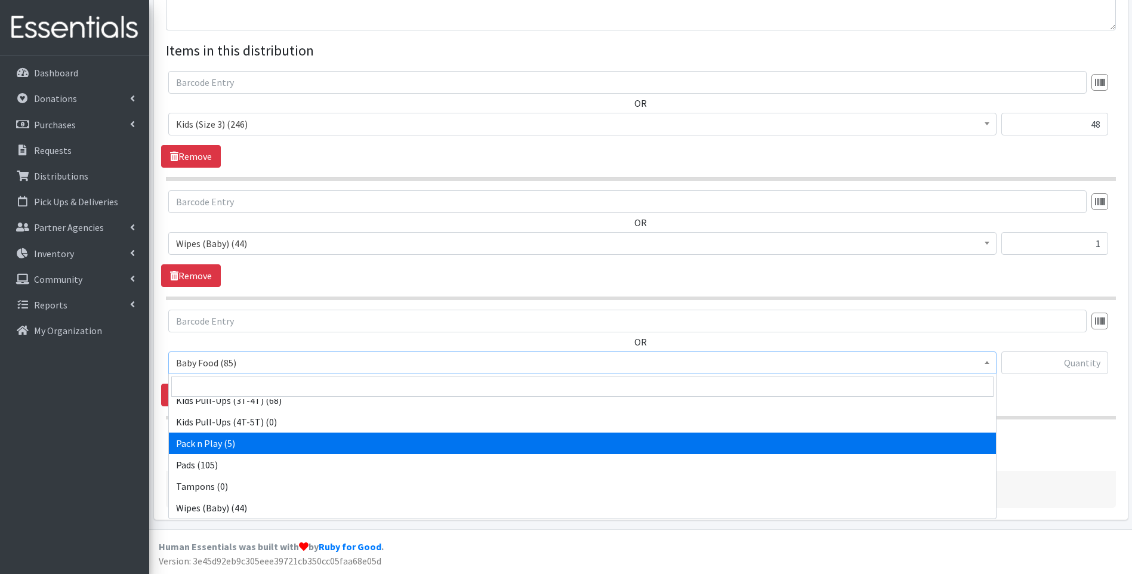
select select "12328"
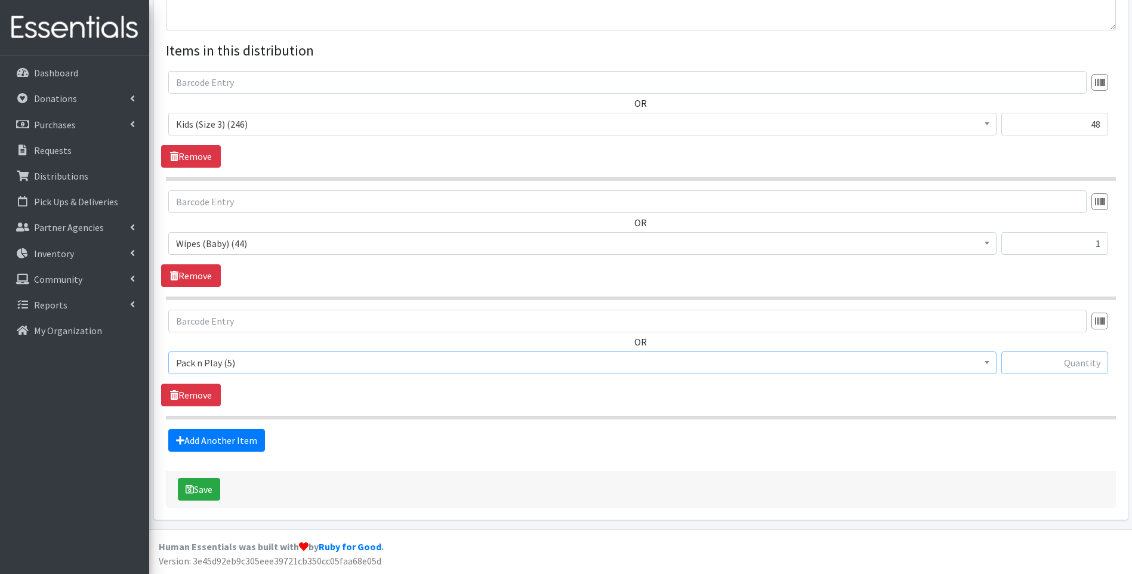
drag, startPoint x: 1072, startPoint y: 362, endPoint x: 1066, endPoint y: 364, distance: 6.2
click at [1072, 363] on input "text" at bounding box center [1054, 362] width 107 height 23
type input "1"
click at [192, 485] on icon "submit" at bounding box center [190, 490] width 8 height 10
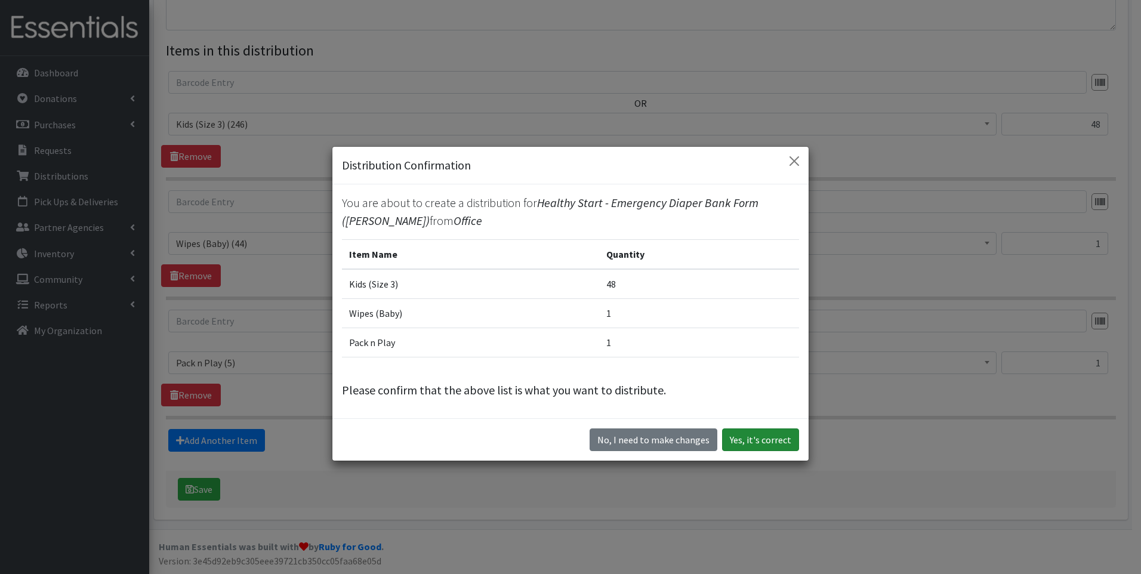
click at [748, 434] on button "Yes, it's correct" at bounding box center [760, 439] width 77 height 23
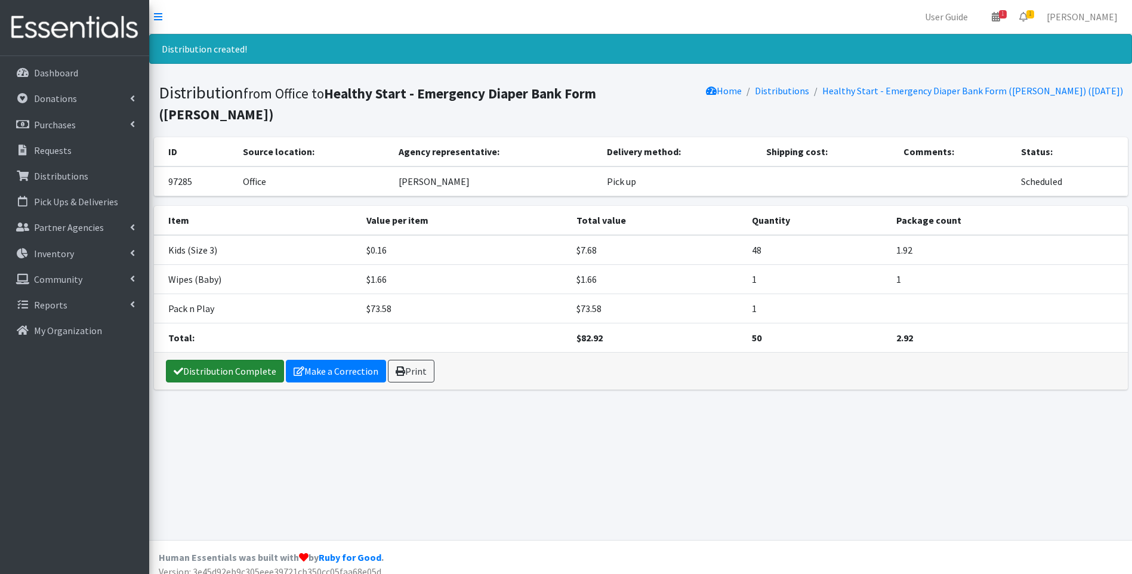
click at [213, 360] on link "Distribution Complete" at bounding box center [225, 371] width 118 height 23
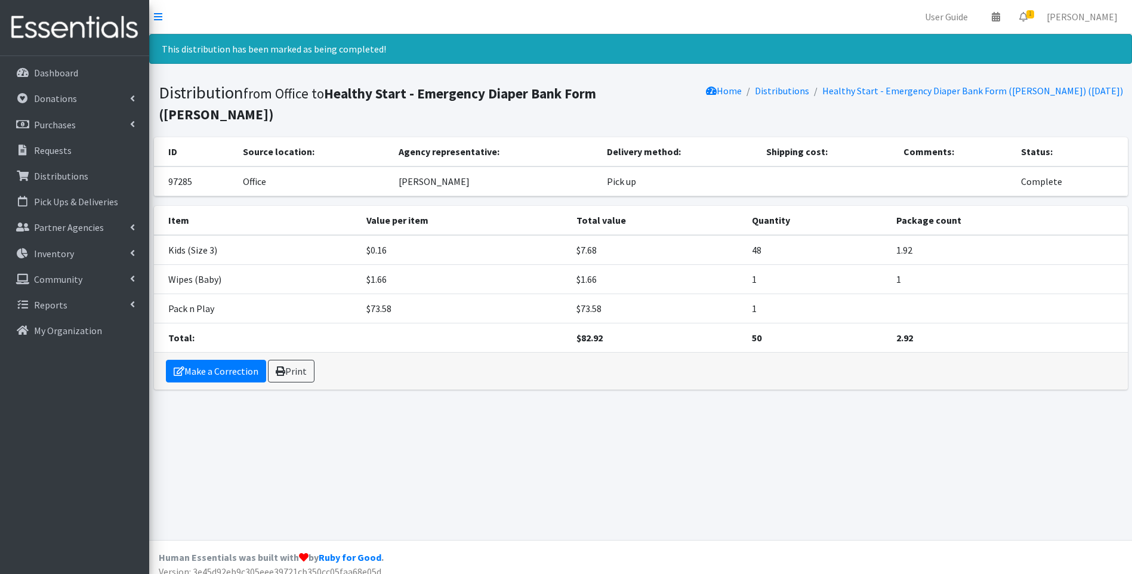
click at [52, 33] on img at bounding box center [75, 28] width 140 height 40
